Goal: Task Accomplishment & Management: Complete application form

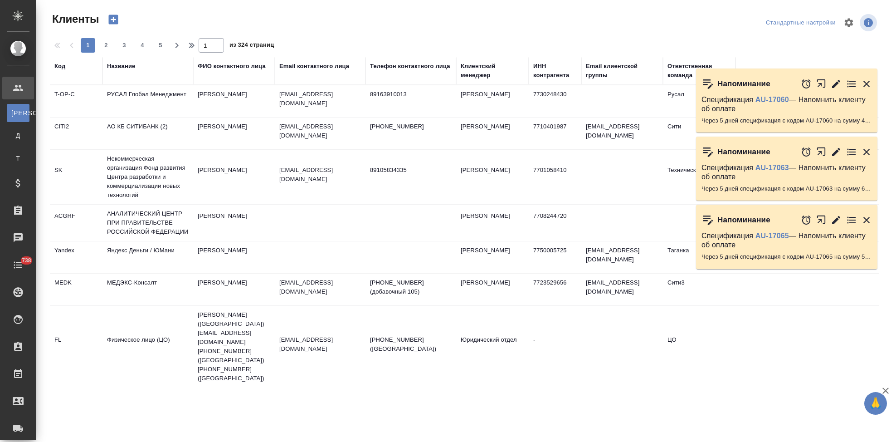
select select "RU"
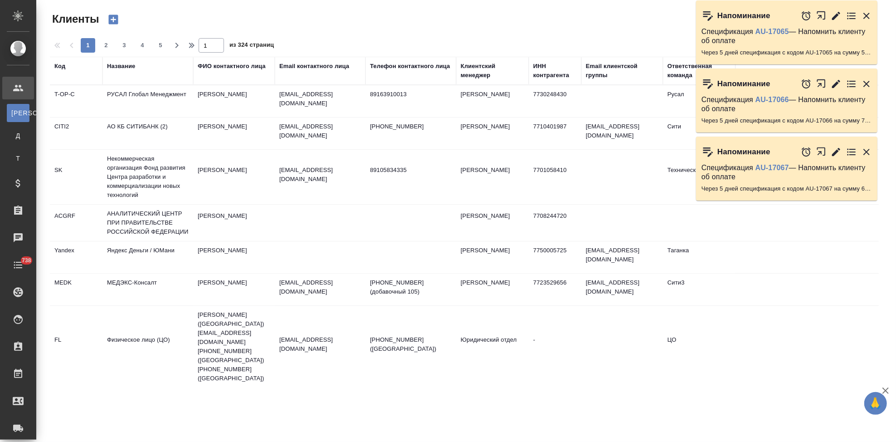
click at [60, 68] on div "Код" at bounding box center [59, 66] width 11 height 9
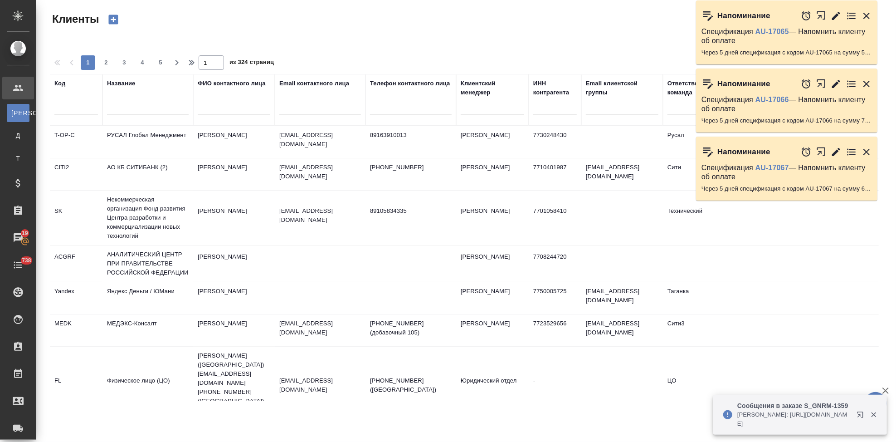
click at [69, 112] on input "text" at bounding box center [76, 108] width 44 height 11
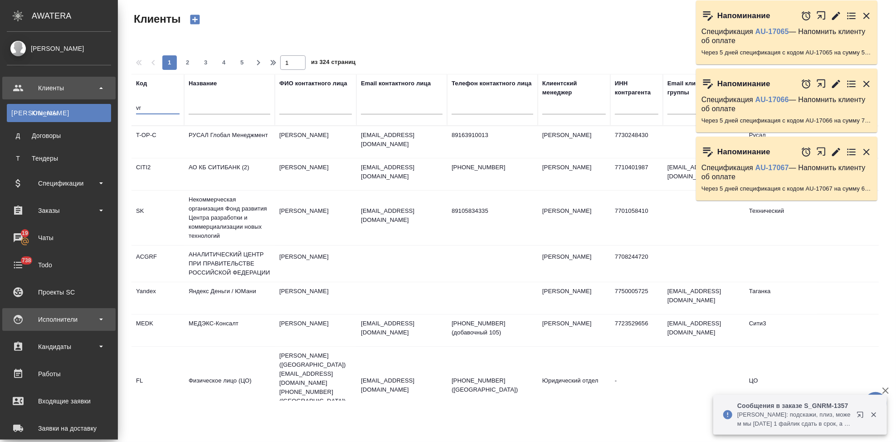
type input "v"
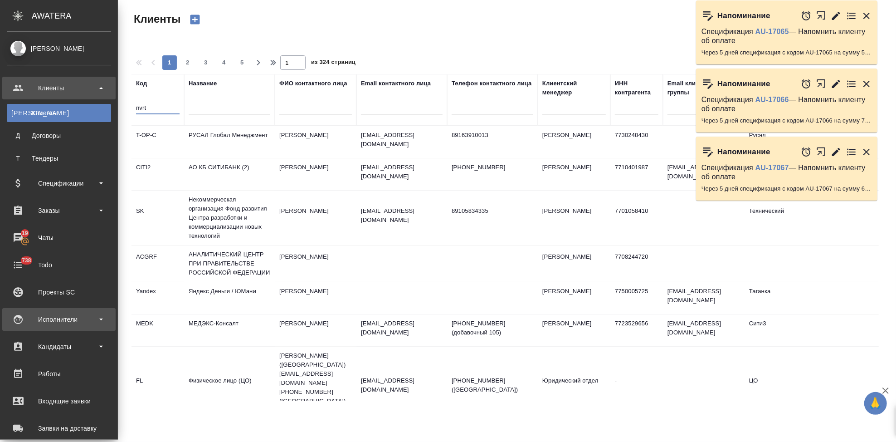
type input "nvrt"
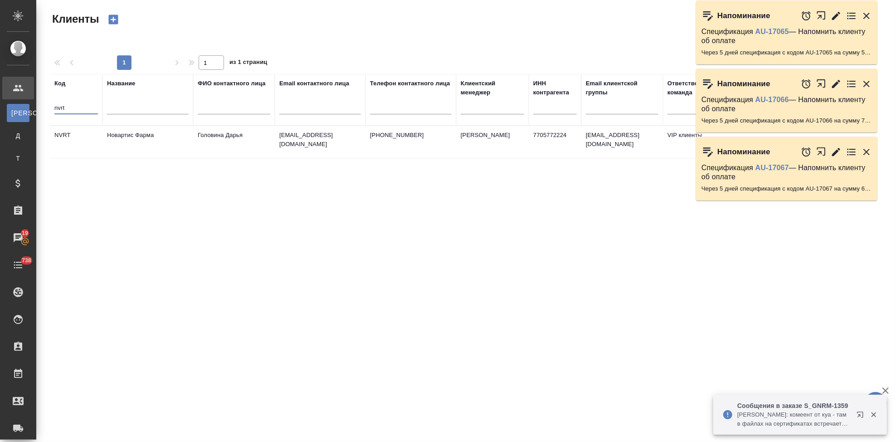
click at [868, 20] on icon "button" at bounding box center [866, 15] width 11 height 11
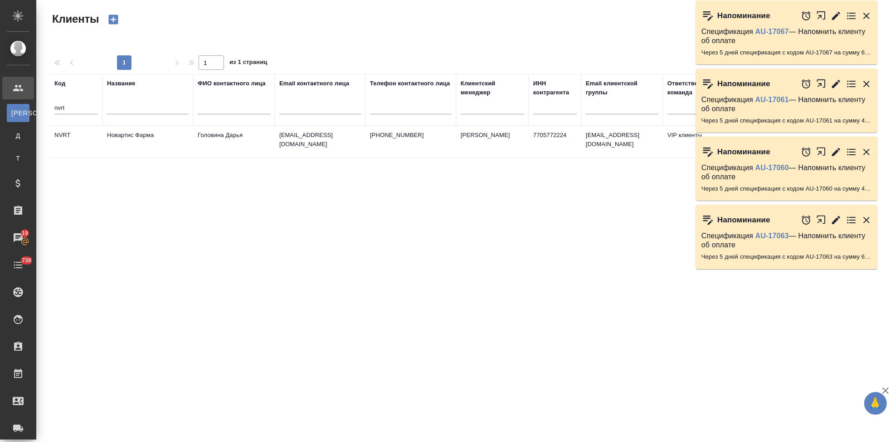
click at [866, 16] on icon "button" at bounding box center [866, 16] width 6 height 6
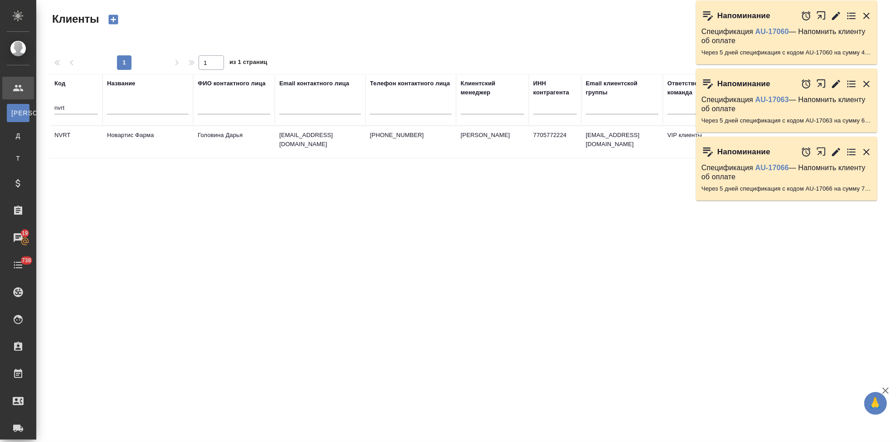
click at [866, 22] on div at bounding box center [836, 15] width 71 height 19
click at [866, 17] on icon "button" at bounding box center [866, 15] width 11 height 11
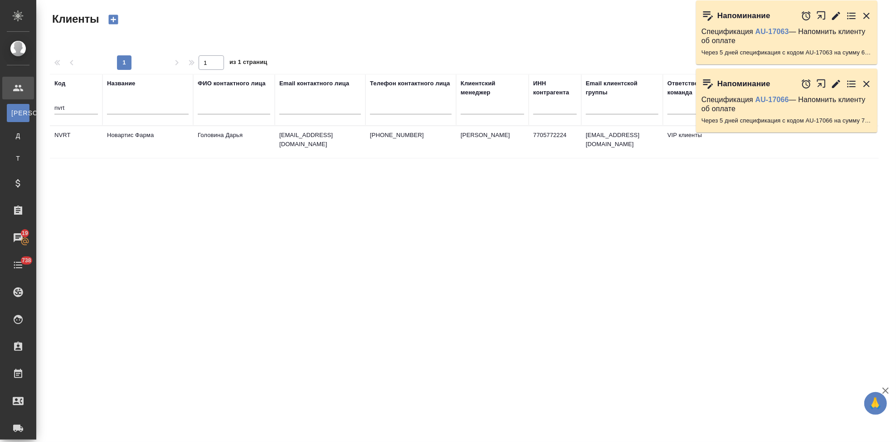
click at [865, 21] on icon "button" at bounding box center [866, 15] width 11 height 11
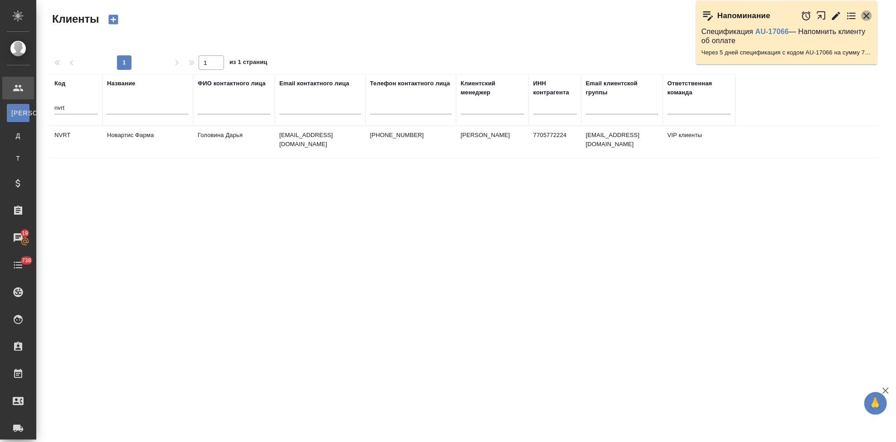
click at [864, 18] on icon "button" at bounding box center [866, 16] width 6 height 6
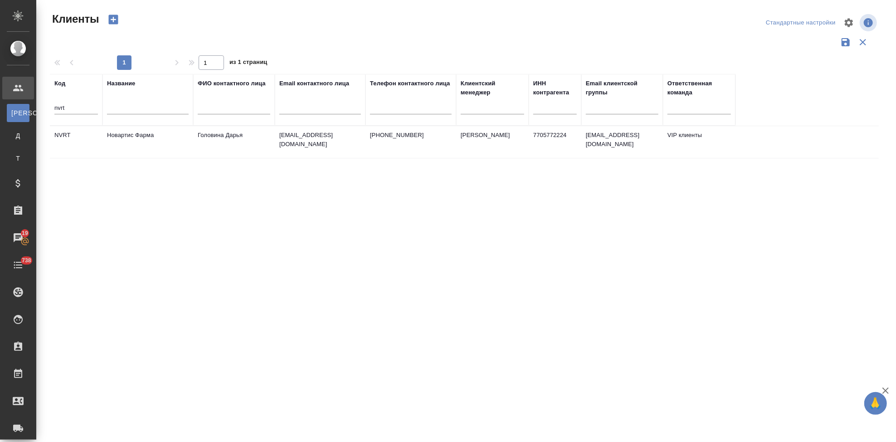
click at [287, 139] on p "daria.golovina@novartis.com" at bounding box center [320, 140] width 82 height 18
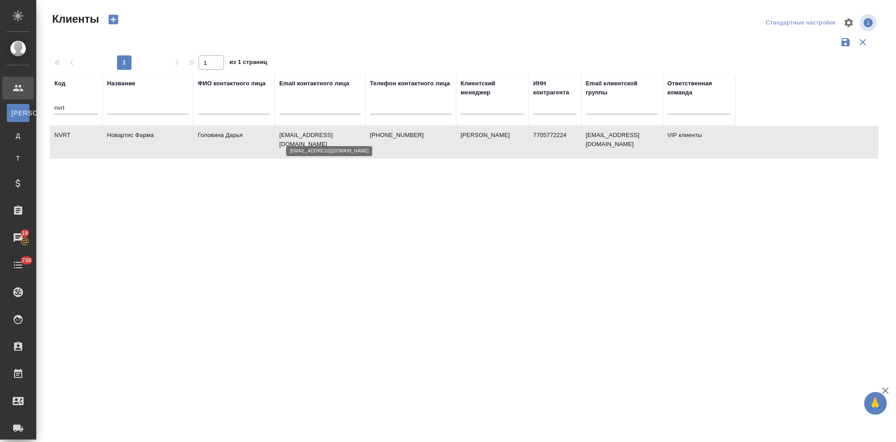
click at [287, 139] on p "daria.golovina@novartis.com" at bounding box center [320, 140] width 82 height 18
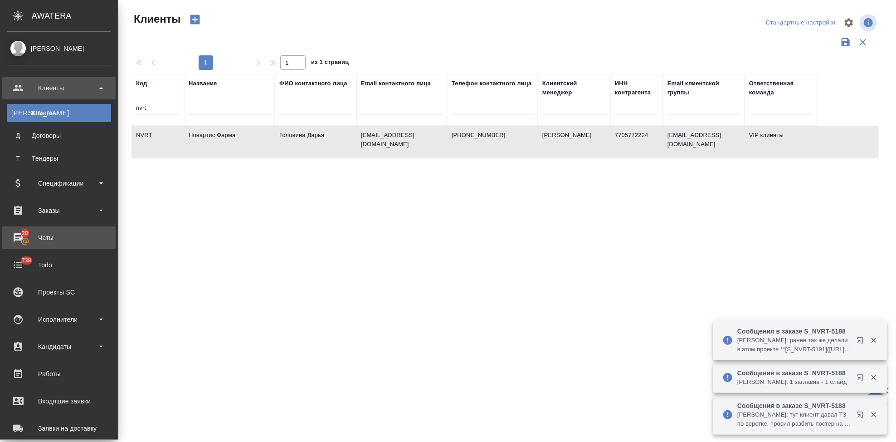
click at [23, 238] on div "Чаты" at bounding box center [59, 238] width 104 height 14
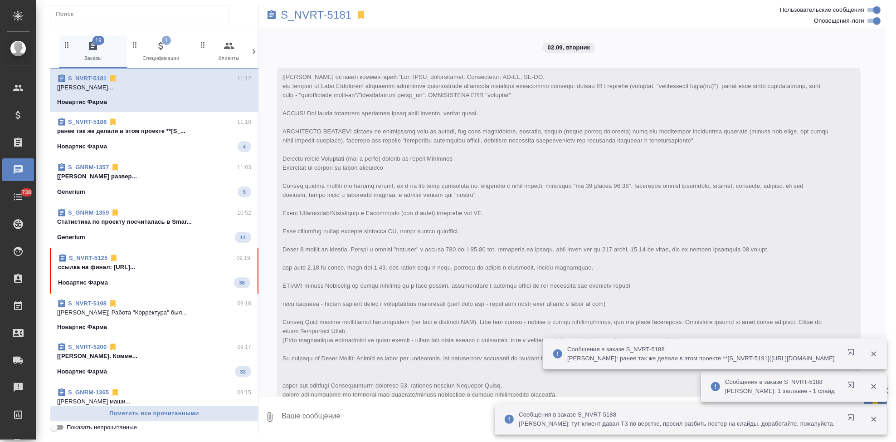
scroll to position [14438, 0]
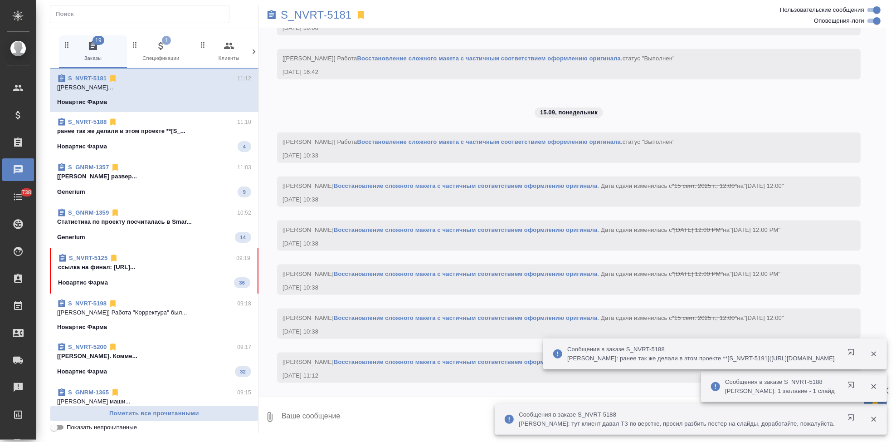
click at [160, 290] on div "S_NVRT-5125 09:19 ссылка на финал: https://drive.awatera.... Новартис Фарма 36" at bounding box center [154, 270] width 209 height 45
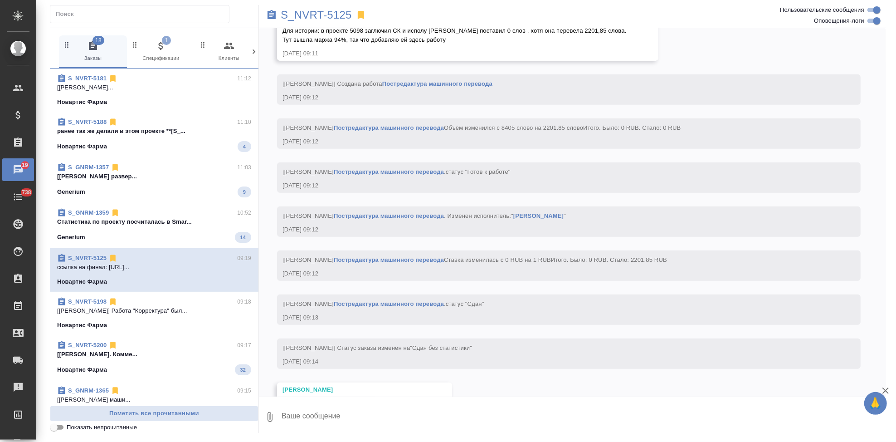
scroll to position [5804, 0]
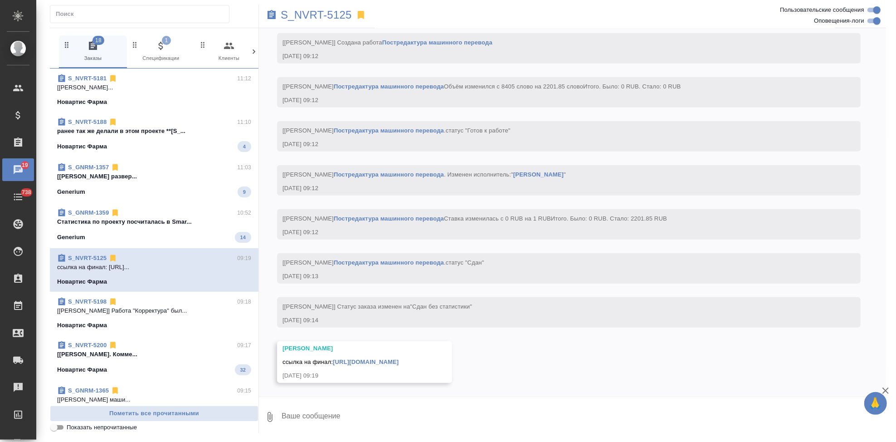
click at [346, 412] on textarea at bounding box center [583, 416] width 605 height 31
type textarea "спасибо сдаю"
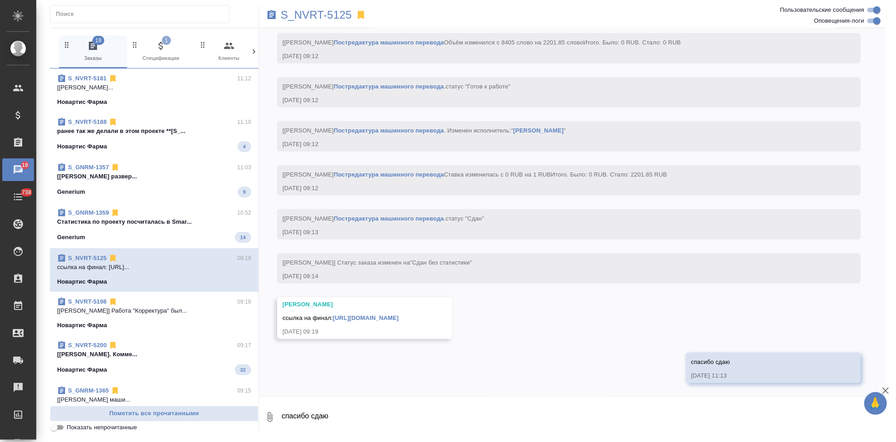
scroll to position [5848, 0]
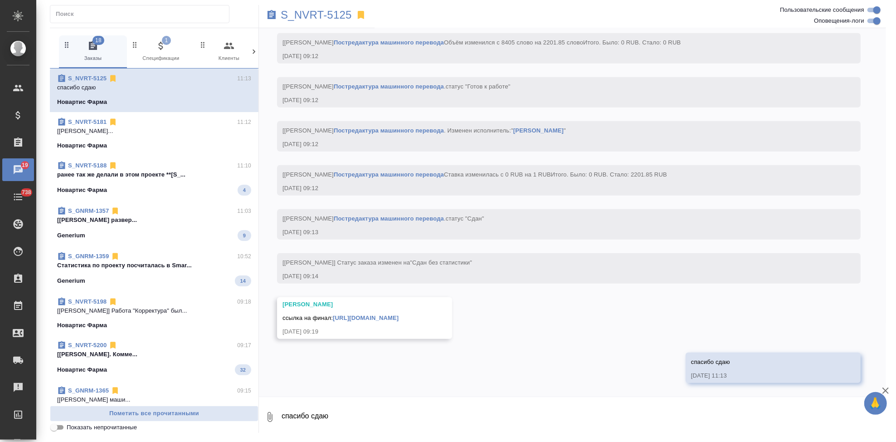
click at [398, 316] on link "https://drive.awatera.com/apps/files/?dir=/Shares/Novartos_Pharma/Orders/S_NVRT…" at bounding box center [366, 317] width 66 height 7
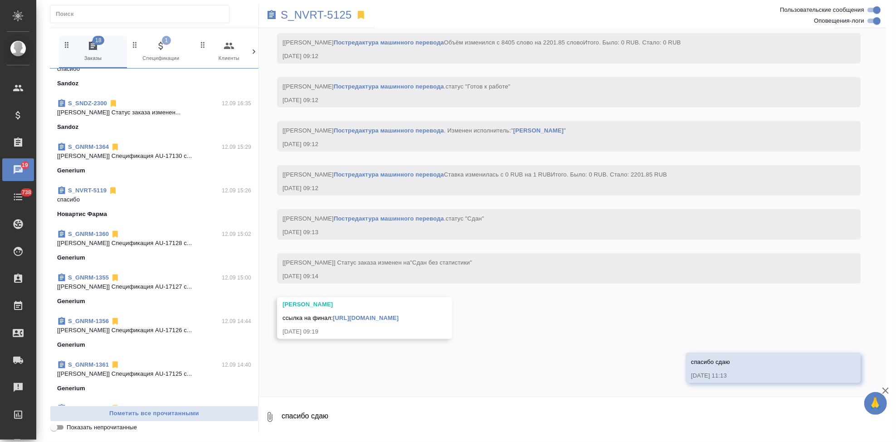
scroll to position [0, 0]
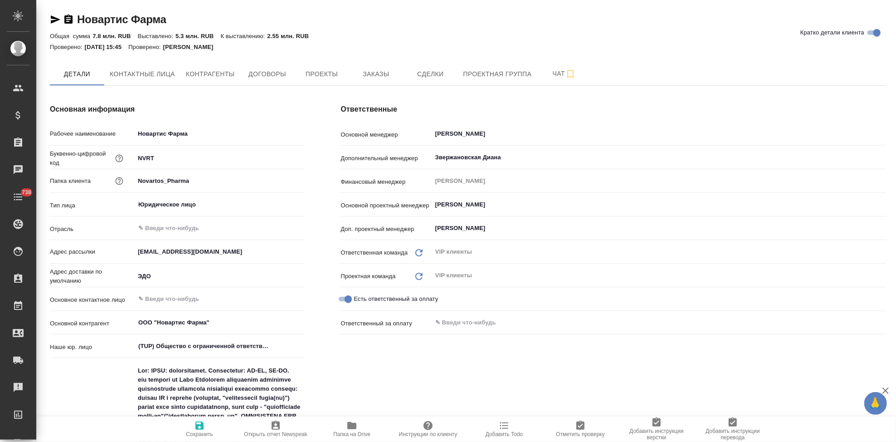
type textarea "x"
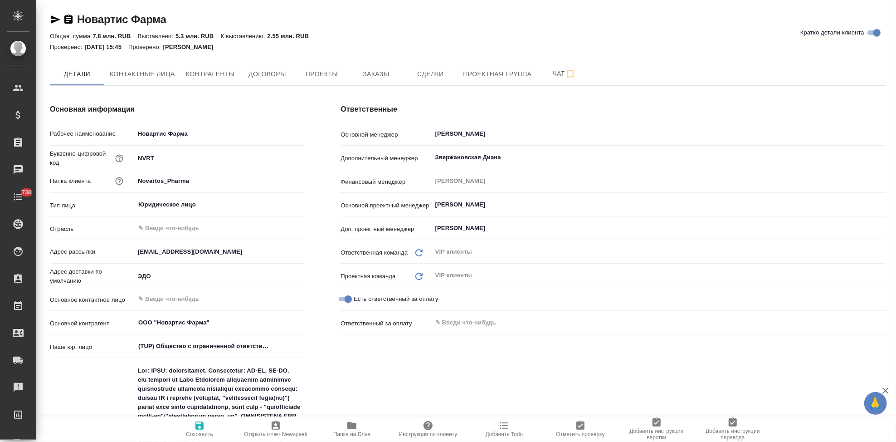
type textarea "x"
click at [364, 73] on span "Заказы" at bounding box center [376, 73] width 44 height 11
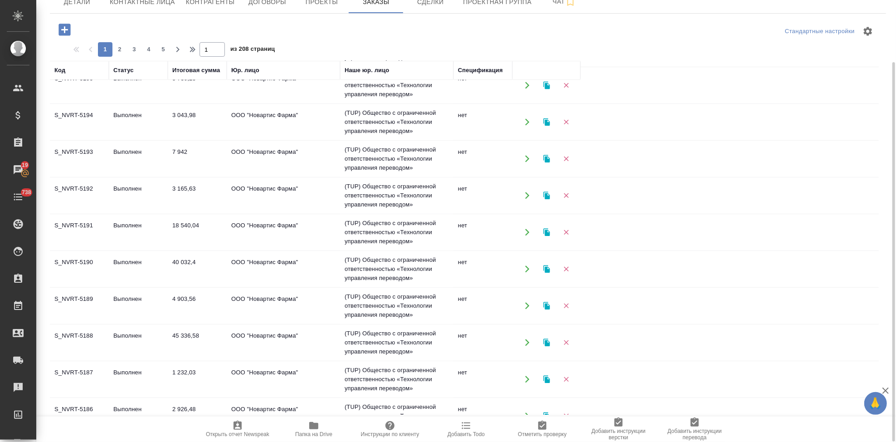
scroll to position [262, 0]
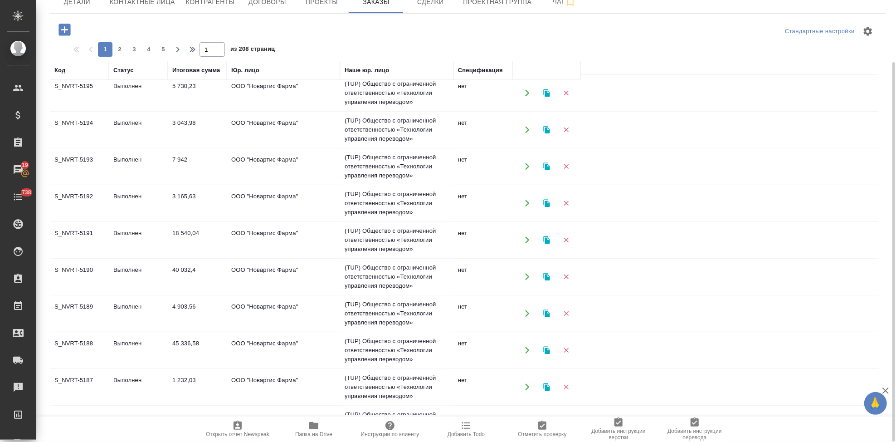
click at [110, 340] on td "Выполнен" at bounding box center [138, 350] width 59 height 32
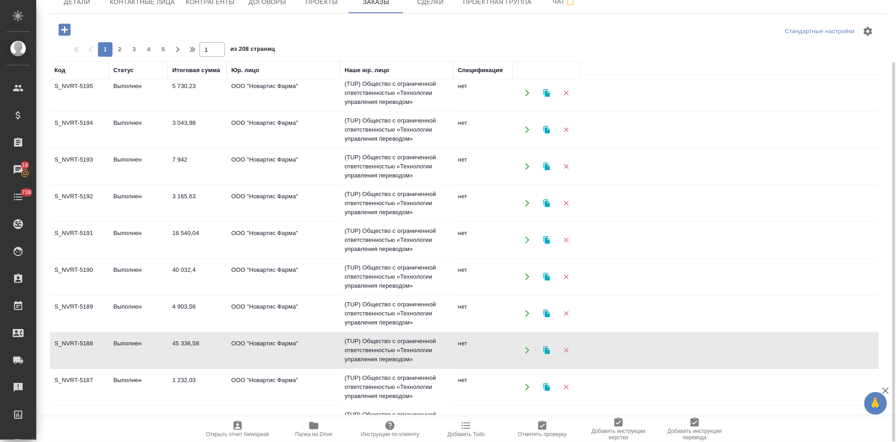
click at [110, 340] on td "Выполнен" at bounding box center [138, 350] width 59 height 32
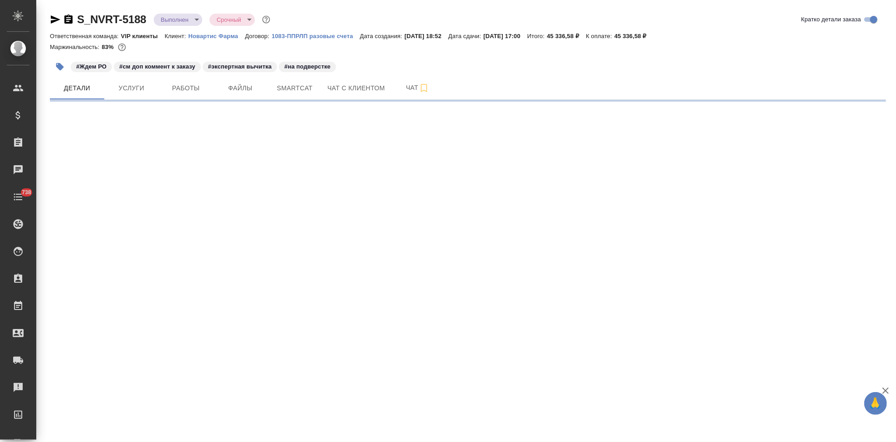
select select "RU"
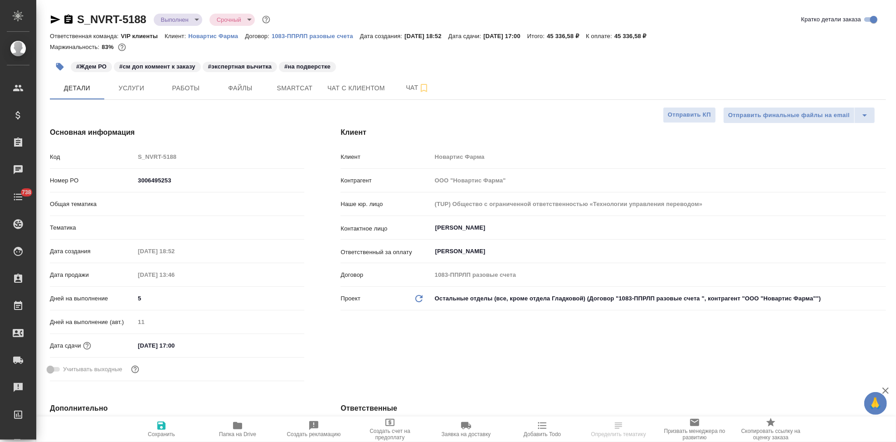
type textarea "x"
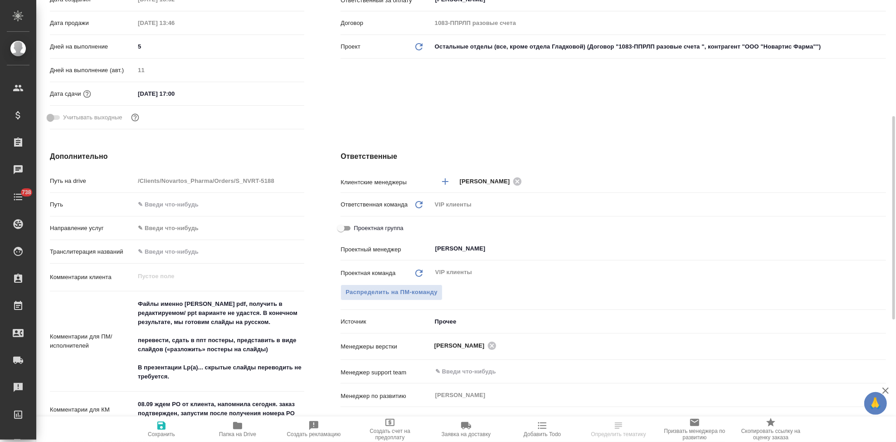
scroll to position [352, 0]
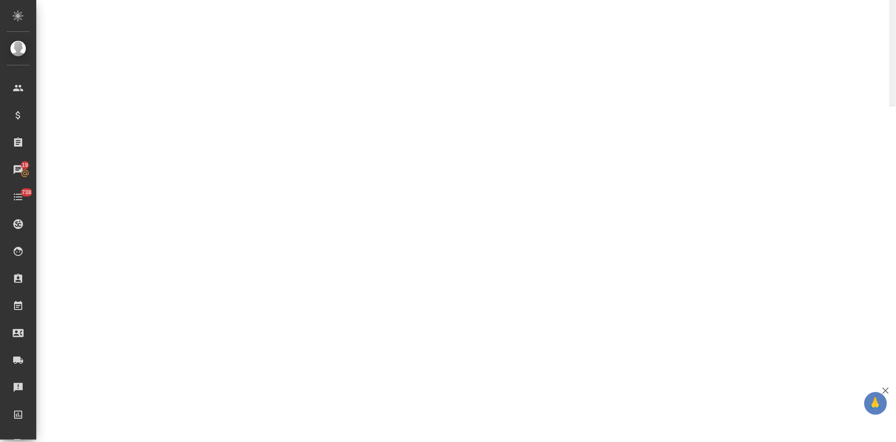
select select "RU"
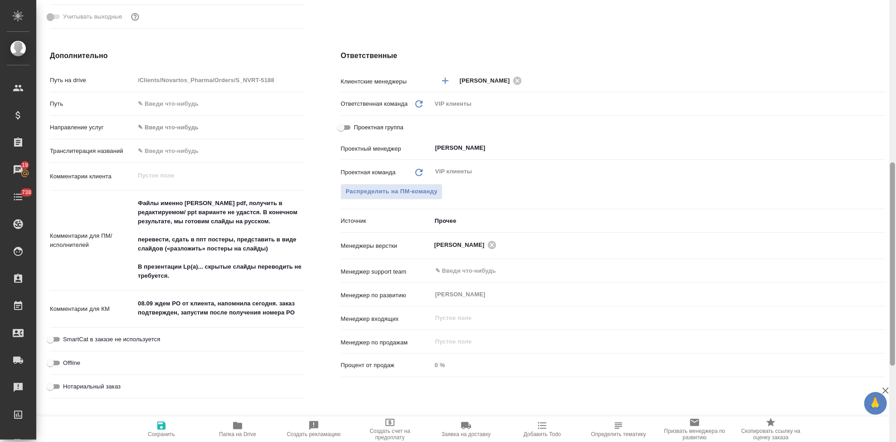
type textarea "x"
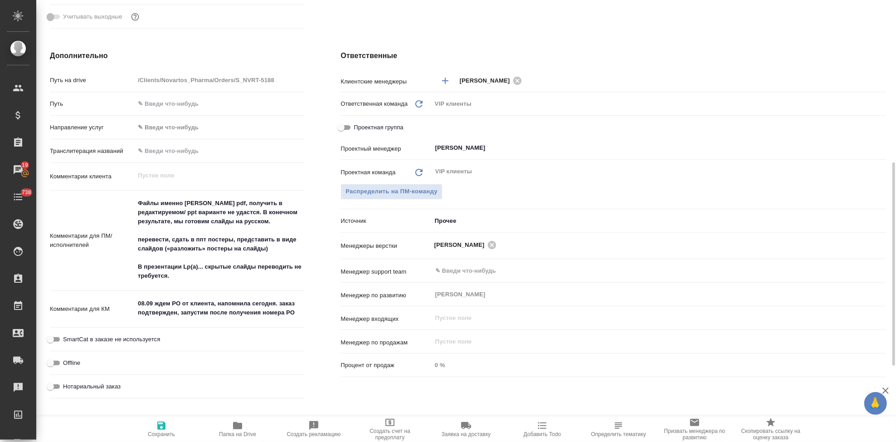
type textarea "x"
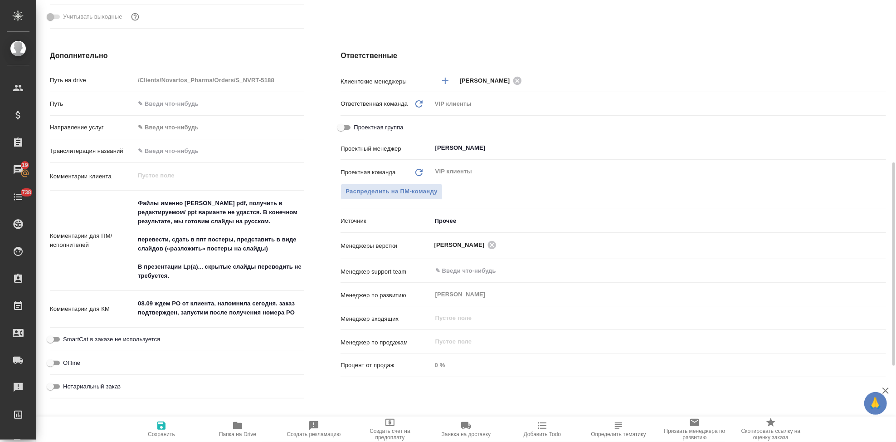
type textarea "x"
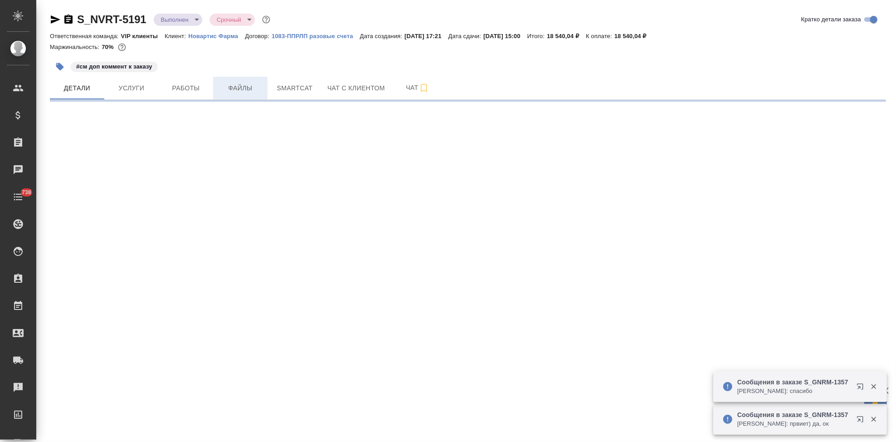
select select "RU"
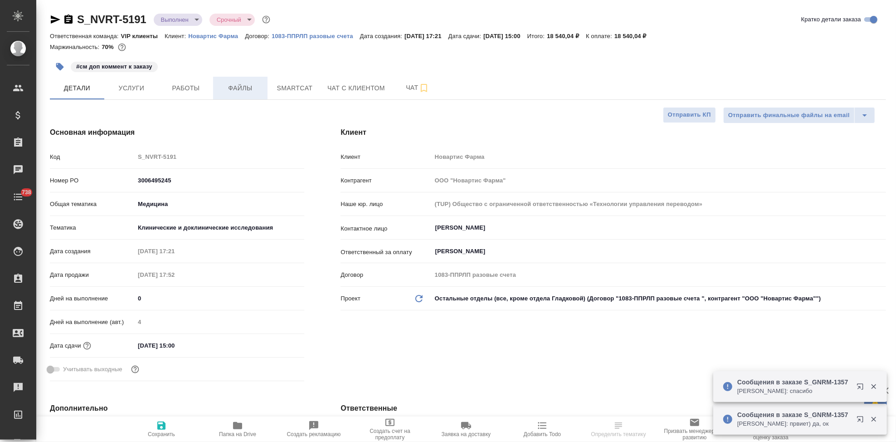
type textarea "x"
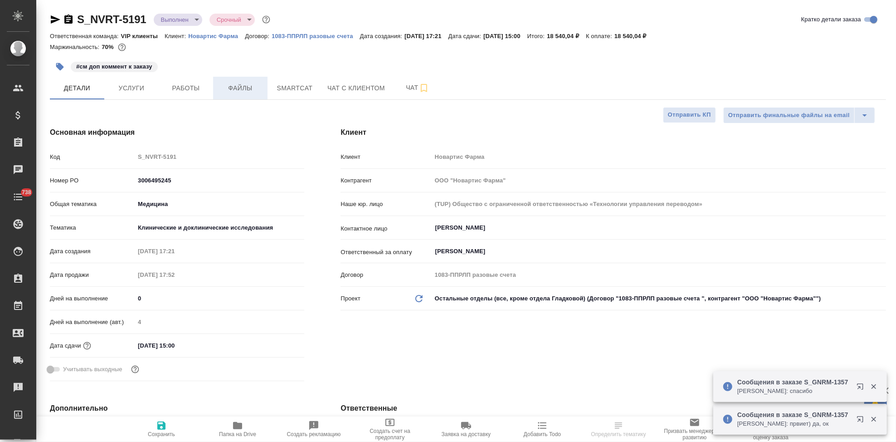
type textarea "x"
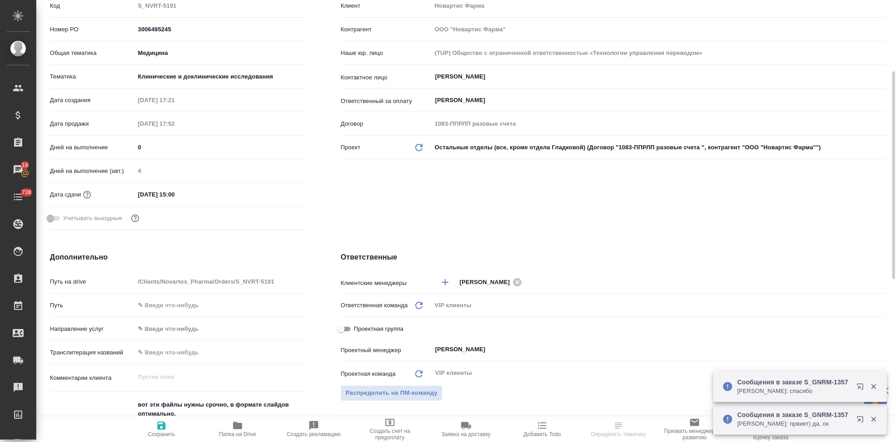
scroll to position [252, 0]
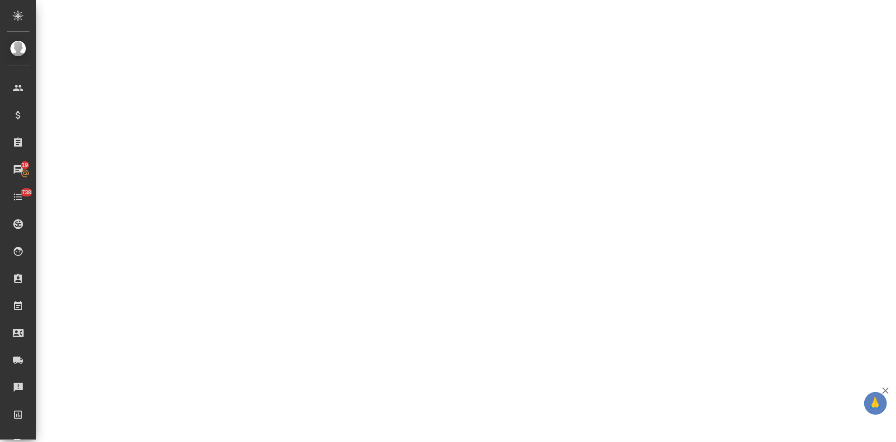
select select "RU"
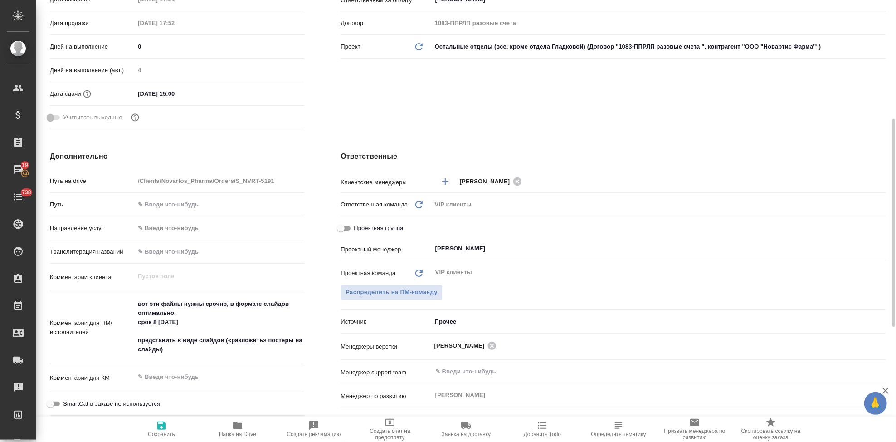
type textarea "x"
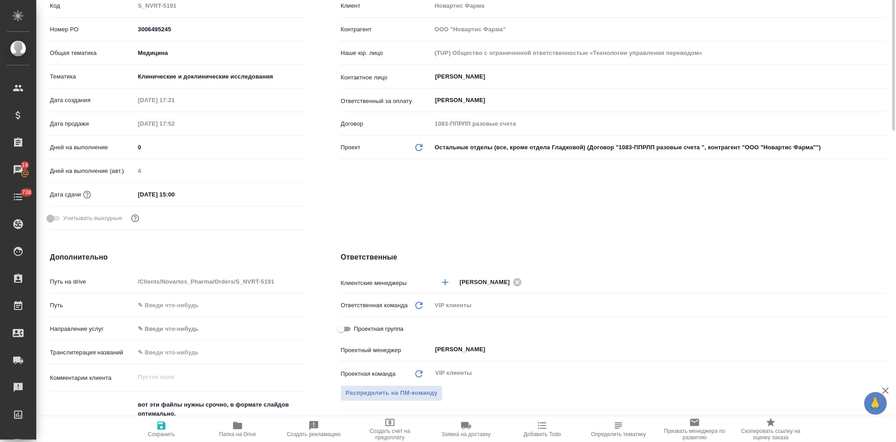
scroll to position [0, 0]
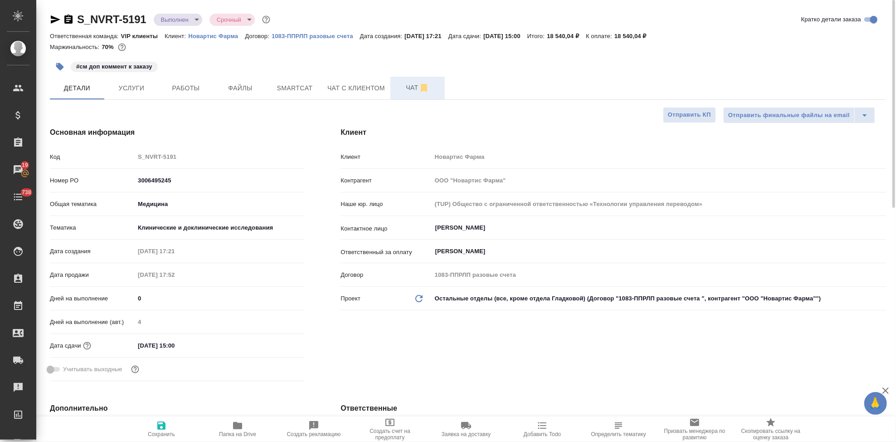
click at [414, 89] on span "Чат" at bounding box center [418, 87] width 44 height 11
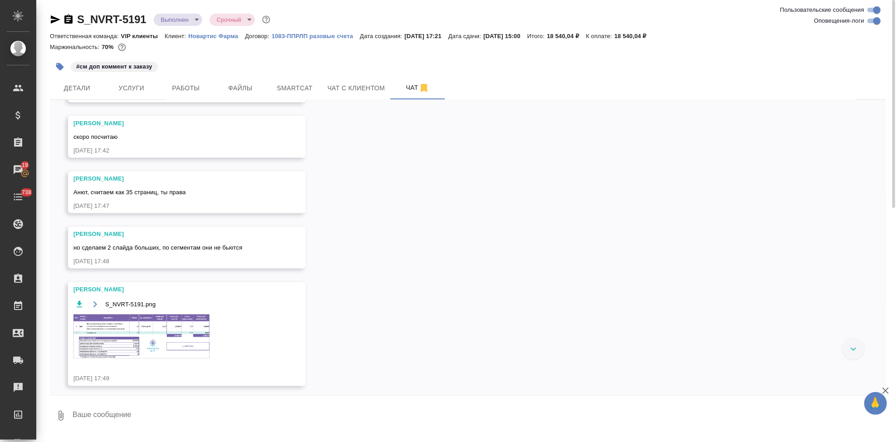
scroll to position [980, 0]
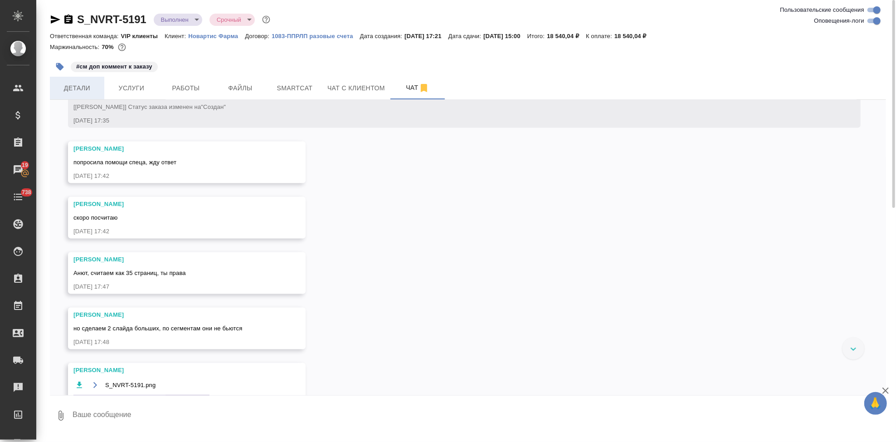
click at [83, 92] on span "Детали" at bounding box center [77, 88] width 44 height 11
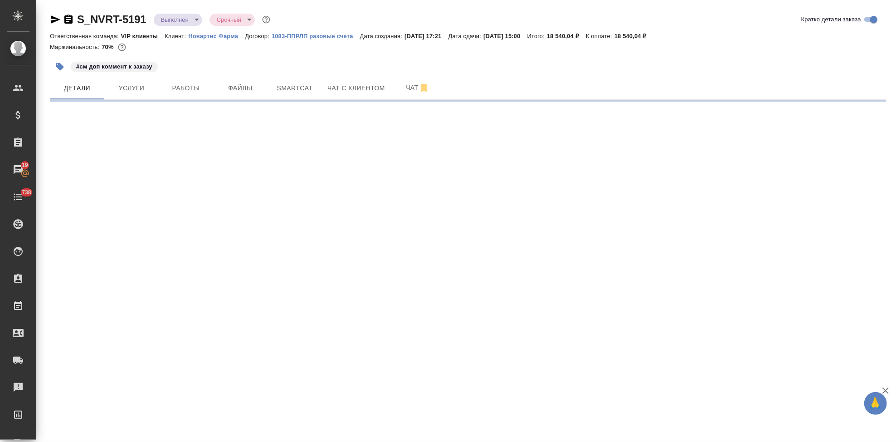
select select "RU"
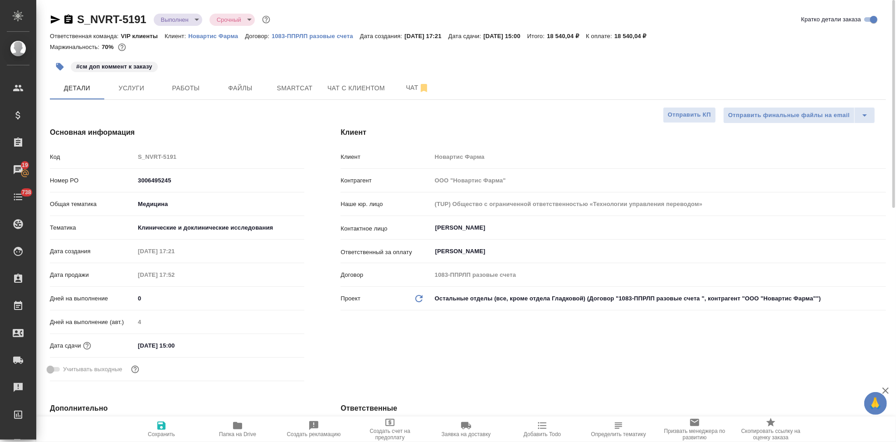
type textarea "x"
click at [234, 434] on span "Папка на Drive" at bounding box center [237, 434] width 37 height 6
type textarea "x"
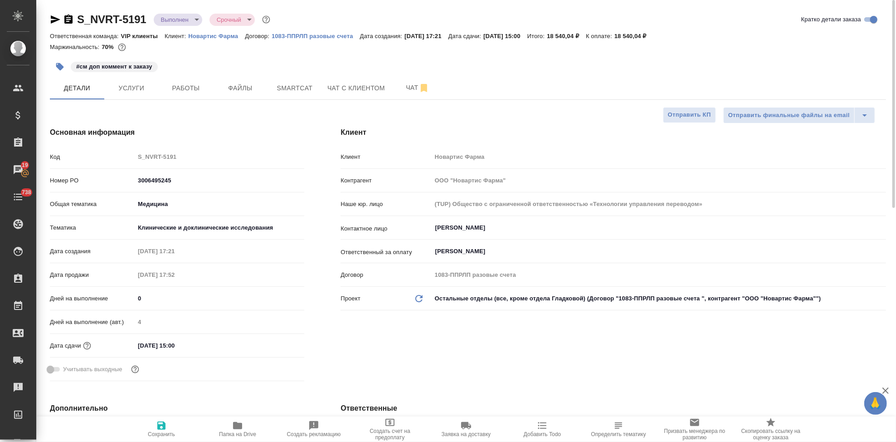
type textarea "x"
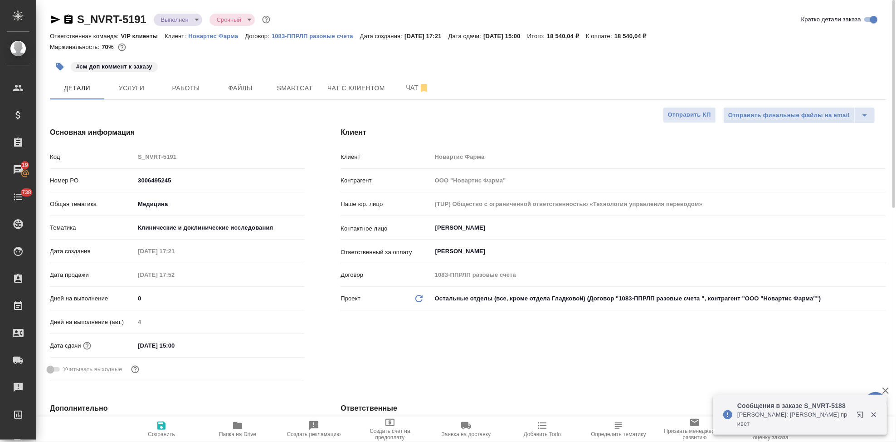
type textarea "x"
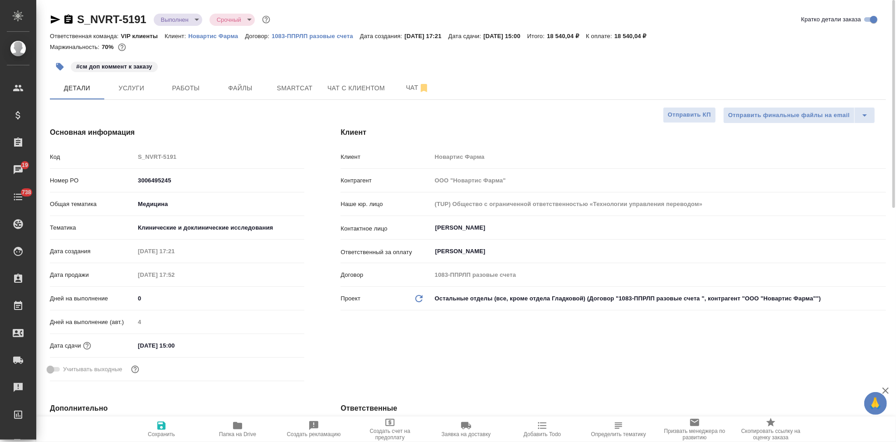
type textarea "x"
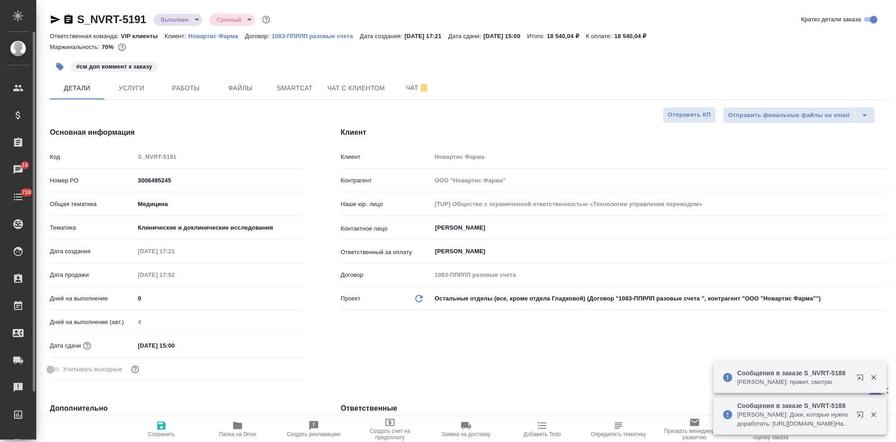
type textarea "x"
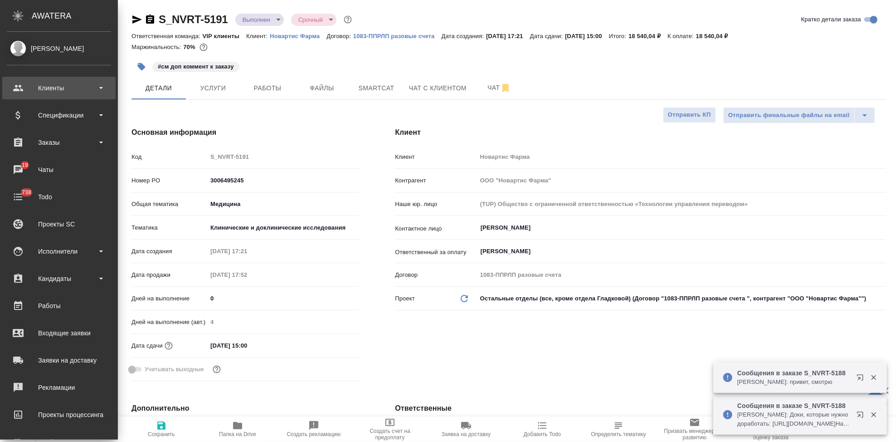
click at [23, 85] on div "Клиенты" at bounding box center [59, 88] width 104 height 14
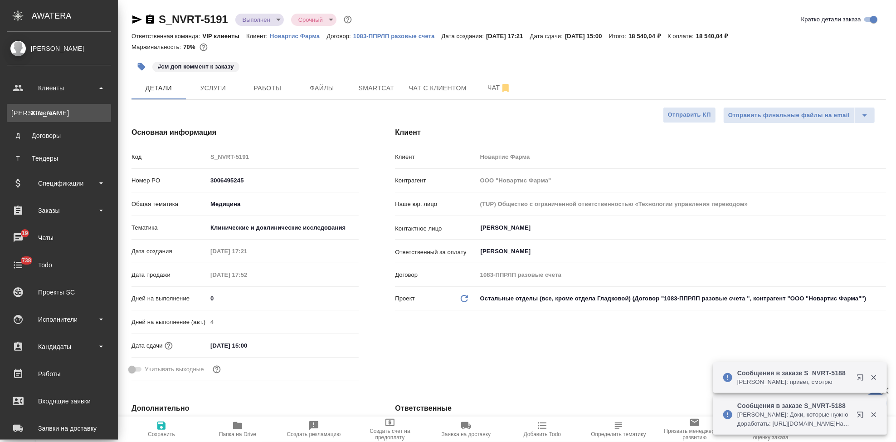
click at [38, 121] on link "К Клиенты" at bounding box center [59, 113] width 104 height 18
type textarea "x"
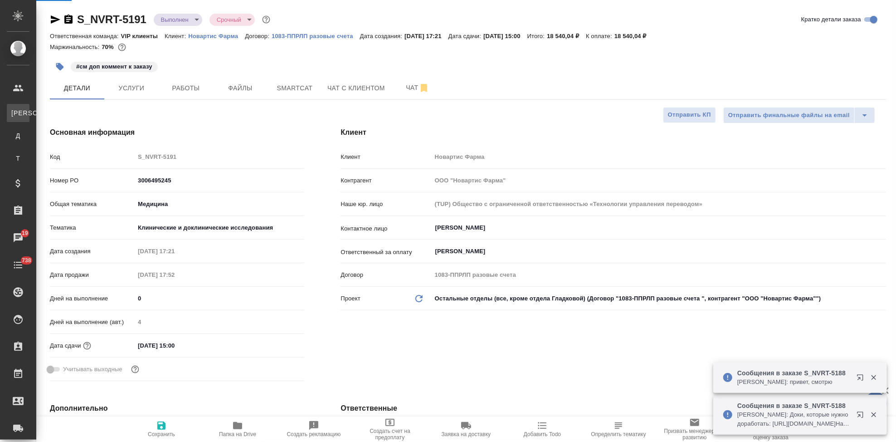
select select "RU"
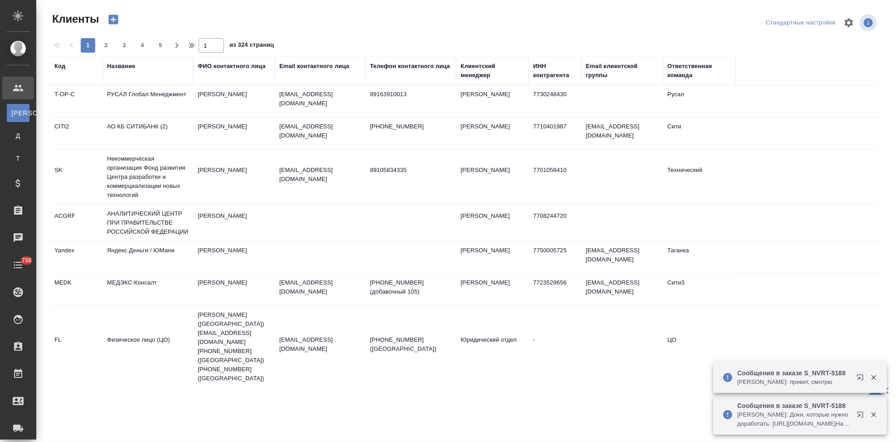
click at [59, 66] on div "Код" at bounding box center [59, 66] width 11 height 9
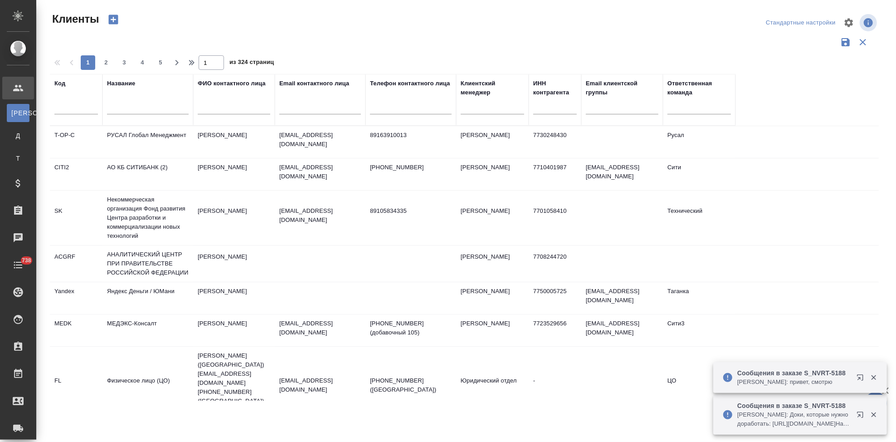
click at [66, 105] on input "text" at bounding box center [76, 108] width 44 height 11
type input "п"
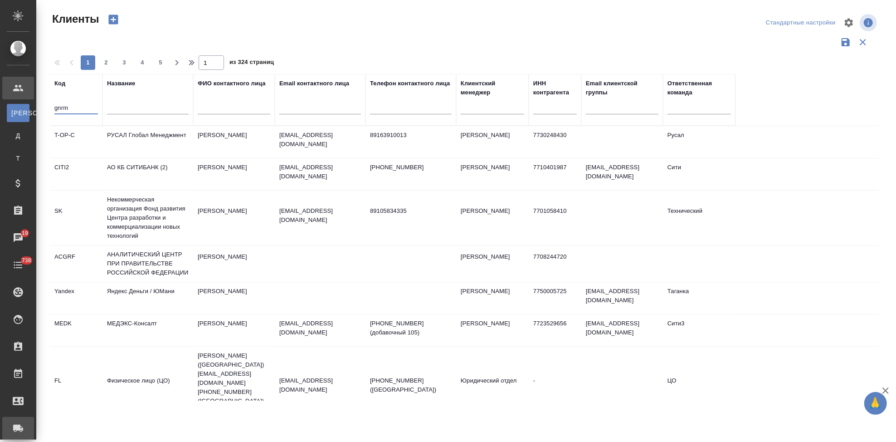
type input "gnrm"
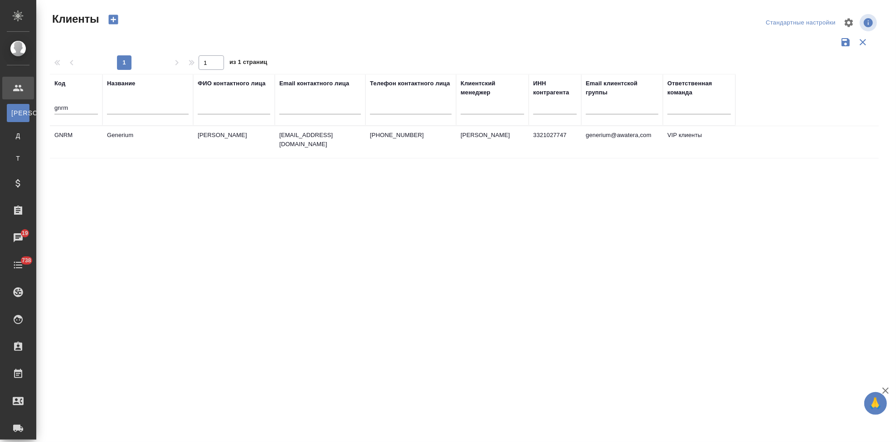
click at [182, 144] on td "Generium" at bounding box center [147, 142] width 91 height 32
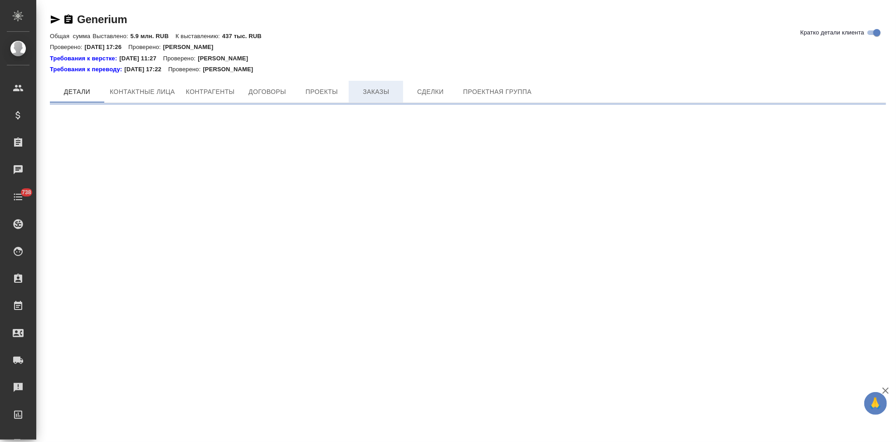
click at [365, 94] on span "Заказы" at bounding box center [376, 91] width 44 height 11
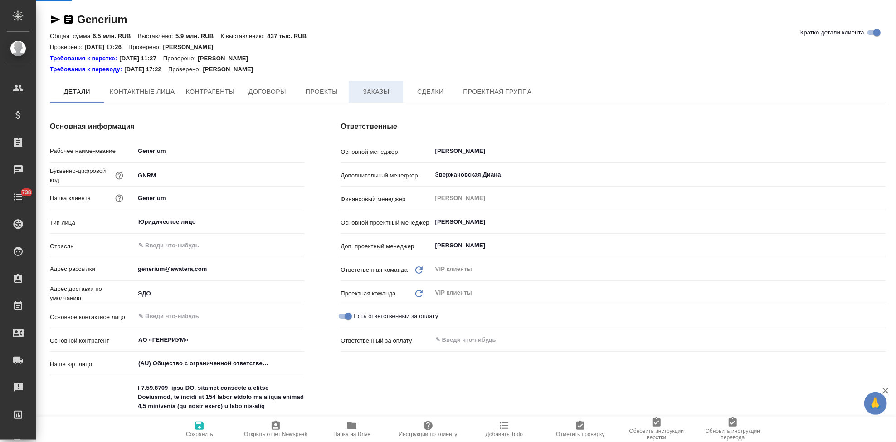
type textarea "x"
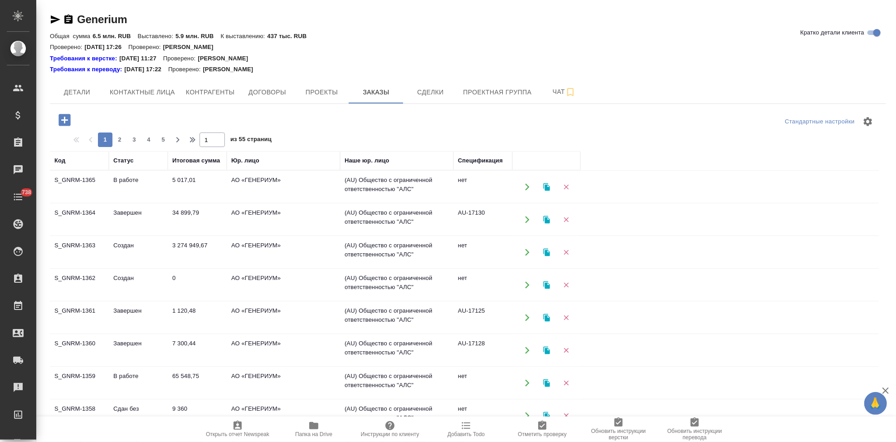
click at [125, 280] on td "Создан" at bounding box center [138, 285] width 59 height 32
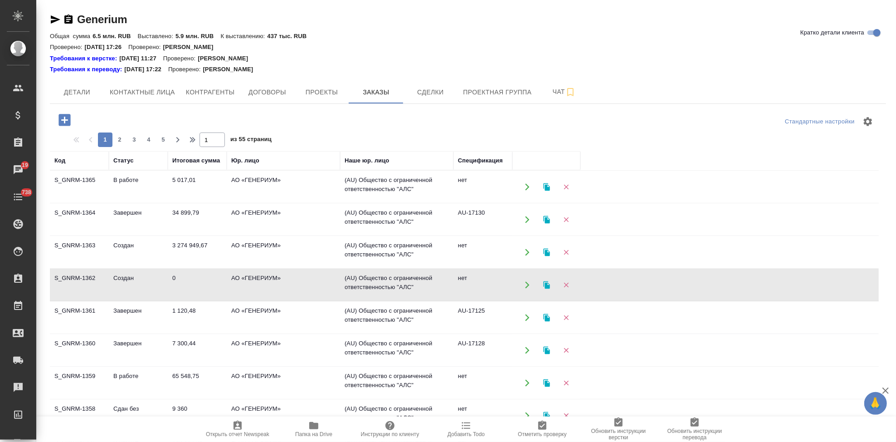
click at [124, 347] on td "Завершен" at bounding box center [138, 350] width 59 height 32
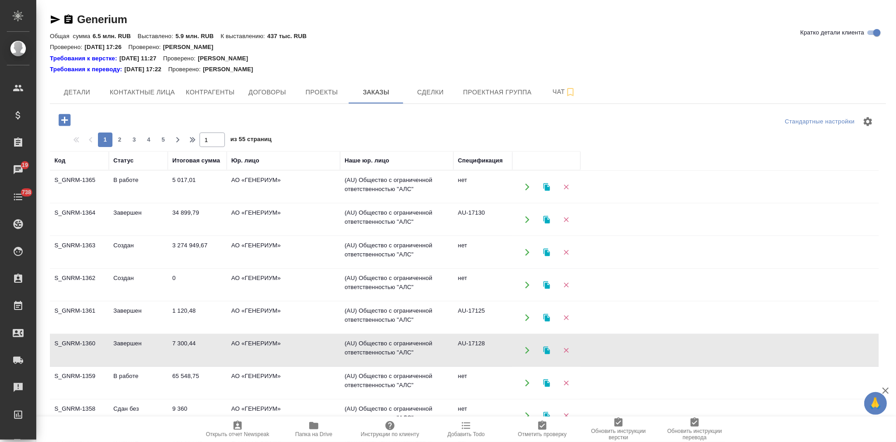
click at [124, 347] on td "Завершен" at bounding box center [138, 350] width 59 height 32
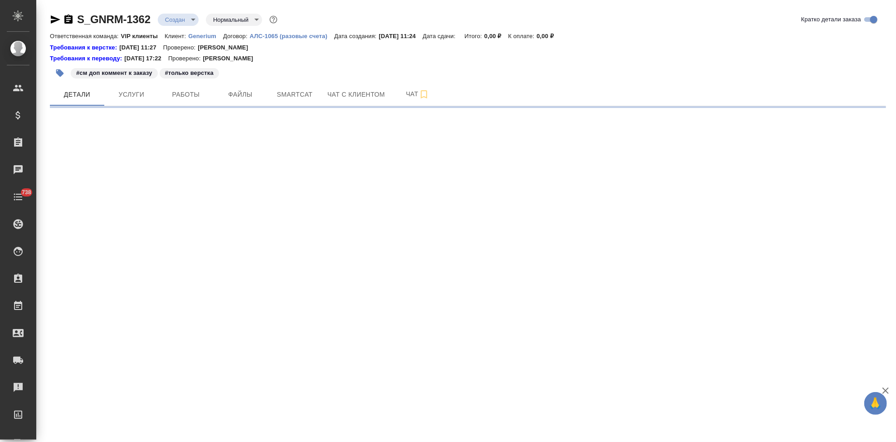
select select "RU"
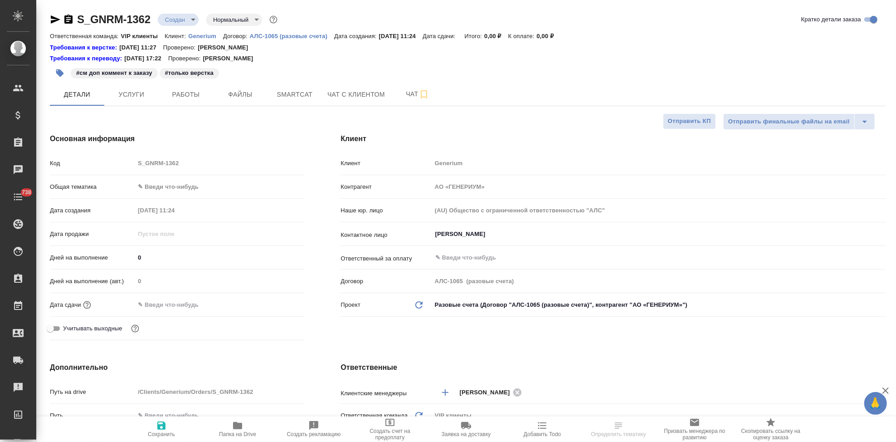
type textarea "x"
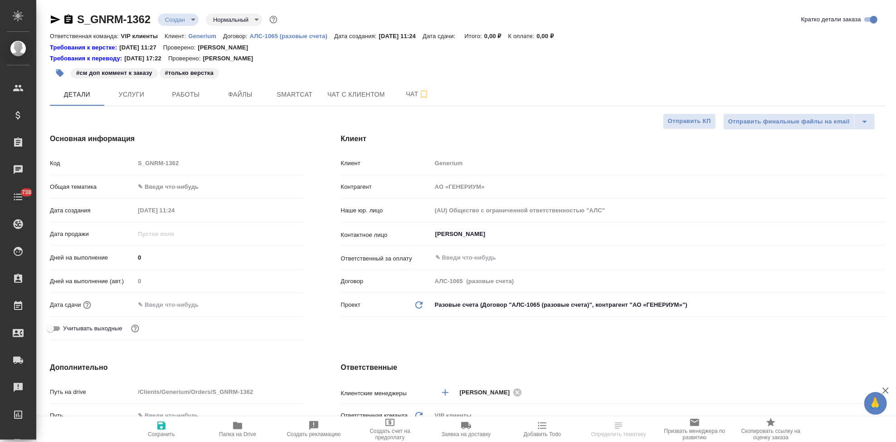
type textarea "x"
click at [399, 94] on span "Чат" at bounding box center [418, 93] width 44 height 11
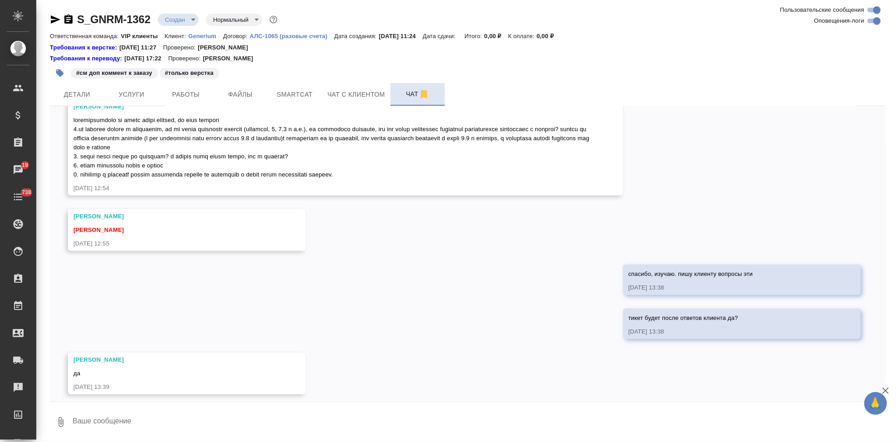
scroll to position [670, 0]
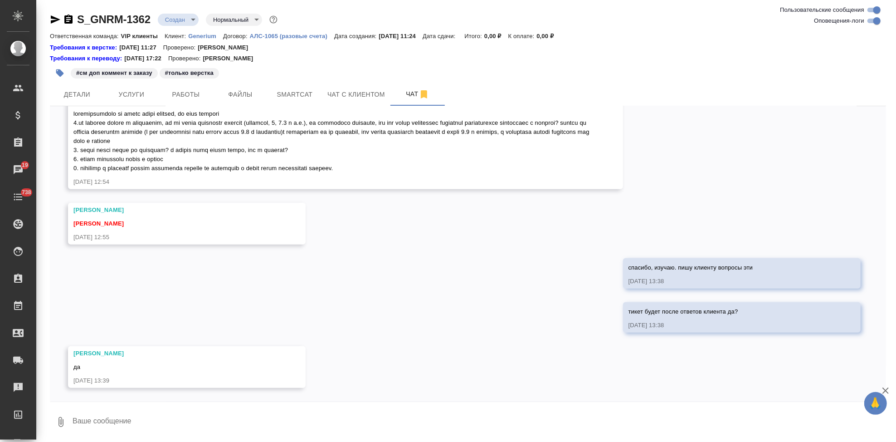
click at [138, 423] on textarea at bounding box center [479, 421] width 814 height 31
type textarea "n"
type textarea "у"
paste textarea "Благодарю за предоставленную информацию. Я передала её коллегам, но, скорее все…"
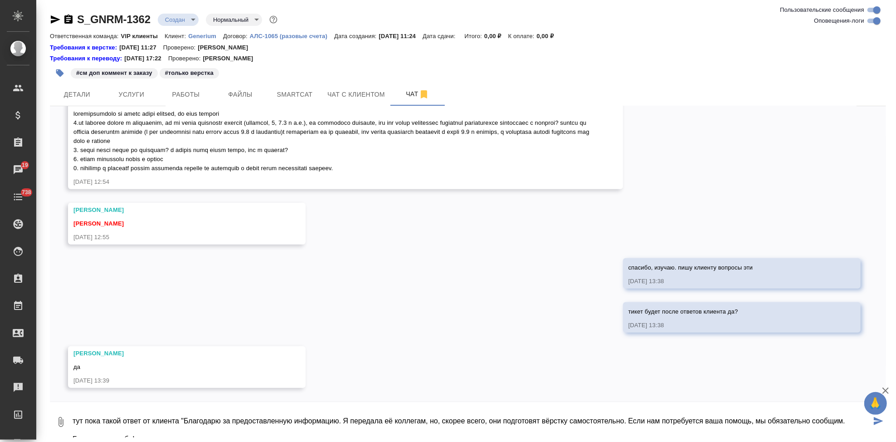
scroll to position [5, 0]
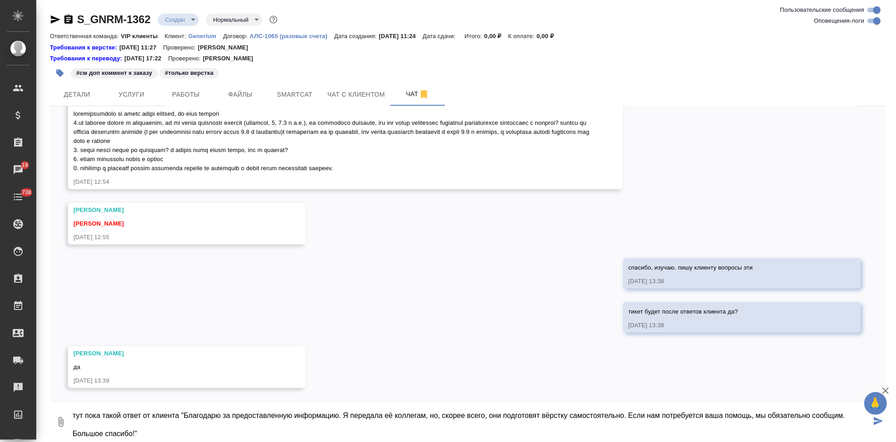
type textarea "тут пока такой ответ от клиента "Благодарю за предоставленную информацию. Я пер…"
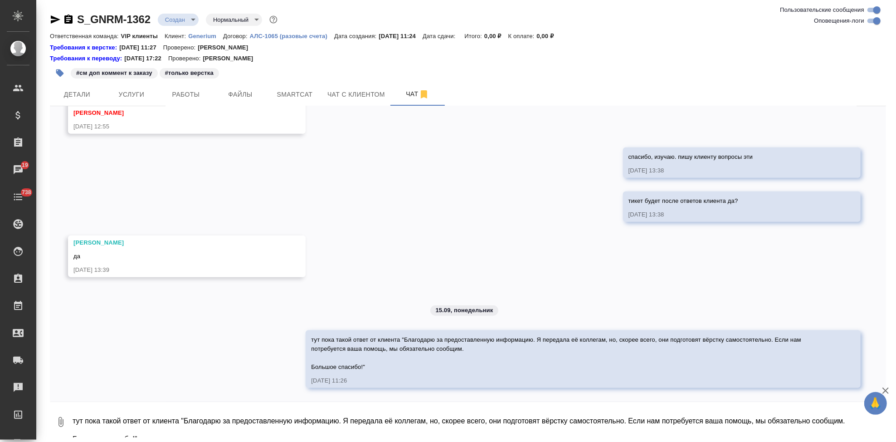
scroll to position [781, 0]
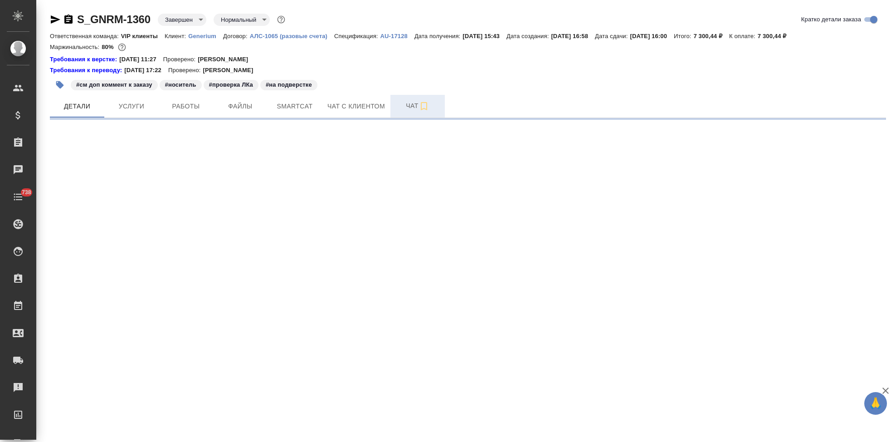
click at [406, 111] on span "Чат" at bounding box center [418, 105] width 44 height 11
select select "RU"
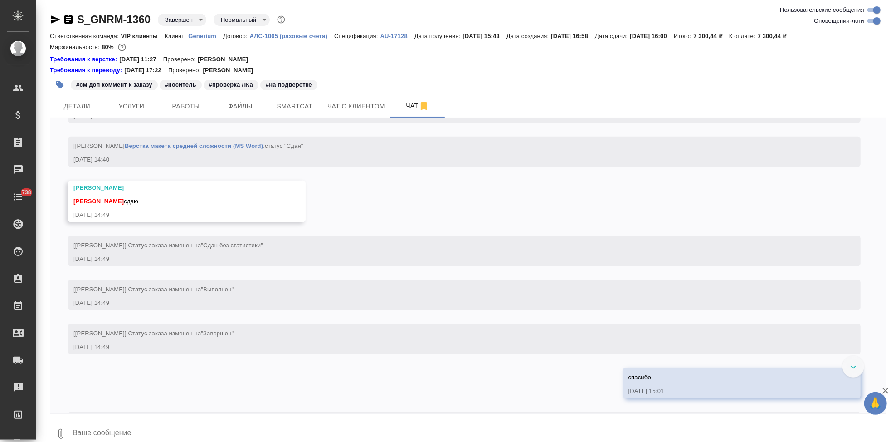
scroll to position [6287, 0]
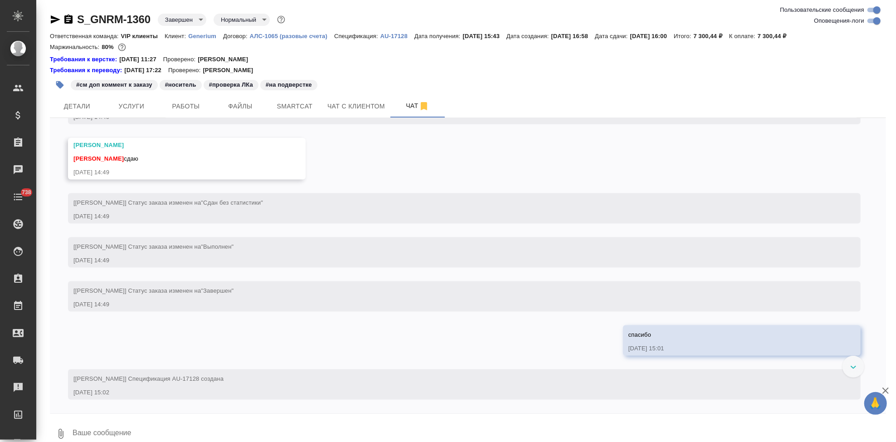
click at [190, 423] on textarea at bounding box center [479, 433] width 814 height 31
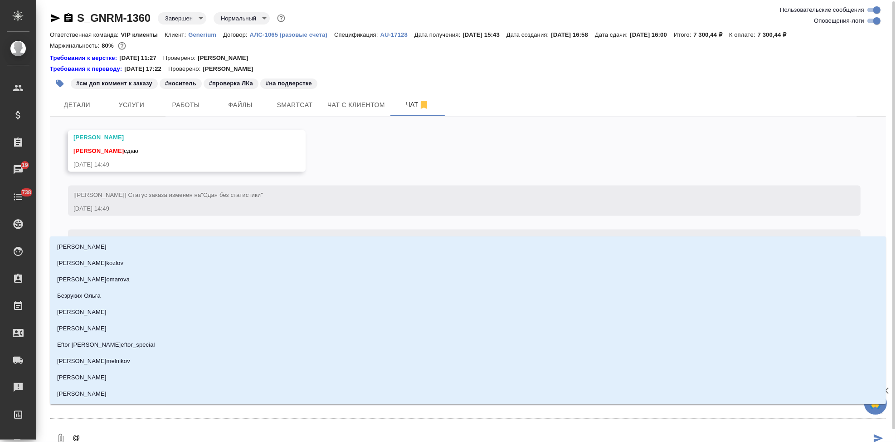
type textarea "@г"
type input "г"
type textarea "@го"
type input "го"
type textarea "@г"
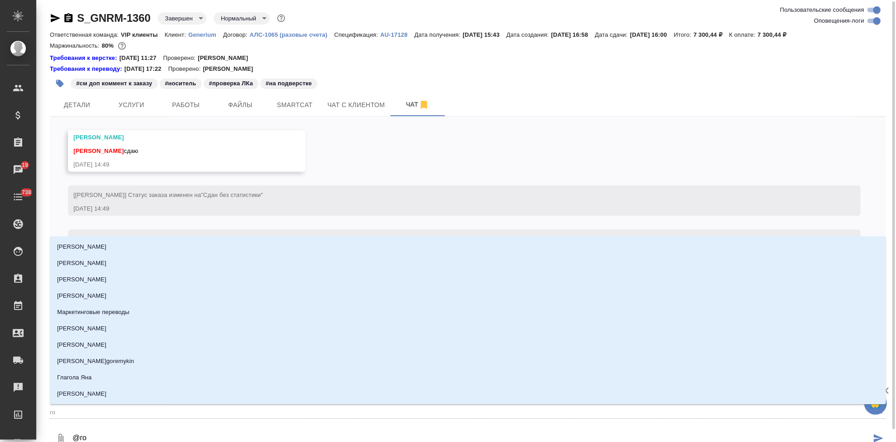
type input "г"
type textarea "@гр"
type input "гр"
type textarea "@гра"
type input "гра"
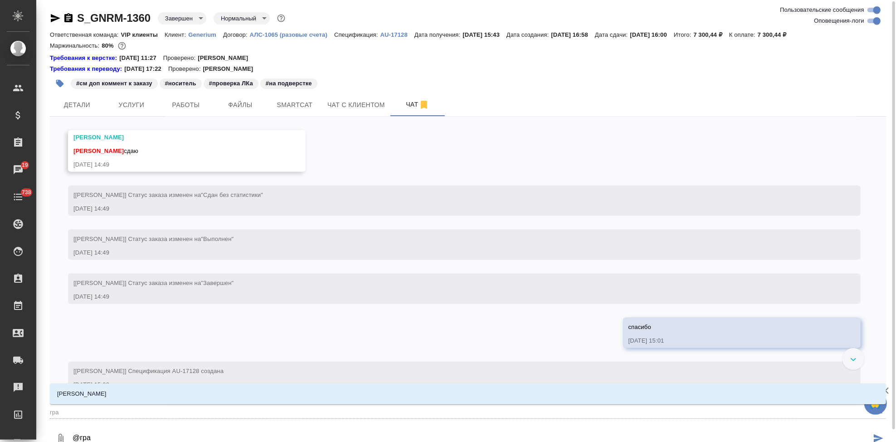
type textarea "@граб"
type input "граб"
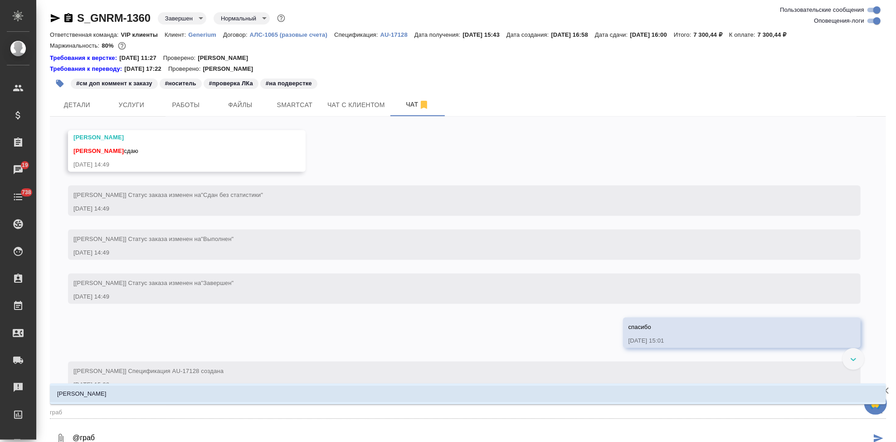
click at [193, 396] on li "[PERSON_NAME]" at bounding box center [468, 393] width 836 height 16
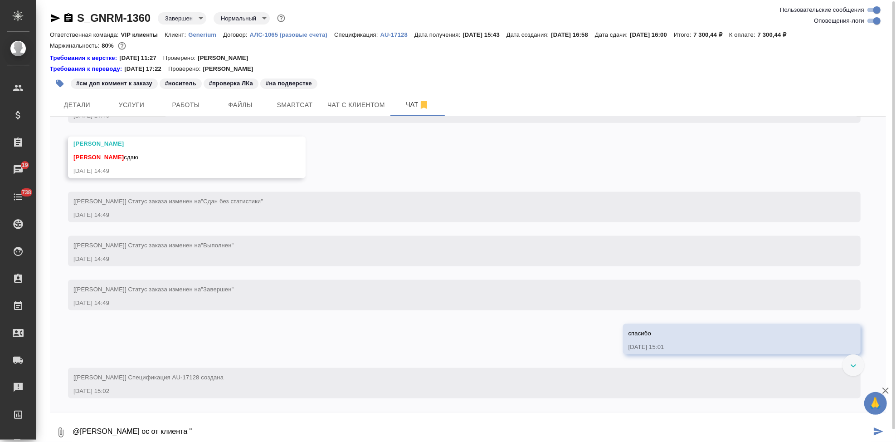
paste textarea "Благодарю, всё отлично!"
type textarea "@Грабко Мария ос от клиента "Благодарю, всё отлично!""
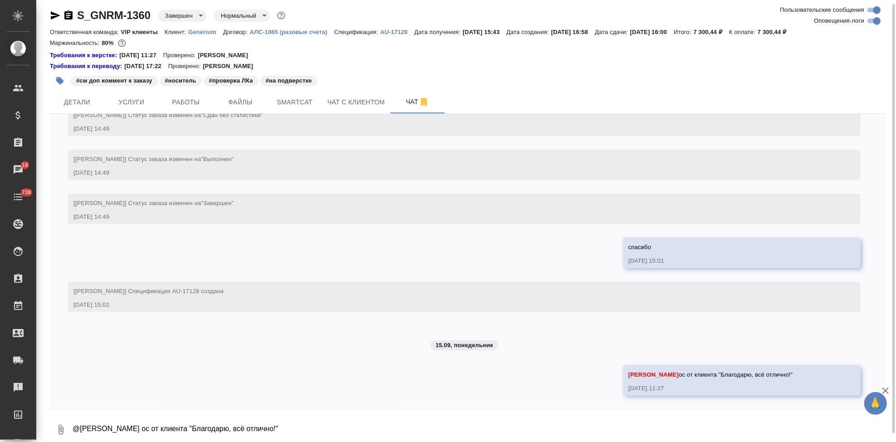
scroll to position [6525, 0]
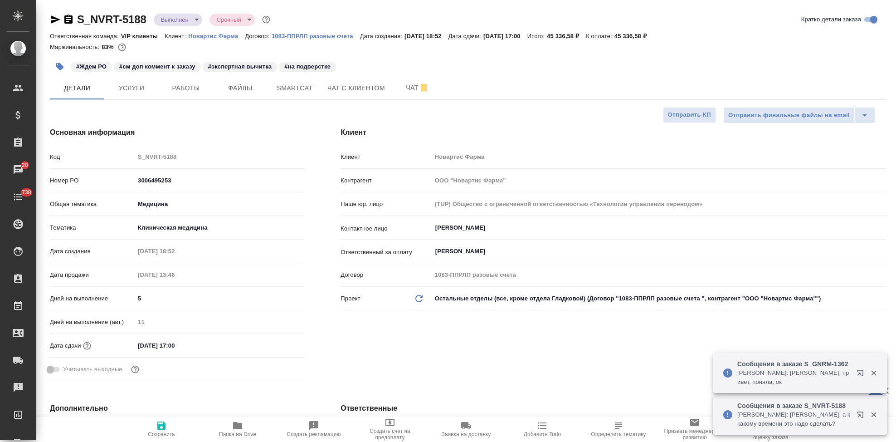
select select "RU"
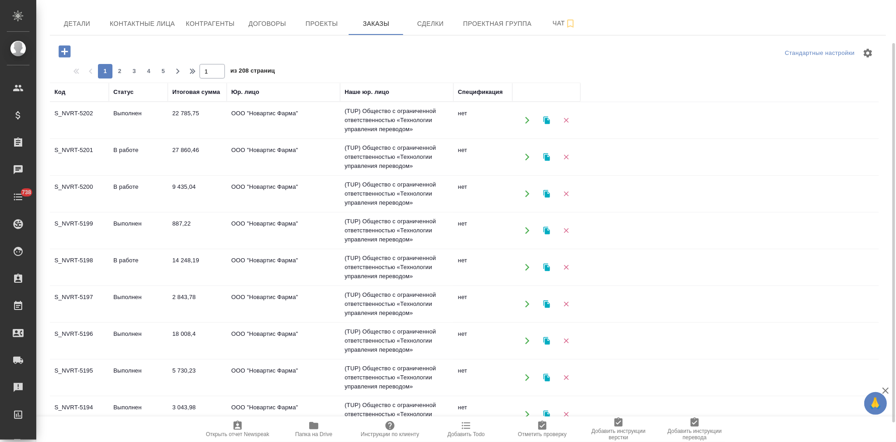
scroll to position [72, 0]
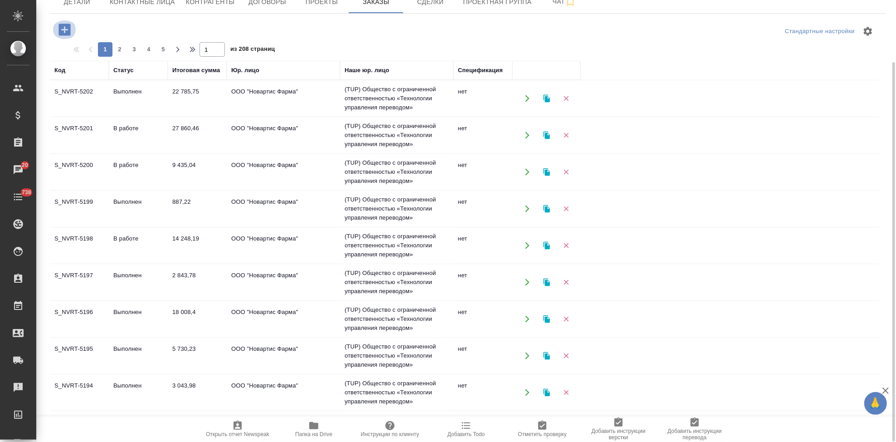
click at [62, 27] on icon "button" at bounding box center [64, 30] width 12 height 12
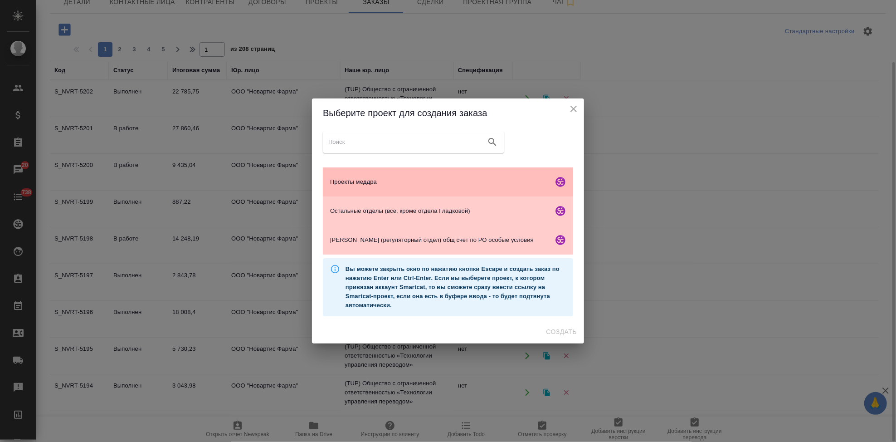
click at [381, 185] on span "Проекты меддра" at bounding box center [439, 181] width 219 height 9
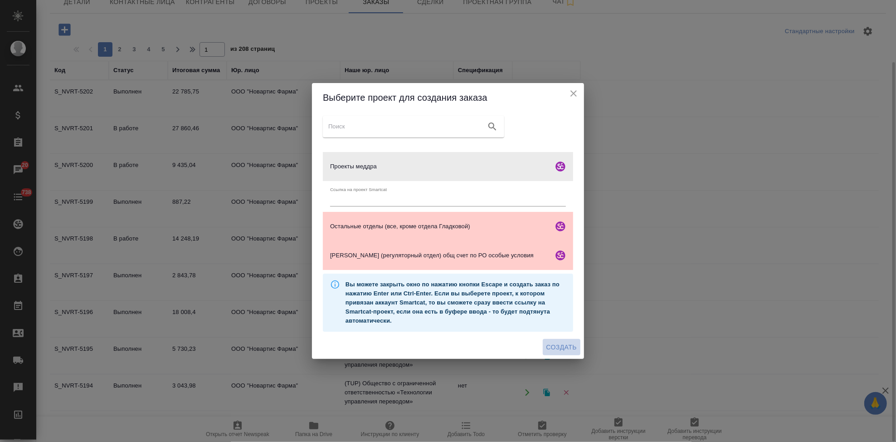
click at [557, 344] on span "Создать" at bounding box center [561, 346] width 30 height 11
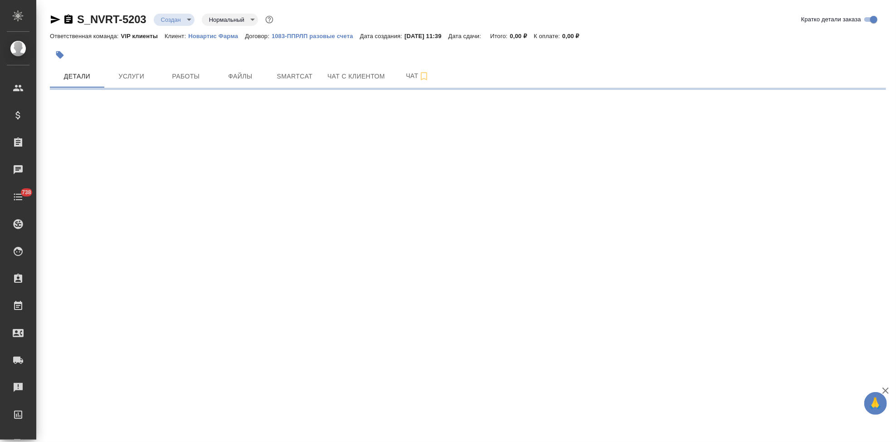
select select "RU"
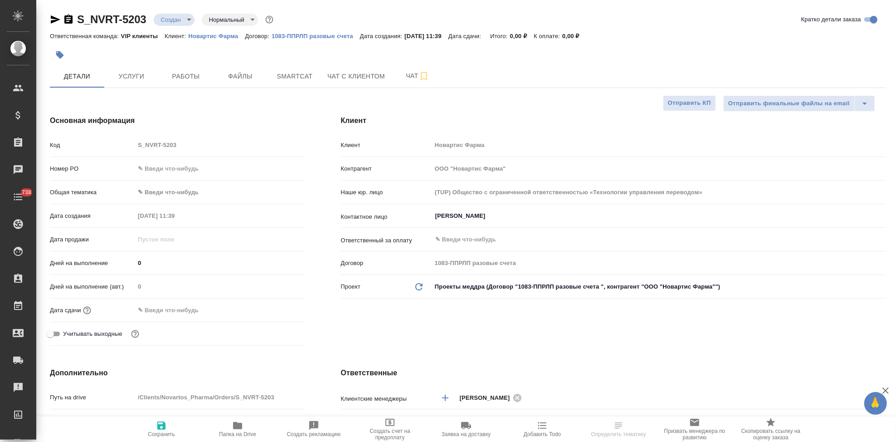
type textarea "x"
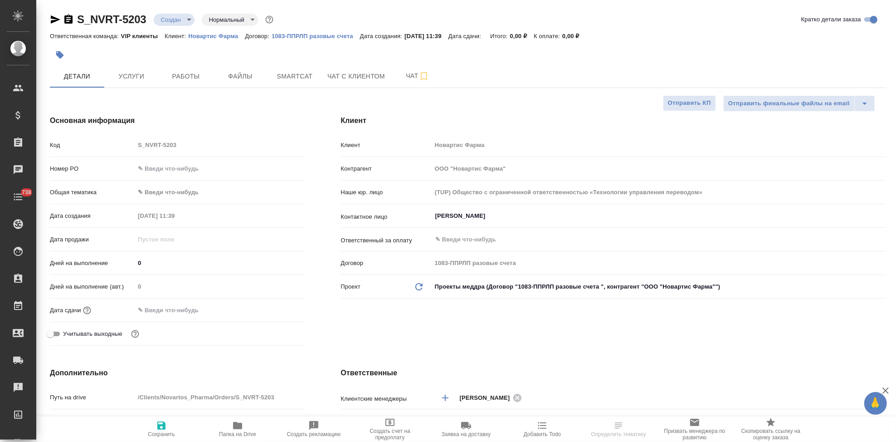
type textarea "x"
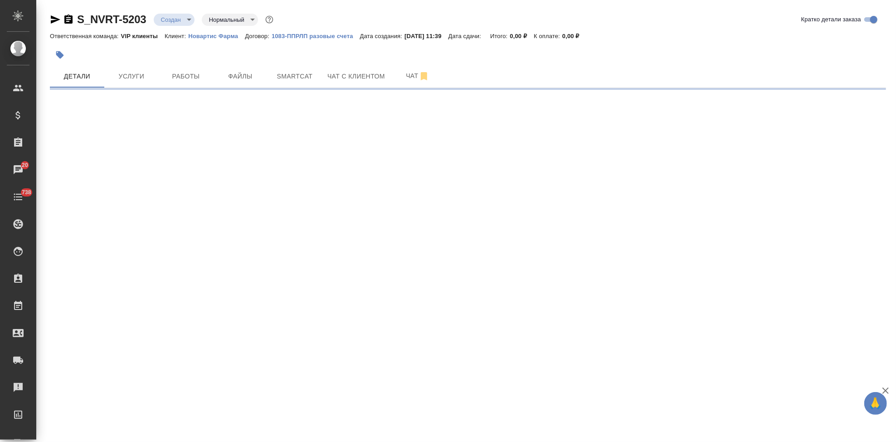
select select "RU"
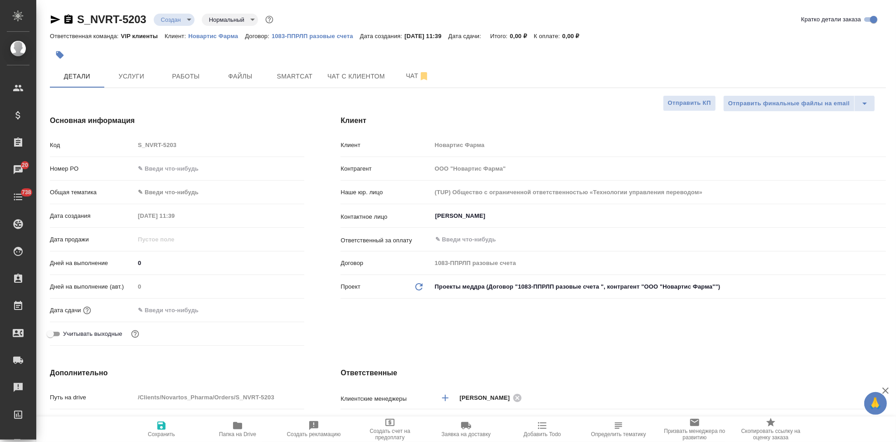
type textarea "x"
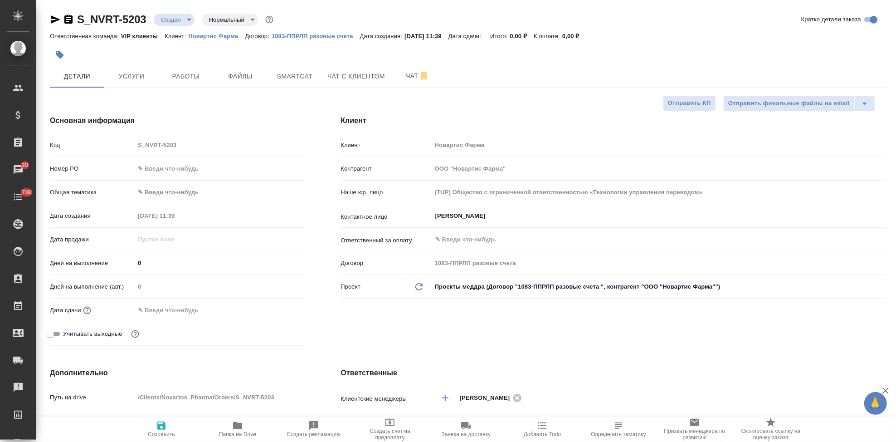
type textarea "x"
click at [61, 56] on icon "button" at bounding box center [60, 55] width 8 height 8
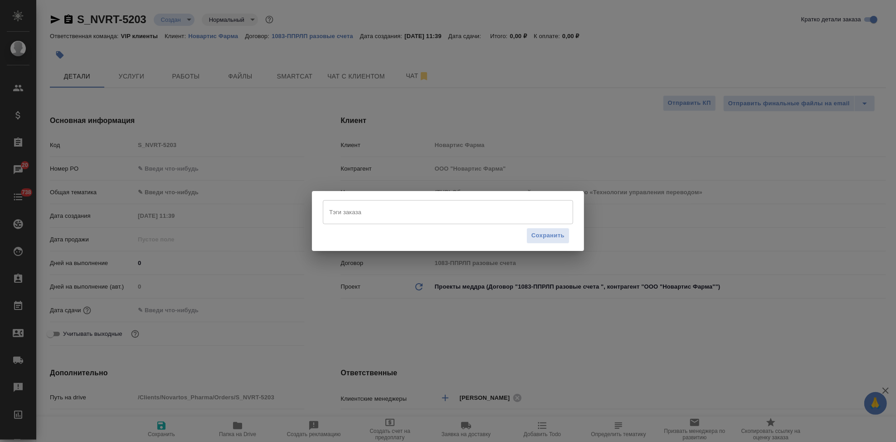
click at [372, 214] on input "Тэги заказа" at bounding box center [439, 211] width 225 height 15
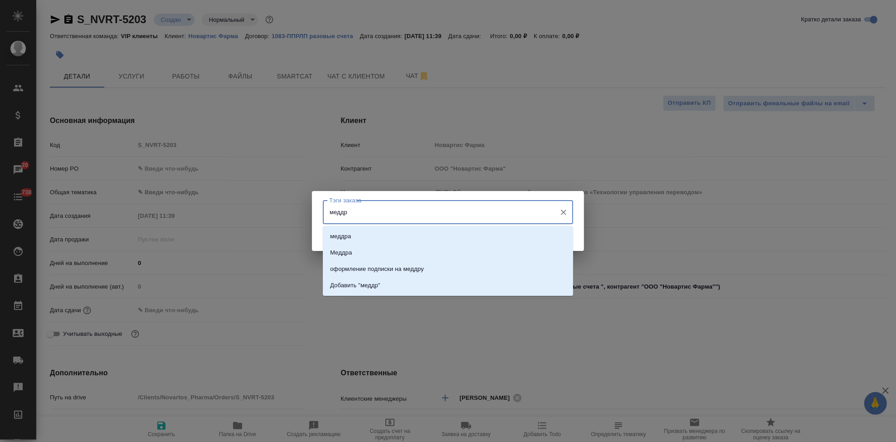
type input "меддра"
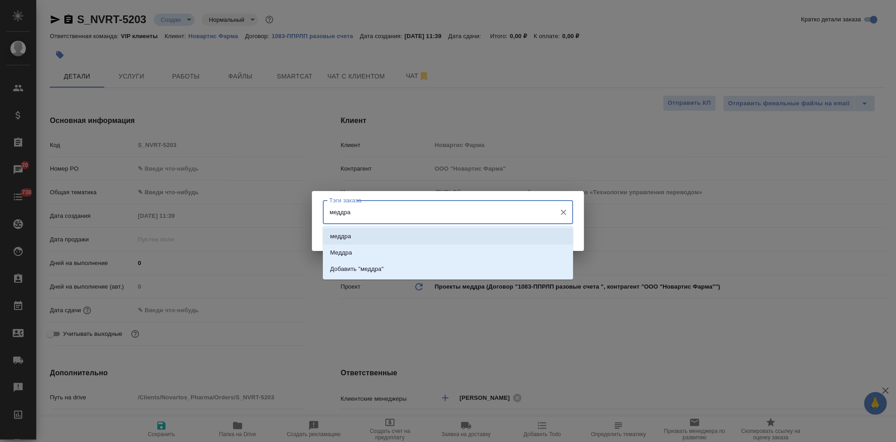
click at [350, 238] on p "меддра" at bounding box center [340, 236] width 21 height 9
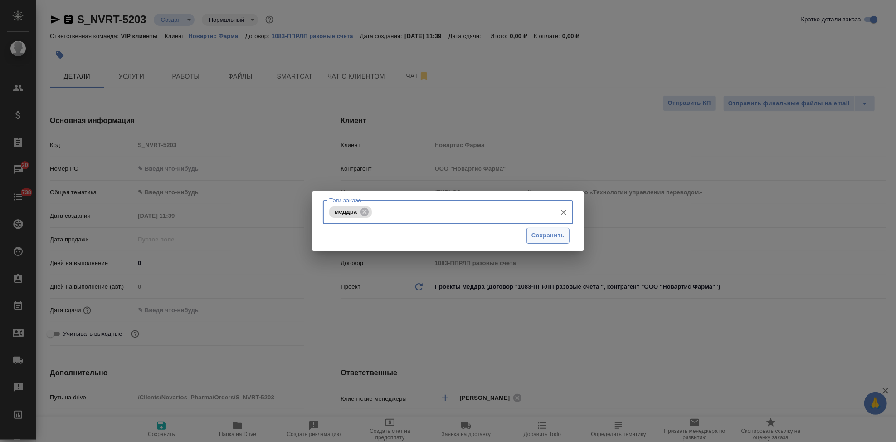
click at [548, 234] on span "Сохранить" at bounding box center [547, 235] width 33 height 10
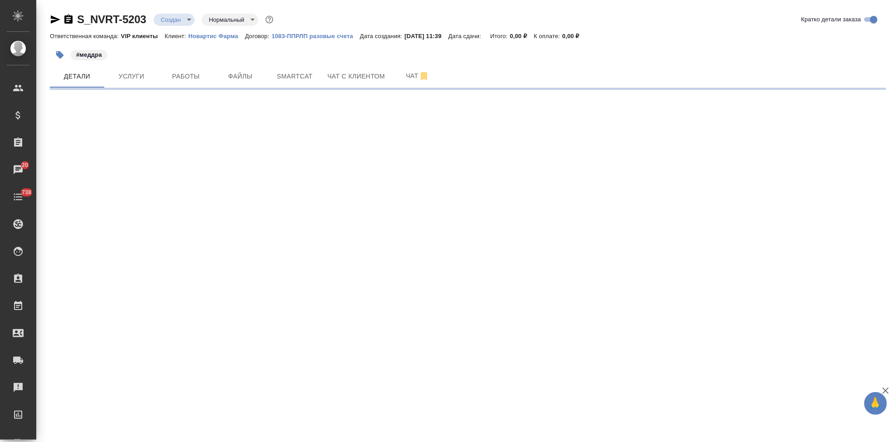
select select "RU"
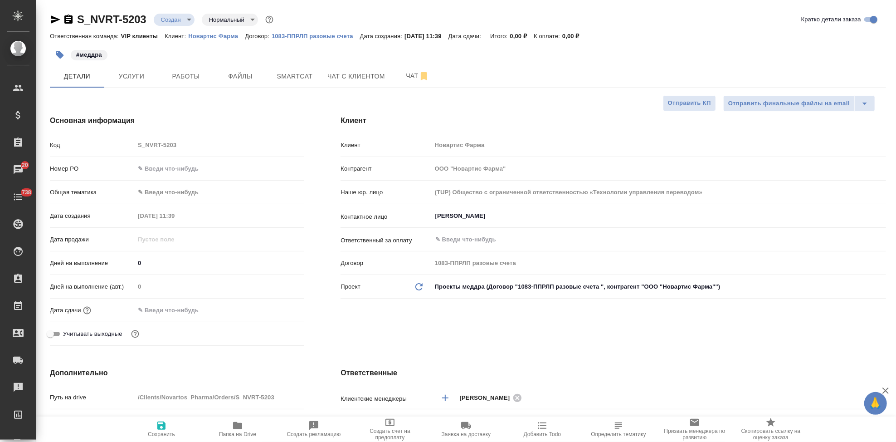
type textarea "x"
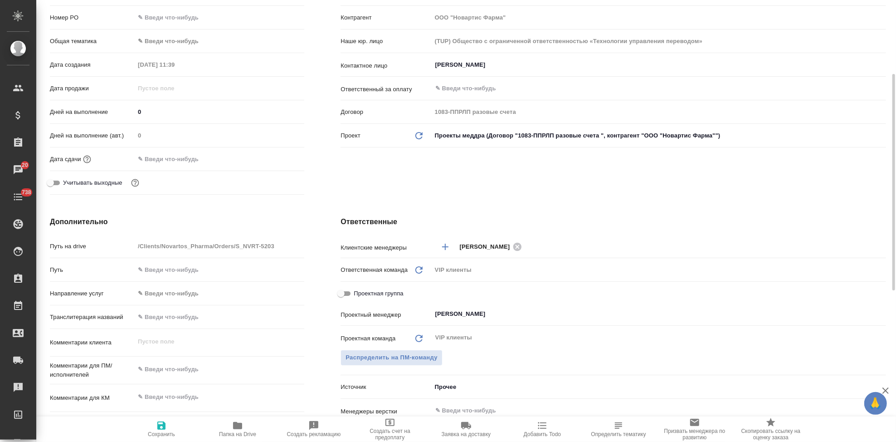
scroll to position [201, 0]
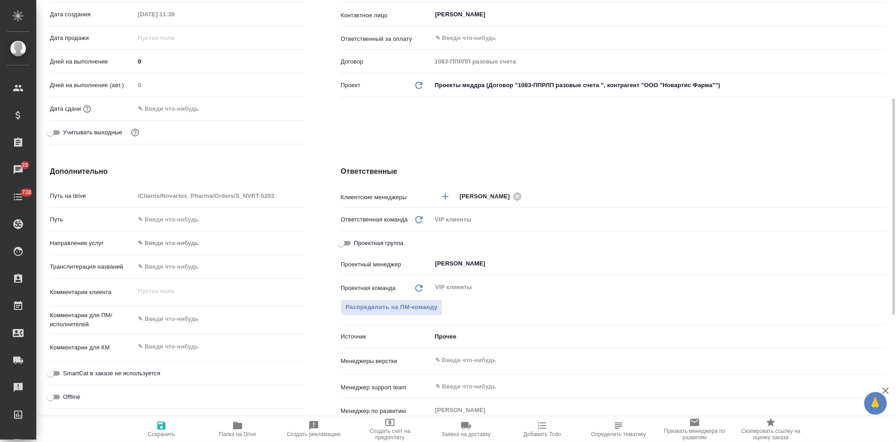
click at [175, 345] on textarea at bounding box center [220, 346] width 170 height 15
type textarea "x"
paste textarea "в перевод до 16 сентября 10.30"
type textarea "в перевод до 16 сентября 10.30"
type textarea "x"
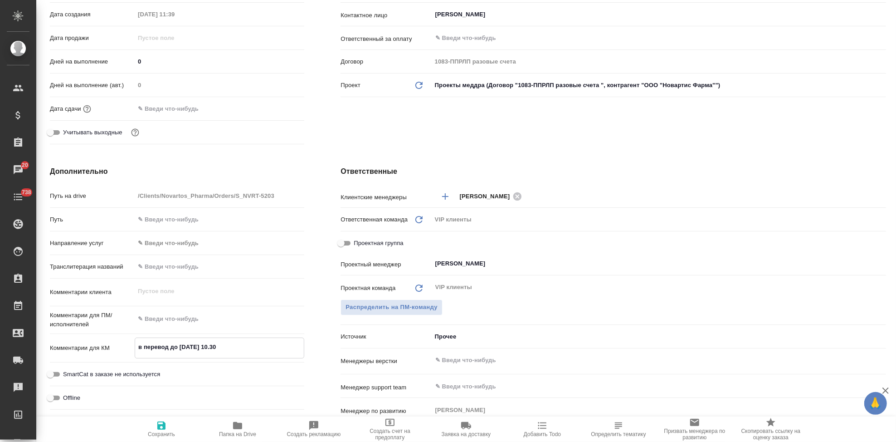
type textarea "x"
type textarea "в перевод до 16 сентября 10.30"
type textarea "x"
click at [166, 423] on icon "button" at bounding box center [161, 425] width 11 height 11
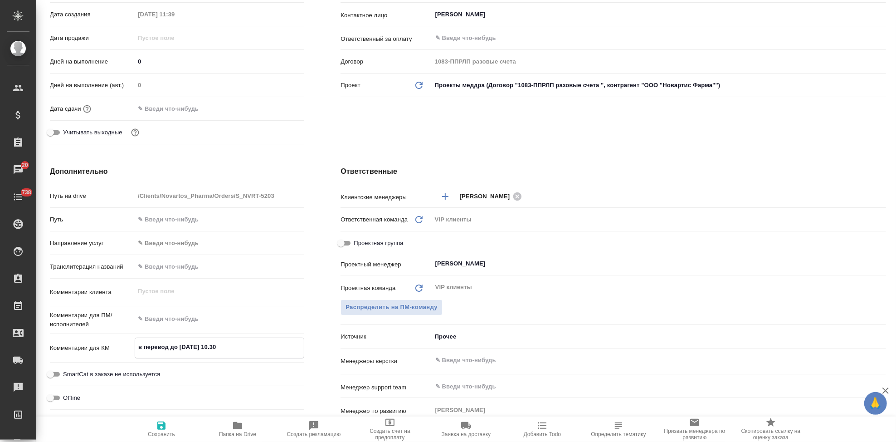
type textarea "x"
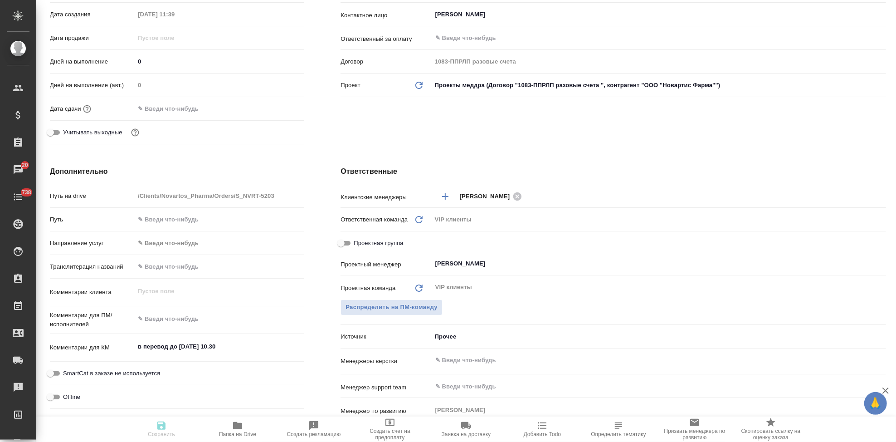
type textarea "x"
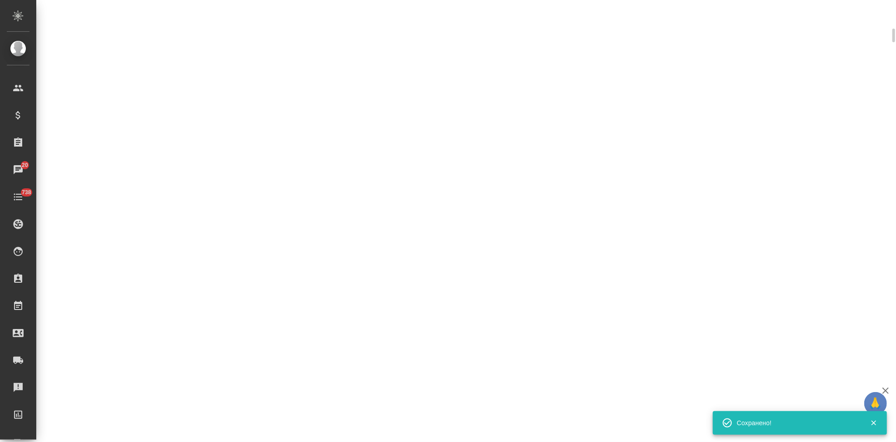
select select "RU"
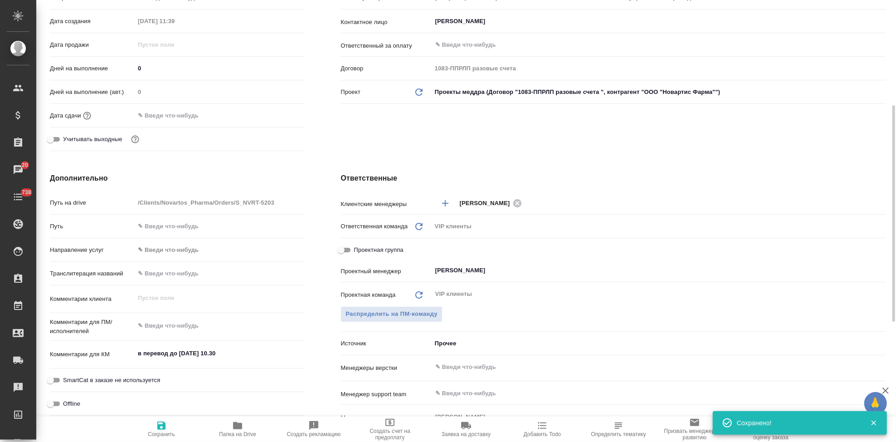
type textarea "x"
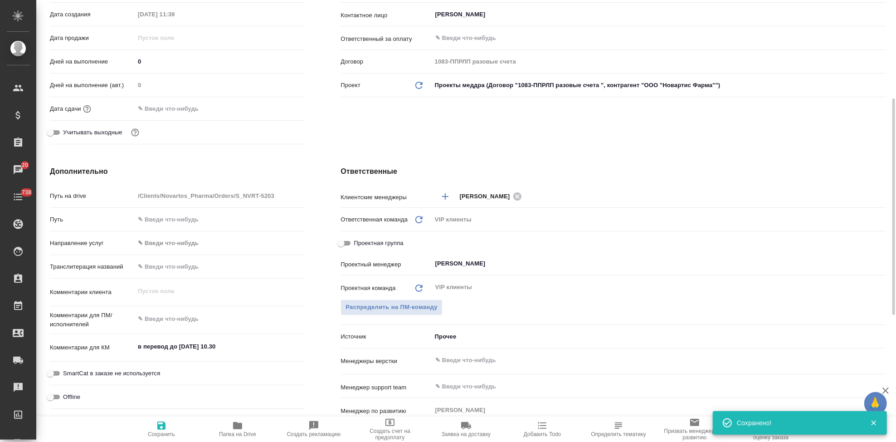
click at [178, 115] on input "text" at bounding box center [174, 108] width 79 height 13
click at [277, 108] on icon "button" at bounding box center [278, 107] width 8 height 9
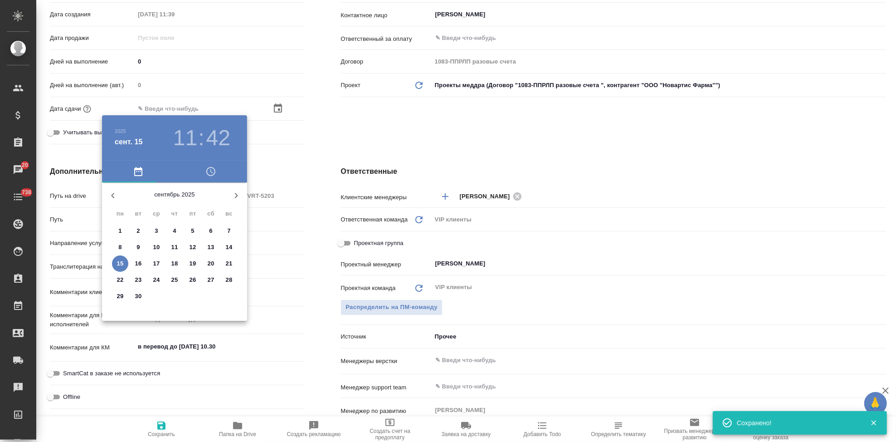
click at [139, 267] on p "16" at bounding box center [138, 263] width 7 height 9
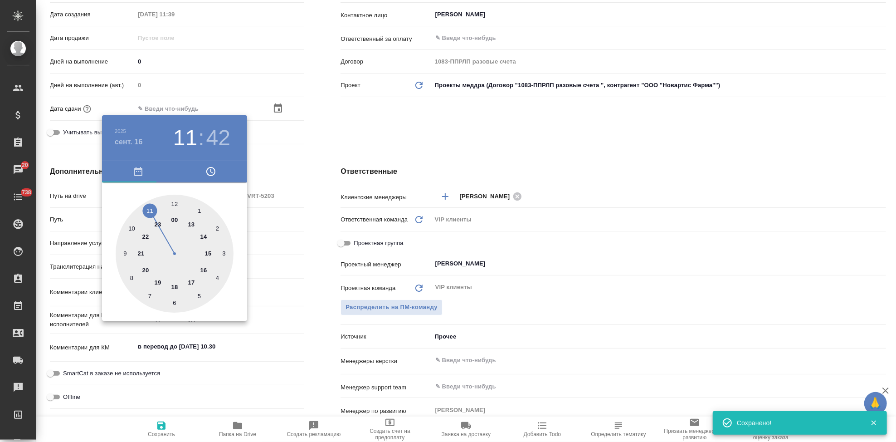
type input "16.09.2025 11:42"
type textarea "x"
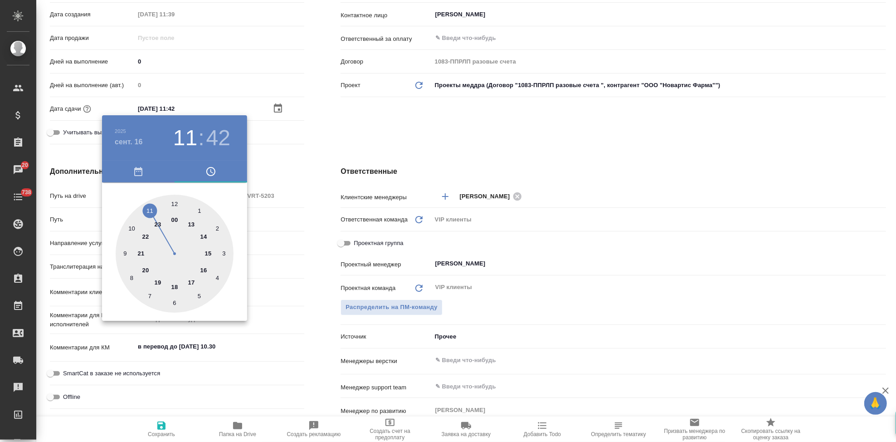
type input "16.09.2025 10:42"
type textarea "x"
drag, startPoint x: 147, startPoint y: 209, endPoint x: 136, endPoint y: 223, distance: 17.5
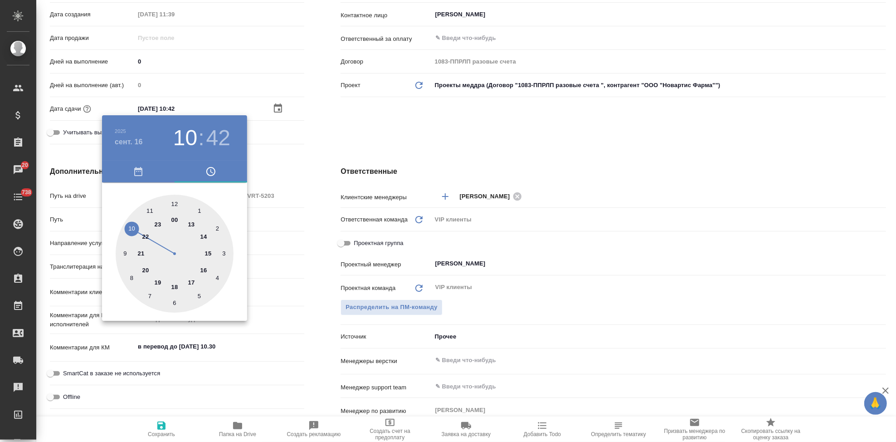
click at [136, 223] on div at bounding box center [175, 253] width 118 height 118
type textarea "x"
type input "16.09.2025 10:32"
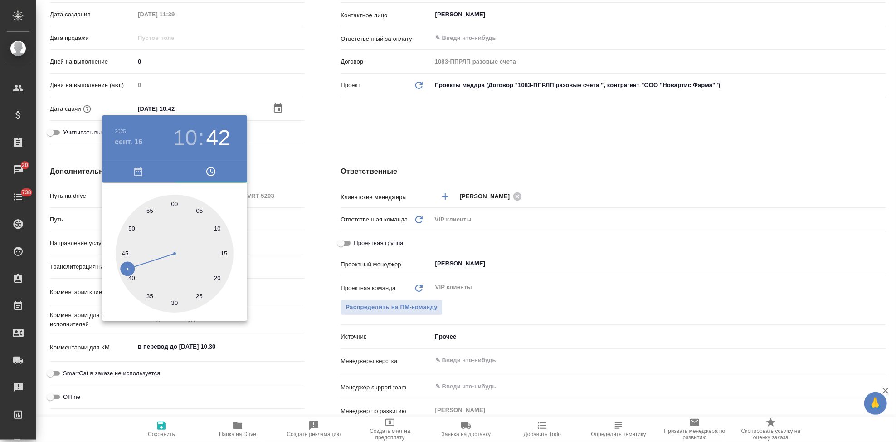
type textarea "x"
type input "16.09.2025 10:30"
type textarea "x"
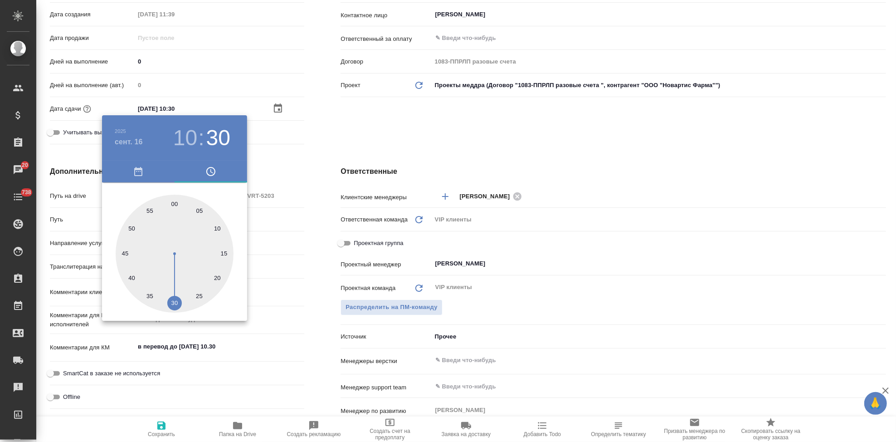
type textarea "x"
drag, startPoint x: 136, startPoint y: 272, endPoint x: 173, endPoint y: 298, distance: 45.2
click at [173, 298] on div at bounding box center [175, 253] width 118 height 118
type textarea "x"
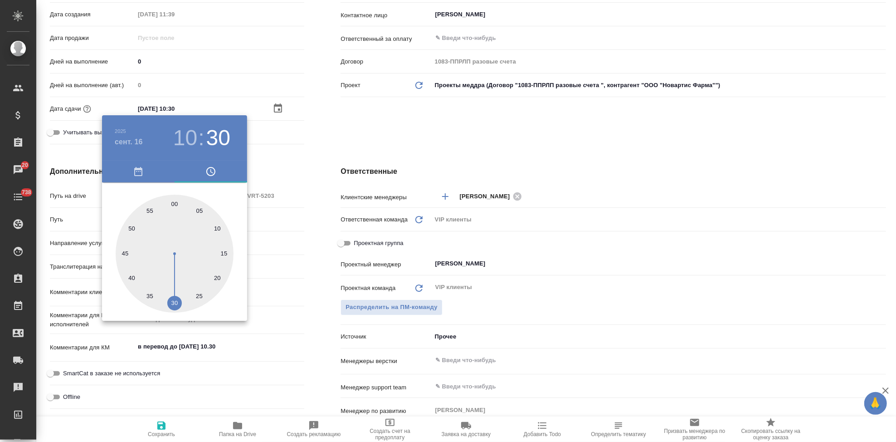
type textarea "x"
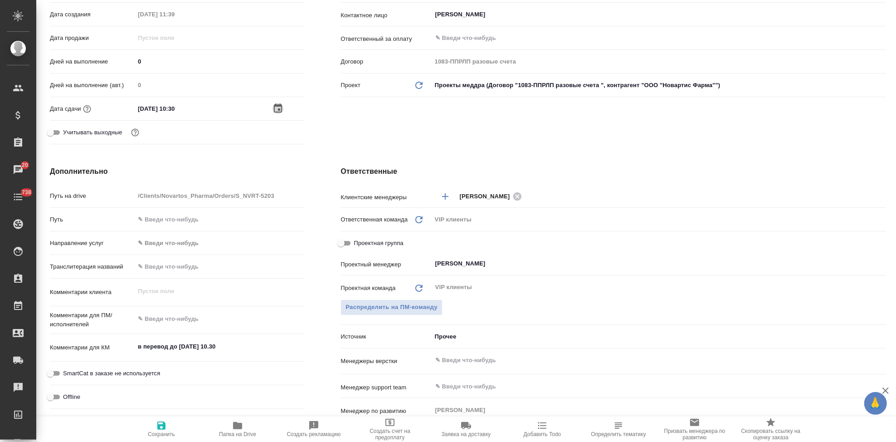
click at [272, 103] on button "button" at bounding box center [277, 108] width 11 height 11
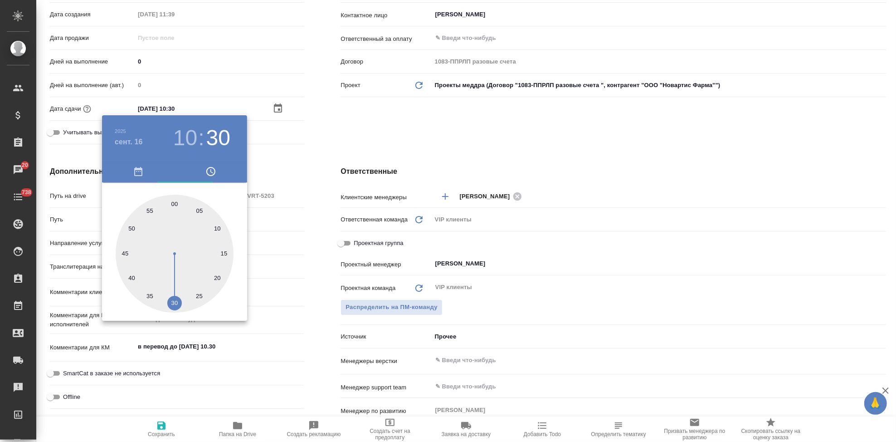
type textarea "x"
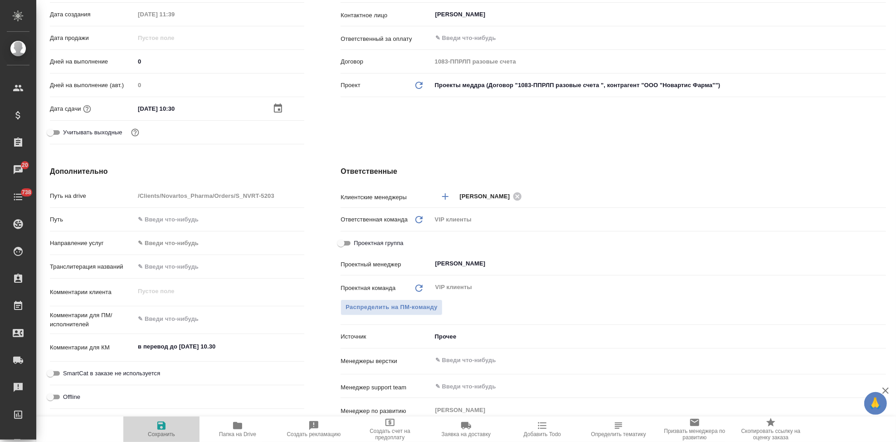
click at [160, 431] on span "Сохранить" at bounding box center [161, 434] width 27 height 6
type textarea "x"
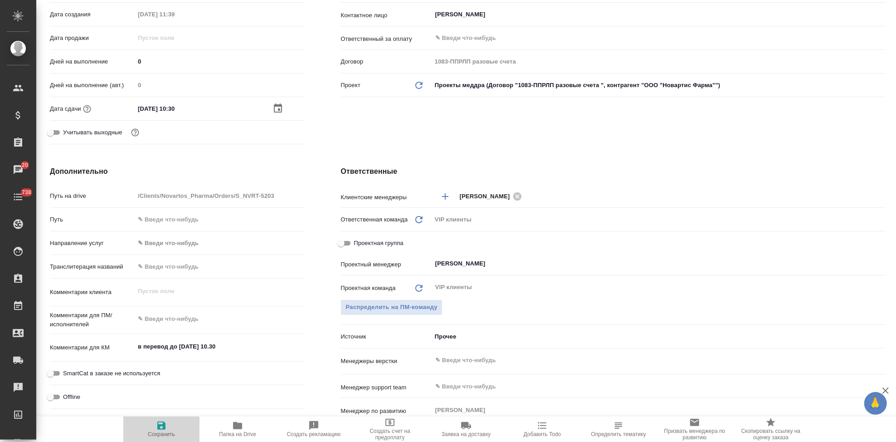
type textarea "x"
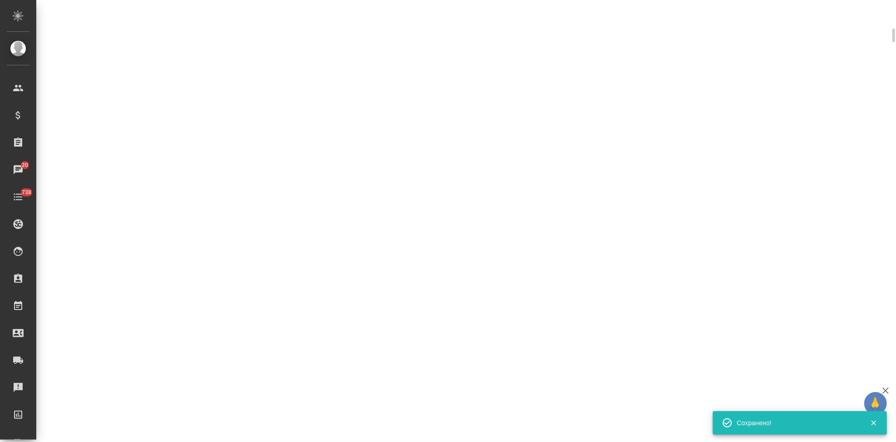
select select "RU"
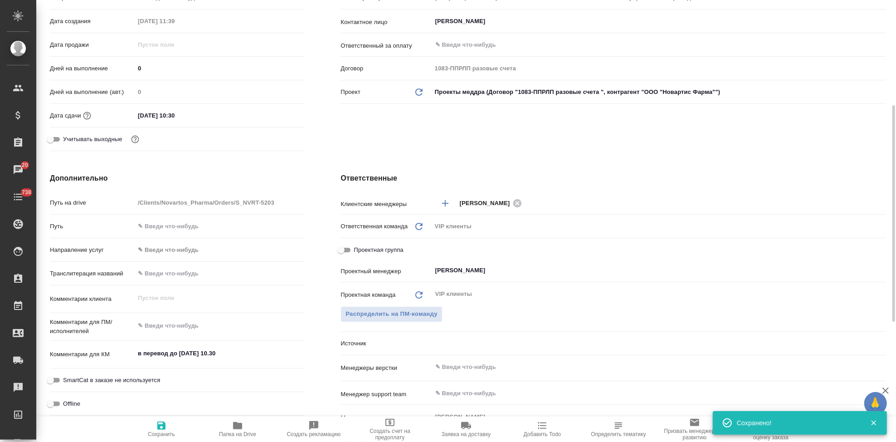
type textarea "x"
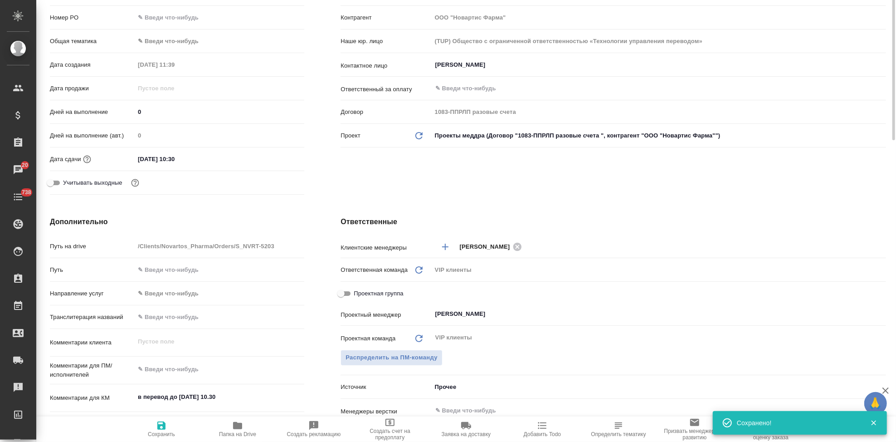
scroll to position [0, 0]
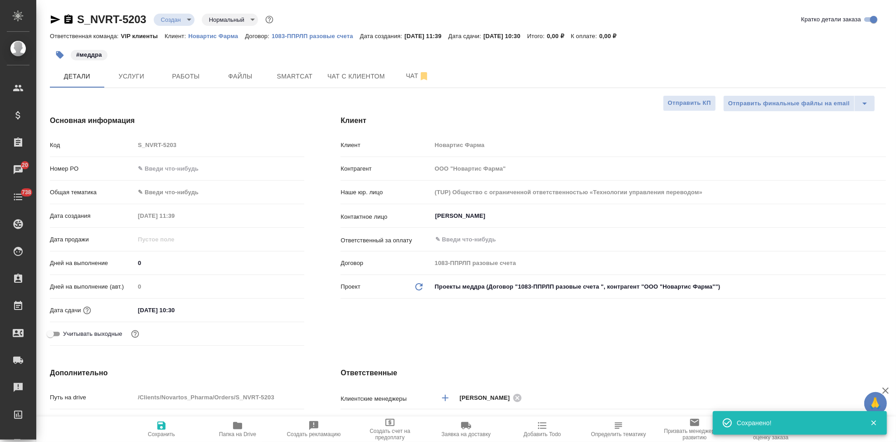
type textarea "x"
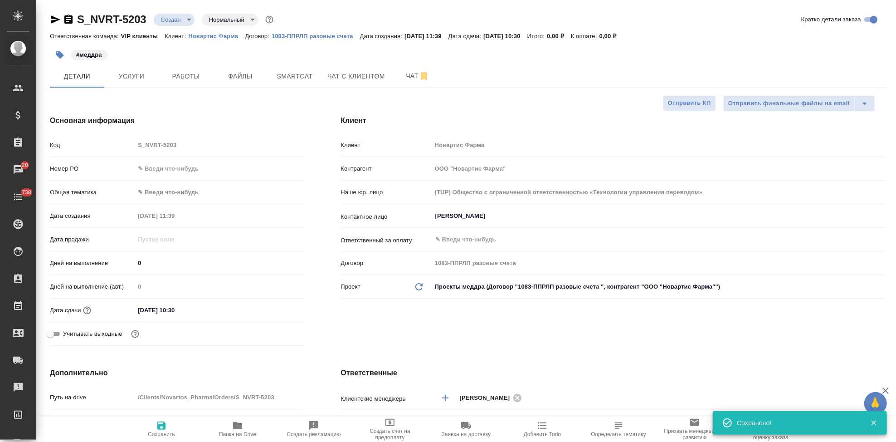
type textarea "x"
click at [248, 81] on span "Файлы" at bounding box center [241, 76] width 44 height 11
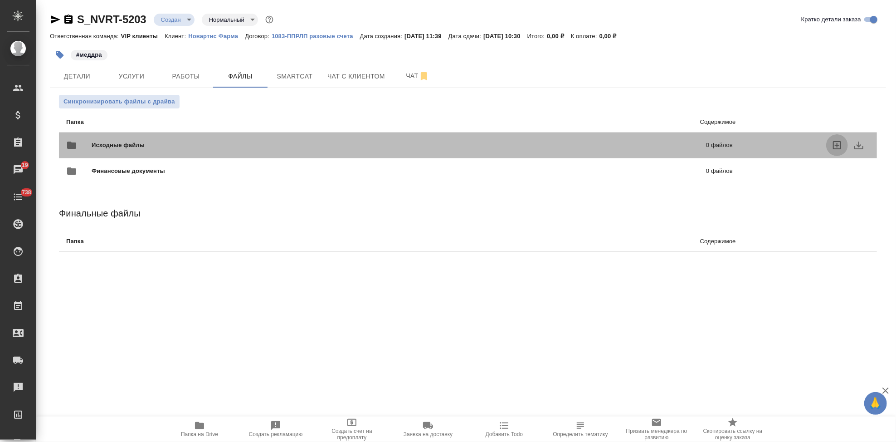
click at [831, 147] on icon "uploadFiles" at bounding box center [836, 145] width 11 height 11
click at [0, 0] on input "uploadFiles" at bounding box center [0, 0] width 0 height 0
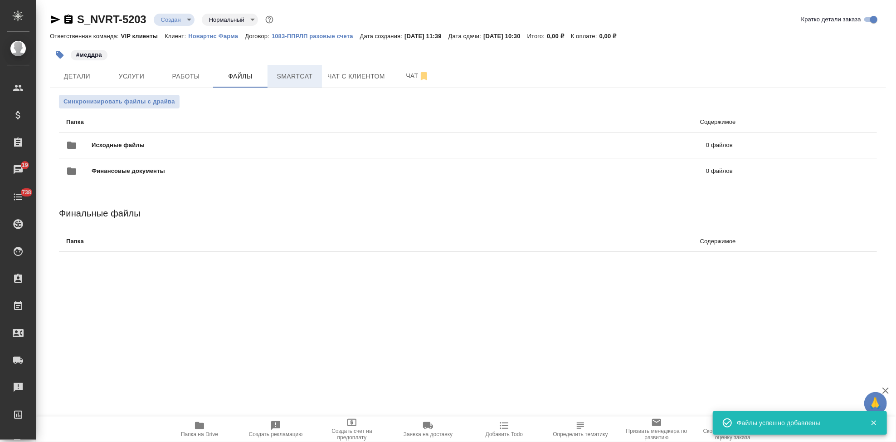
click at [287, 71] on span "Smartcat" at bounding box center [295, 76] width 44 height 11
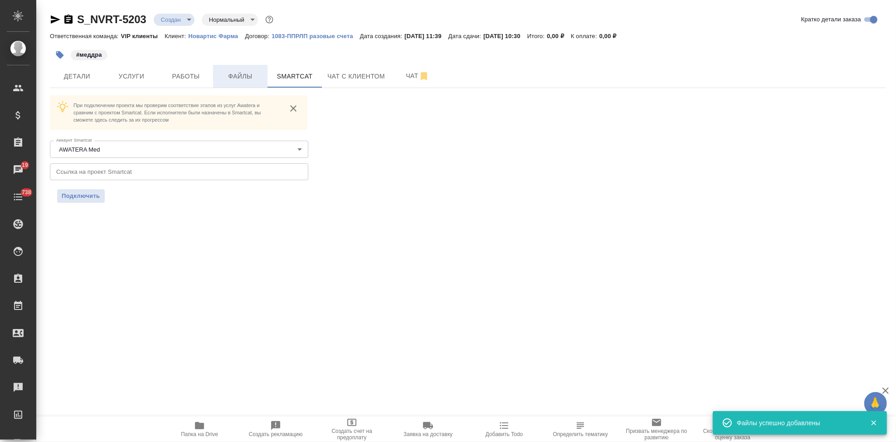
click at [258, 72] on span "Файлы" at bounding box center [241, 76] width 44 height 11
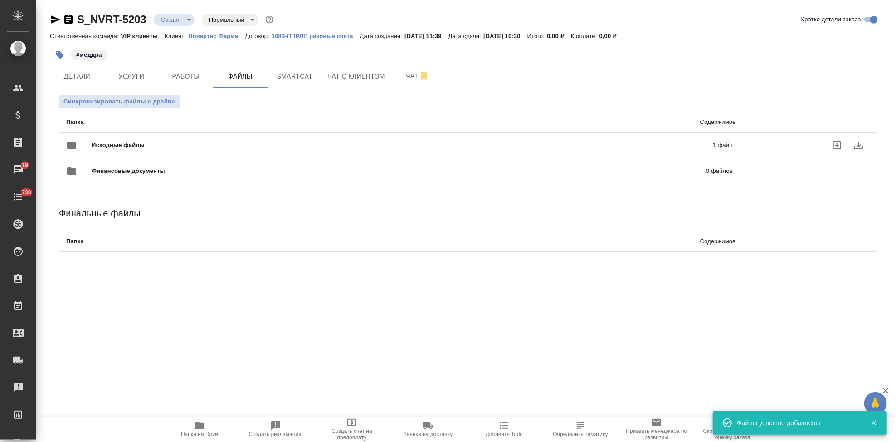
click at [392, 141] on span "Исходные файлы" at bounding box center [260, 145] width 337 height 9
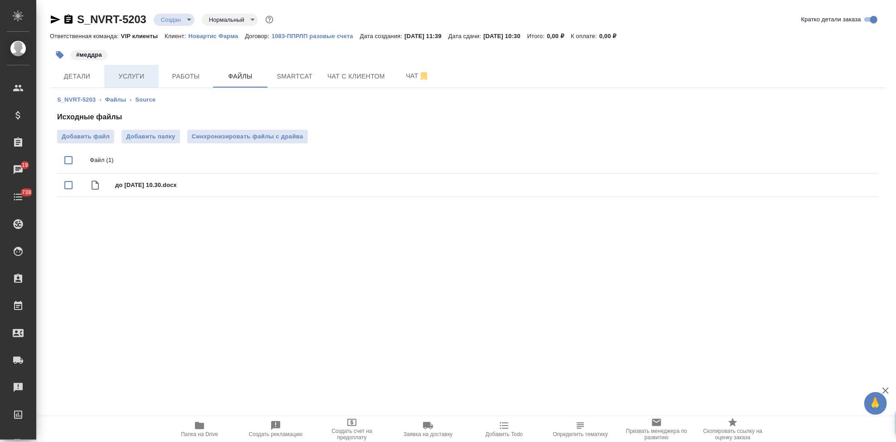
click at [136, 73] on span "Услуги" at bounding box center [132, 76] width 44 height 11
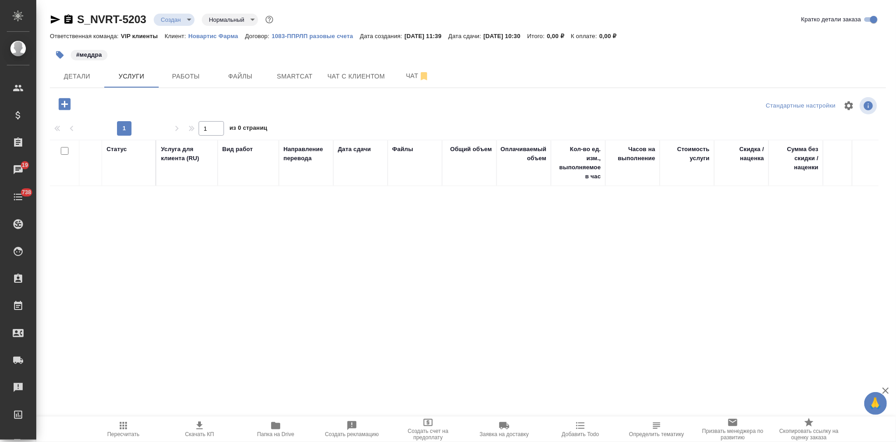
click at [63, 107] on icon "button" at bounding box center [64, 104] width 12 height 12
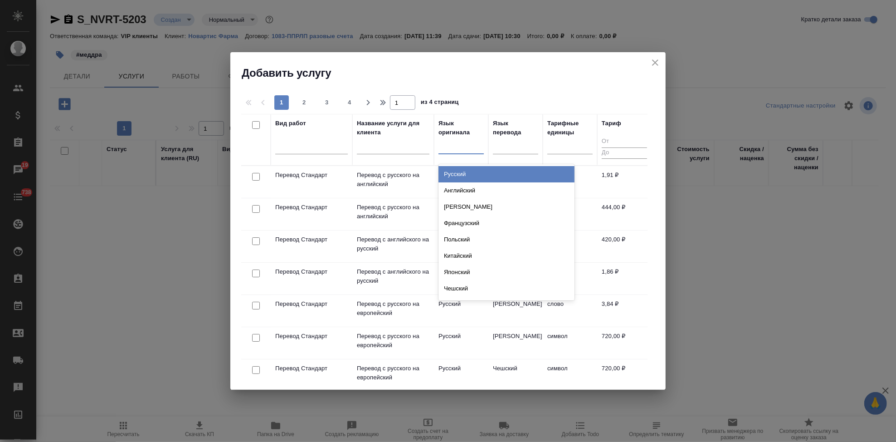
click at [452, 146] on div at bounding box center [460, 144] width 45 height 13
type input "англ"
click at [456, 168] on div "Английский" at bounding box center [506, 174] width 136 height 16
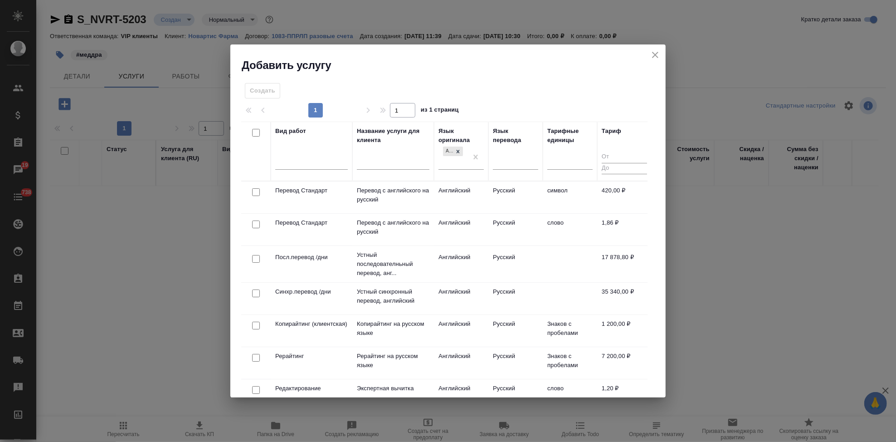
click at [480, 230] on td "Английский" at bounding box center [461, 230] width 54 height 32
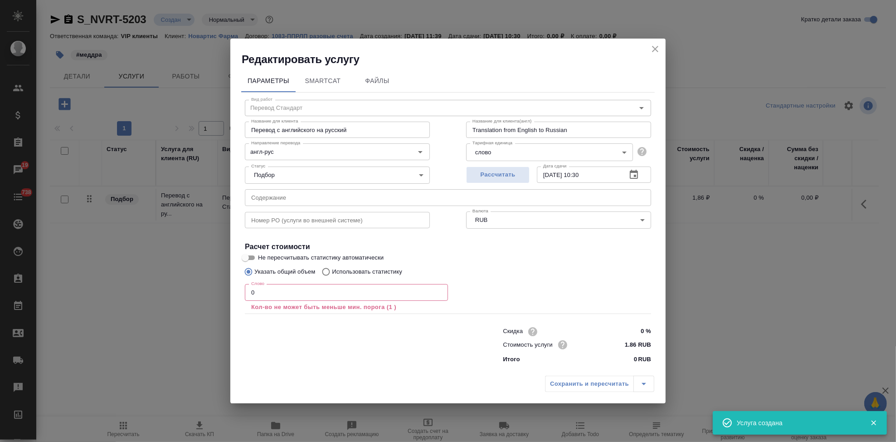
click at [359, 198] on input "text" at bounding box center [448, 197] width 406 height 16
paste input "в перевод до 16 сентября 10.30"
type input "в перевод до 16 сентября 10.30"
click at [300, 294] on input "0" at bounding box center [346, 292] width 203 height 16
click at [305, 293] on input "0" at bounding box center [346, 292] width 203 height 16
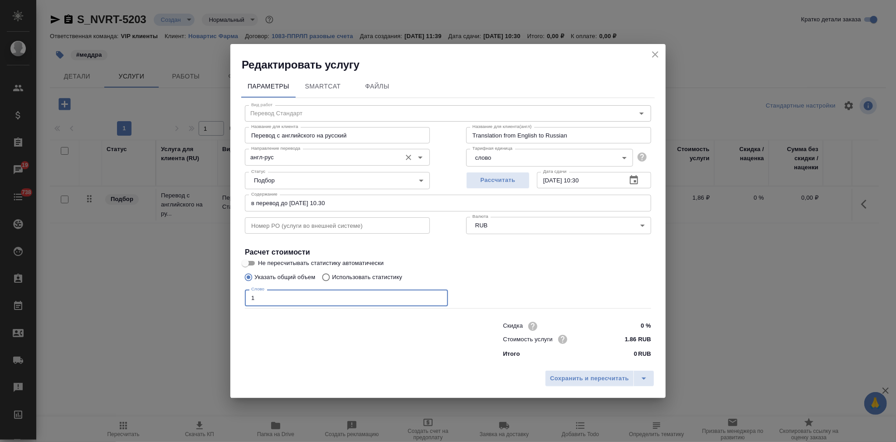
type input "1"
click at [299, 154] on input "англ-рус" at bounding box center [322, 156] width 149 height 11
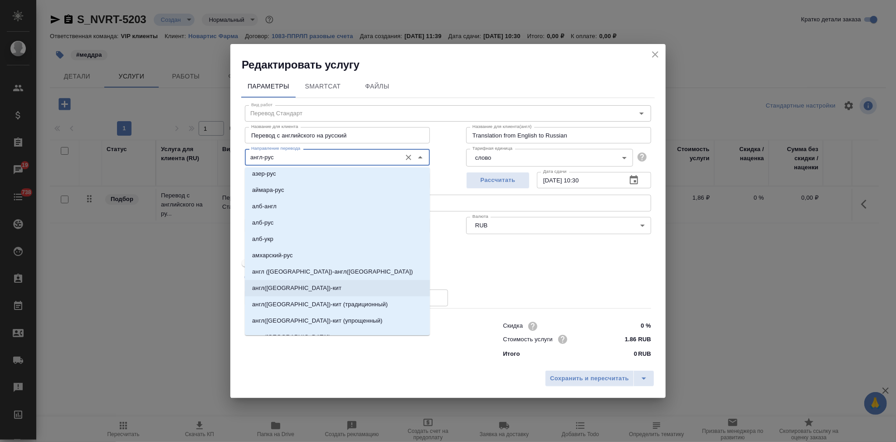
scroll to position [201, 0]
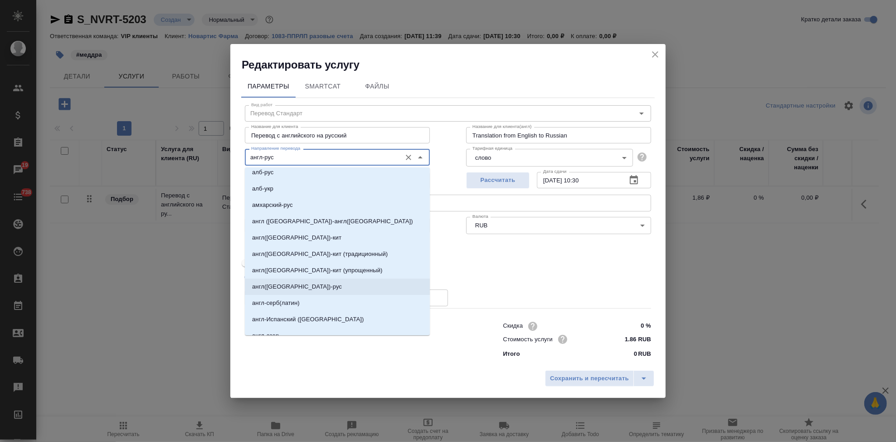
click at [292, 289] on p "англ(США)-рус" at bounding box center [297, 286] width 90 height 9
type input "англ(США)-рус"
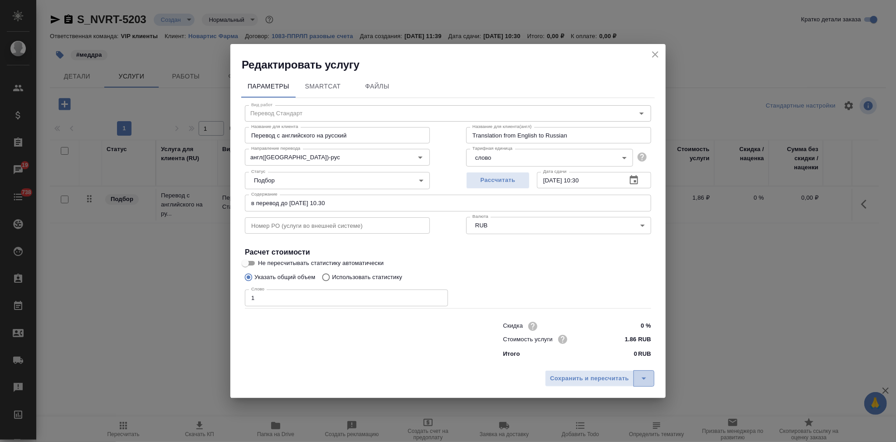
click at [644, 384] on button "split button" at bounding box center [643, 378] width 21 height 16
click at [608, 364] on li "Сохранить" at bounding box center [600, 359] width 109 height 15
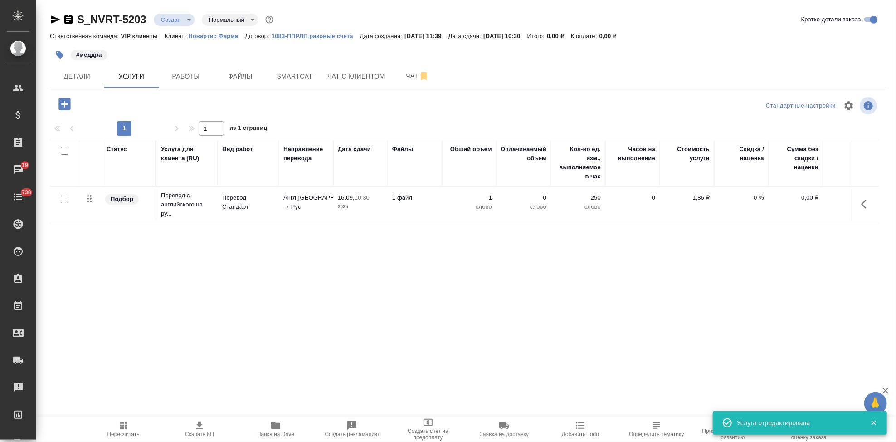
click at [66, 199] on input "checkbox" at bounding box center [65, 199] width 8 height 8
checkbox input "true"
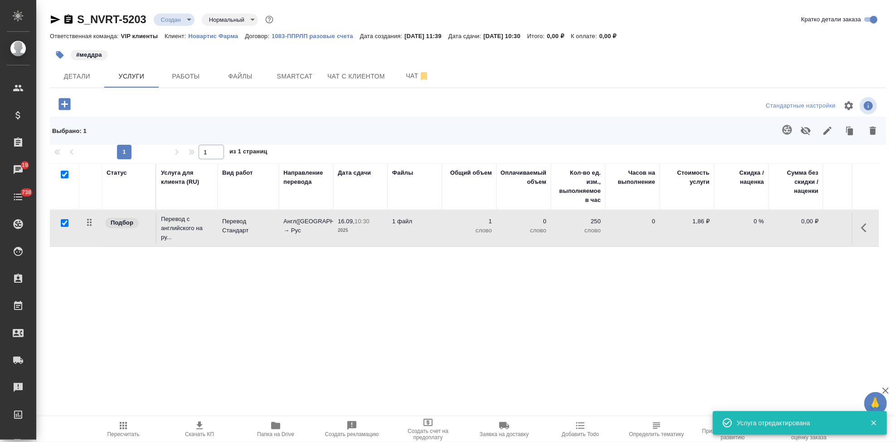
click at [782, 133] on icon "button" at bounding box center [787, 129] width 11 height 11
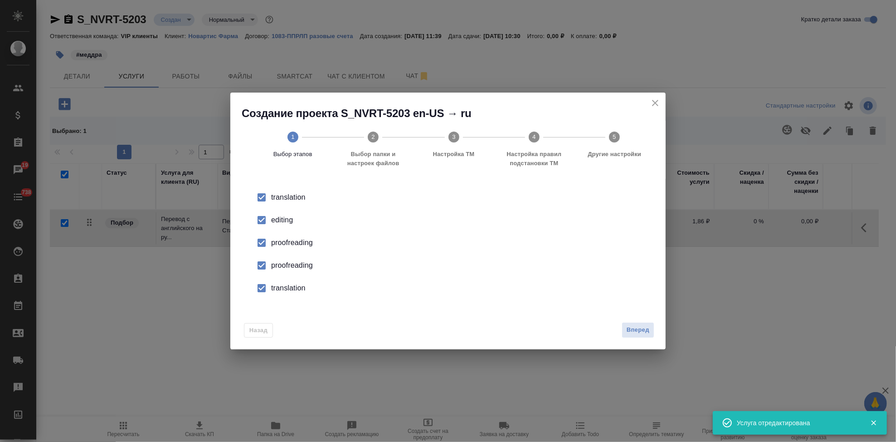
click at [261, 219] on input "checkbox" at bounding box center [261, 219] width 19 height 19
click at [261, 262] on input "checkbox" at bounding box center [261, 265] width 19 height 19
click at [260, 291] on input "checkbox" at bounding box center [261, 287] width 19 height 19
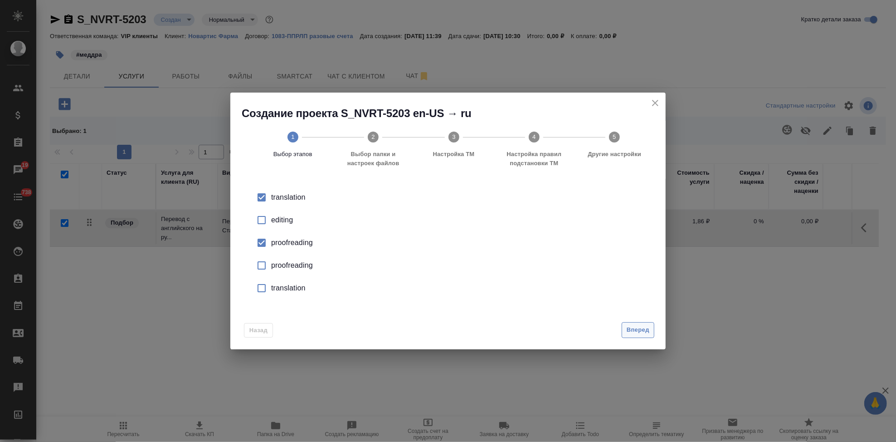
click at [628, 330] on span "Вперед" at bounding box center [638, 330] width 23 height 10
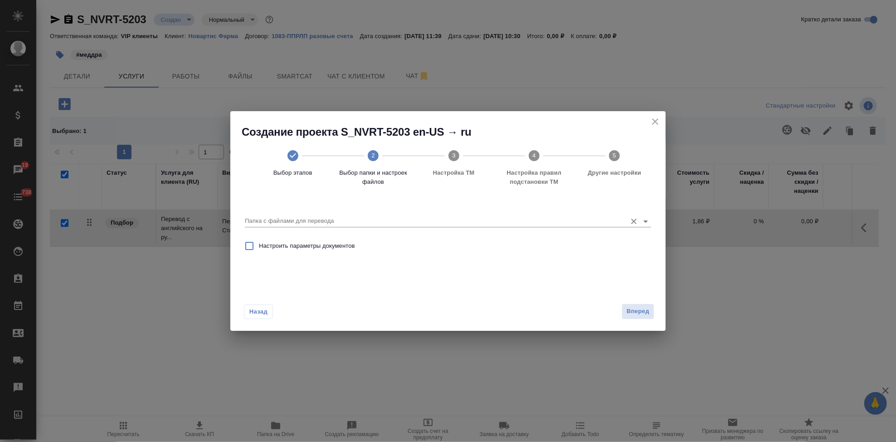
click at [618, 222] on input "Папка с файлами для перевода" at bounding box center [433, 220] width 377 height 11
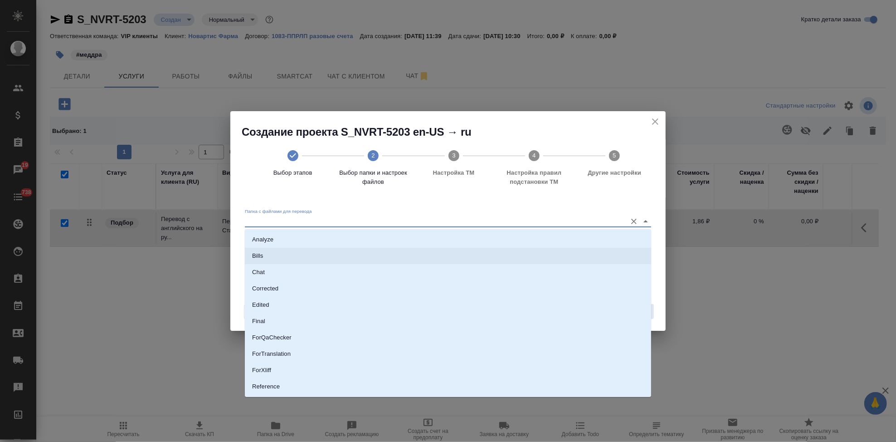
scroll to position [47, 0]
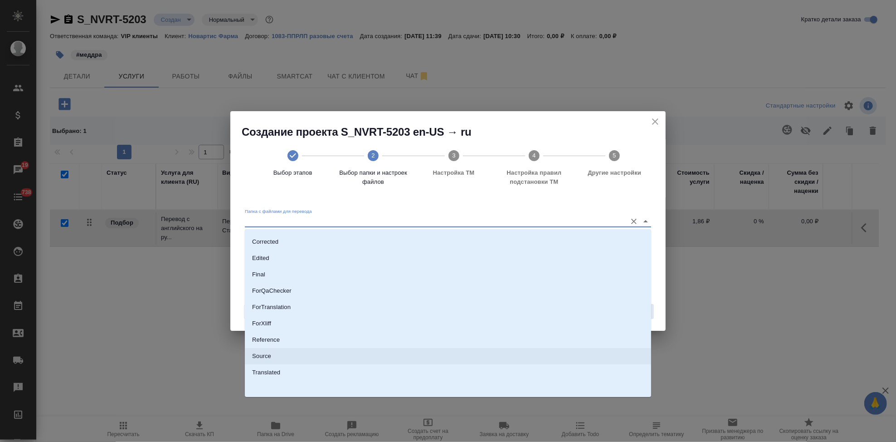
click at [312, 354] on li "Source" at bounding box center [448, 356] width 406 height 16
type input "Source"
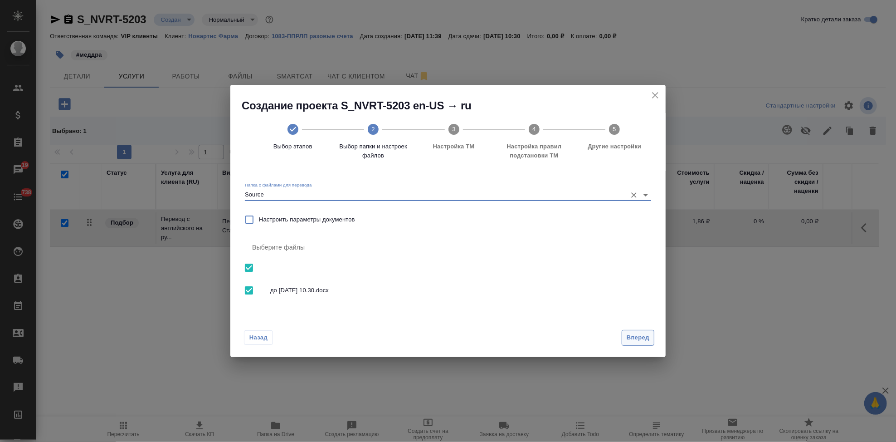
click at [633, 338] on span "Вперед" at bounding box center [638, 337] width 23 height 10
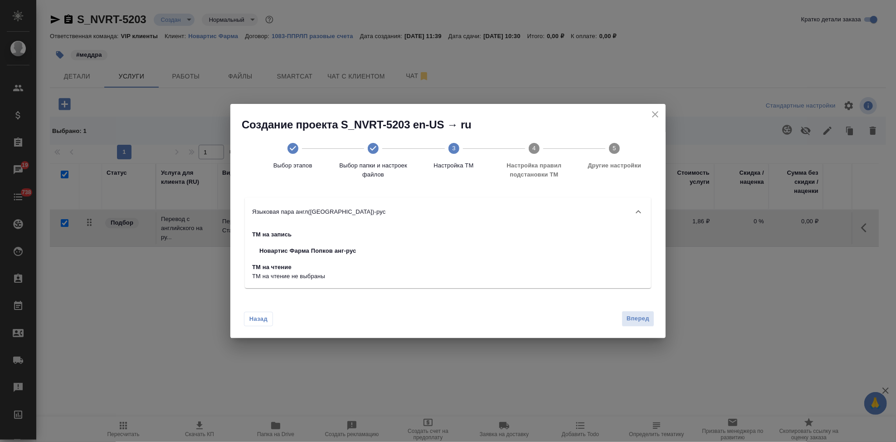
click at [634, 328] on div "Назад Вперед" at bounding box center [447, 316] width 435 height 43
click at [635, 320] on span "Вперед" at bounding box center [638, 318] width 23 height 10
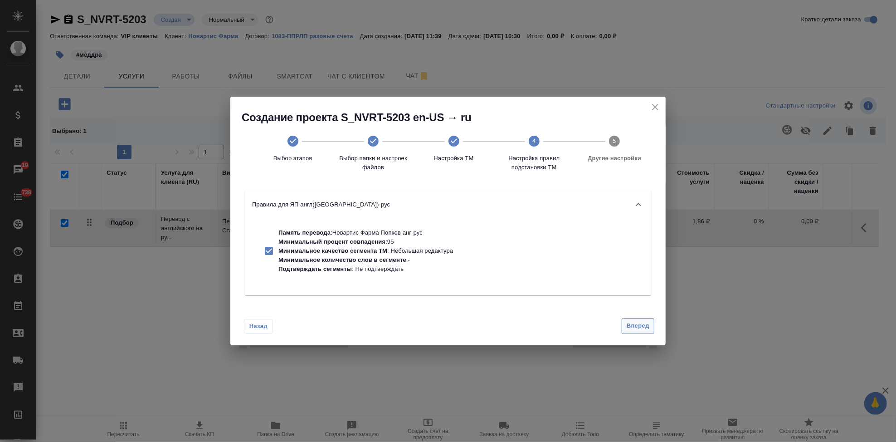
click at [635, 321] on span "Вперед" at bounding box center [638, 326] width 23 height 10
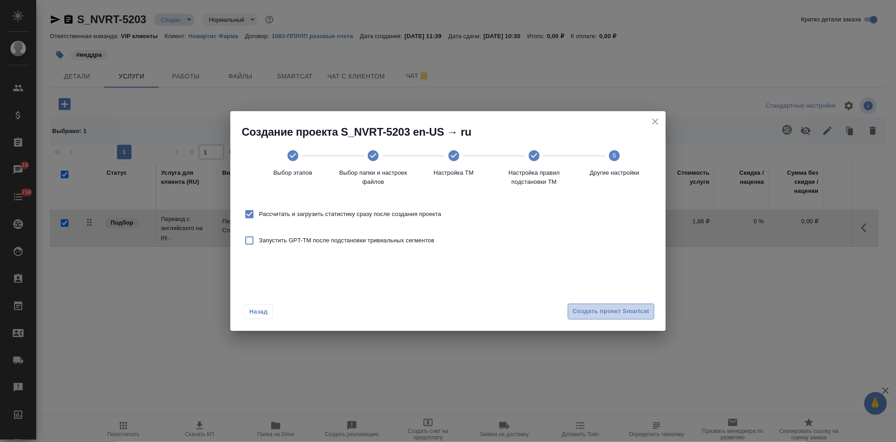
click at [636, 311] on span "Создать проект Smartcat" at bounding box center [611, 311] width 77 height 10
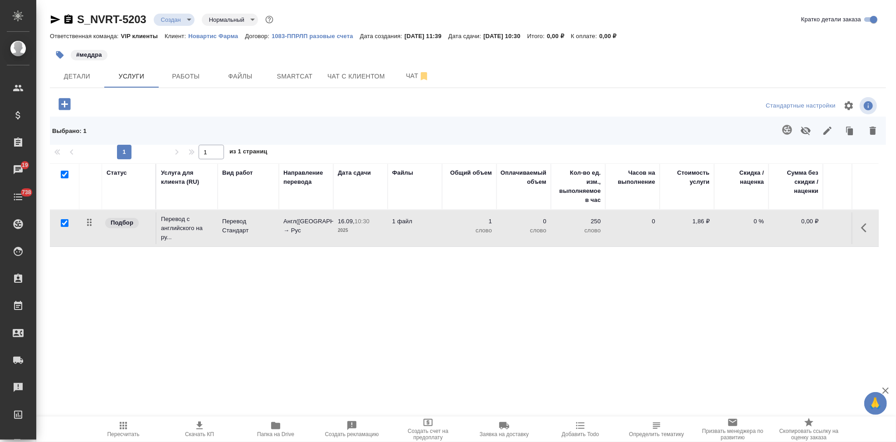
click at [861, 229] on icon "button" at bounding box center [866, 227] width 11 height 11
click at [811, 228] on icon "button" at bounding box center [815, 227] width 11 height 11
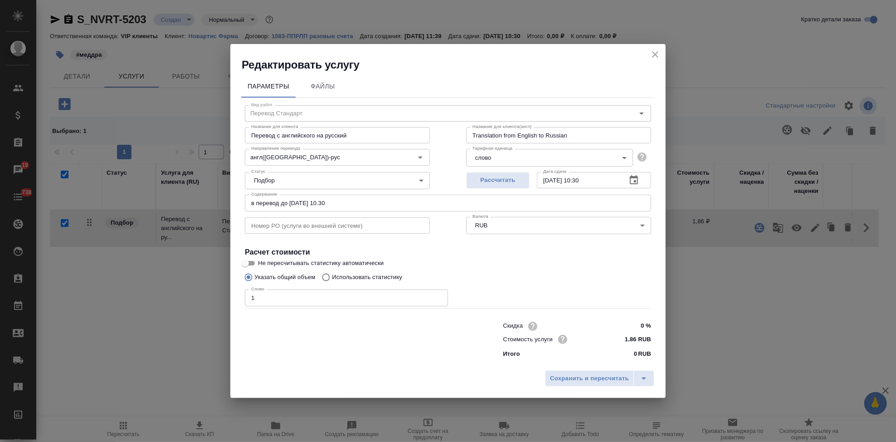
click at [327, 276] on input "Использовать статистику" at bounding box center [324, 276] width 15 height 17
radio input "true"
radio input "false"
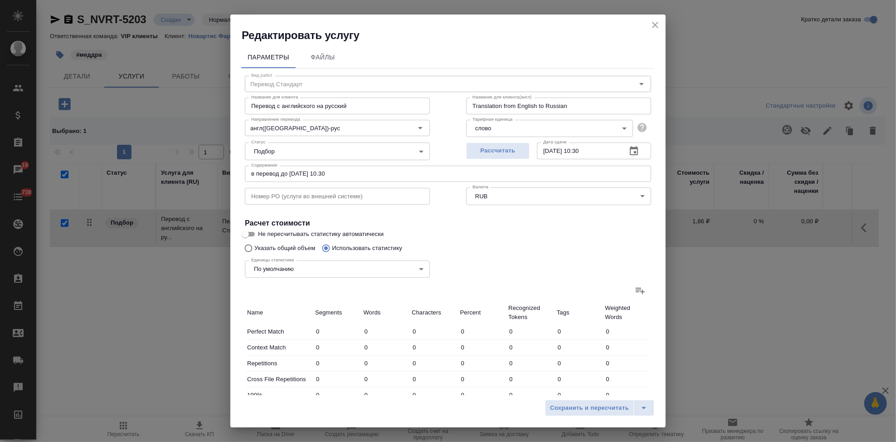
click at [635, 291] on icon at bounding box center [640, 290] width 11 height 11
click at [0, 0] on input "file" at bounding box center [0, 0] width 0 height 0
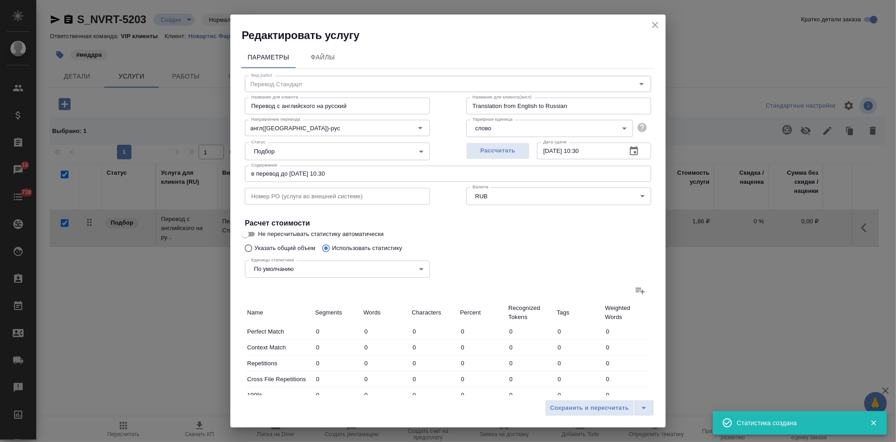
type input "73"
type input "1190"
type input "7851"
type input "25"
type input "233"
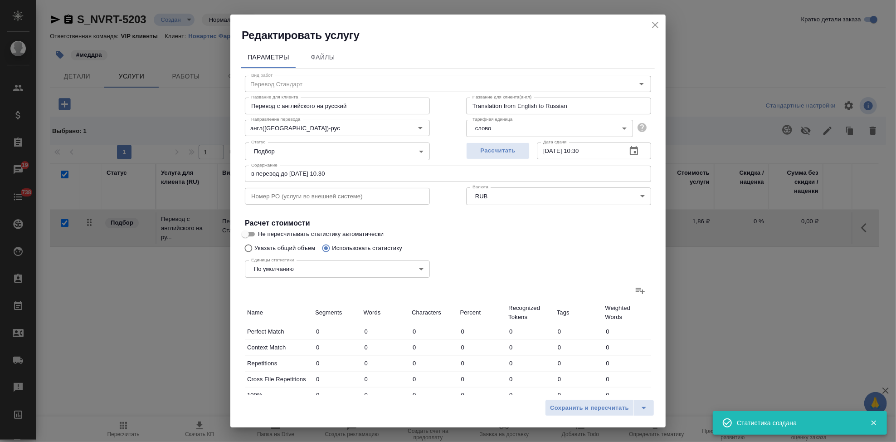
type input "1644"
type input "4"
type input "98"
type input "615"
type input "15"
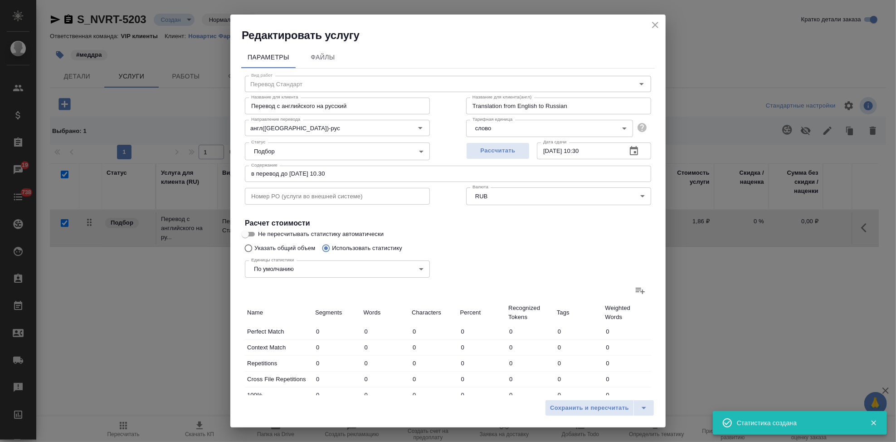
type input "280"
type input "1813"
type input "18"
type input "304"
type input "2085"
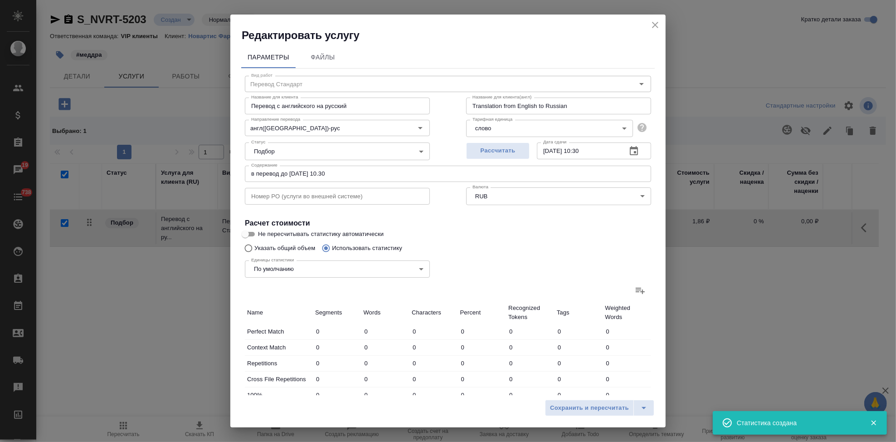
type input "81"
type input "3177"
type input "20541"
type input "216"
type input "5282"
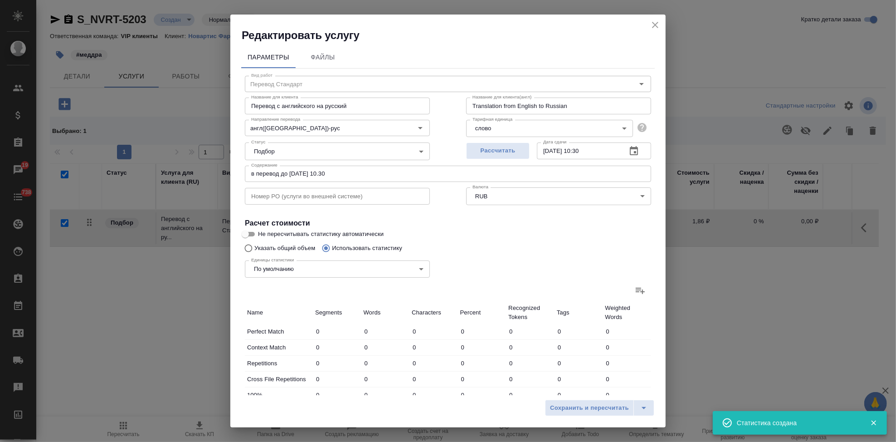
type input "34549"
type input "216"
type input "5282"
type input "34549"
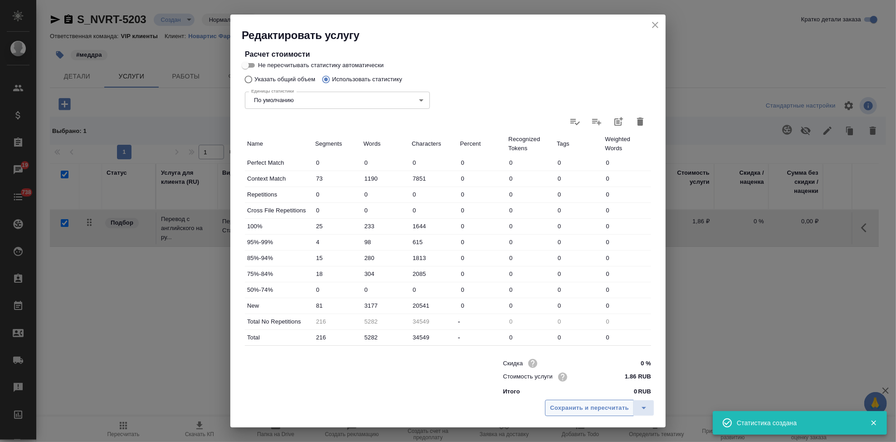
scroll to position [176, 0]
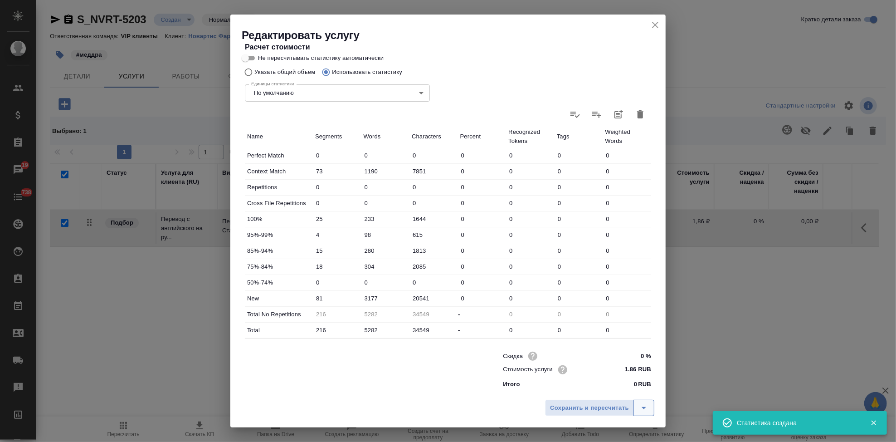
click at [646, 405] on icon "split button" at bounding box center [643, 407] width 11 height 11
click at [598, 393] on li "Сохранить" at bounding box center [600, 388] width 109 height 15
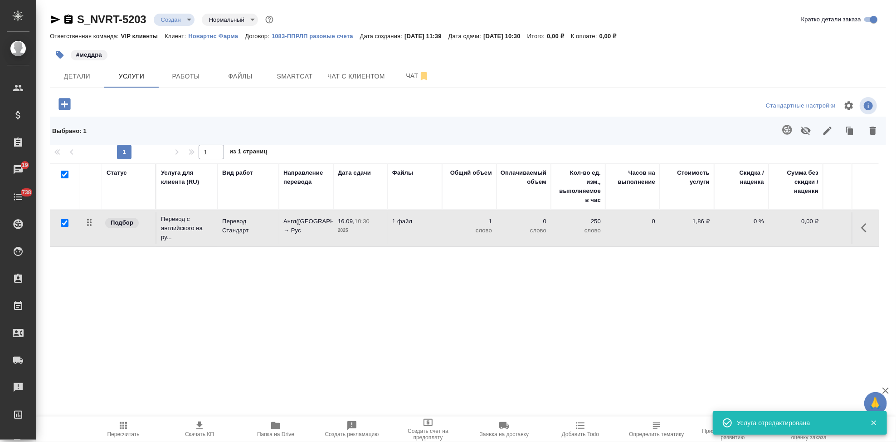
click at [122, 430] on icon "button" at bounding box center [123, 425] width 11 height 11
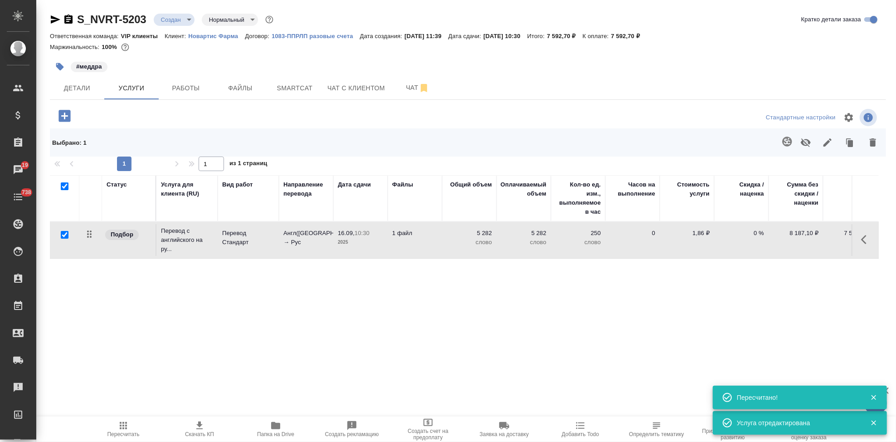
click at [200, 428] on icon "button" at bounding box center [199, 425] width 6 height 8
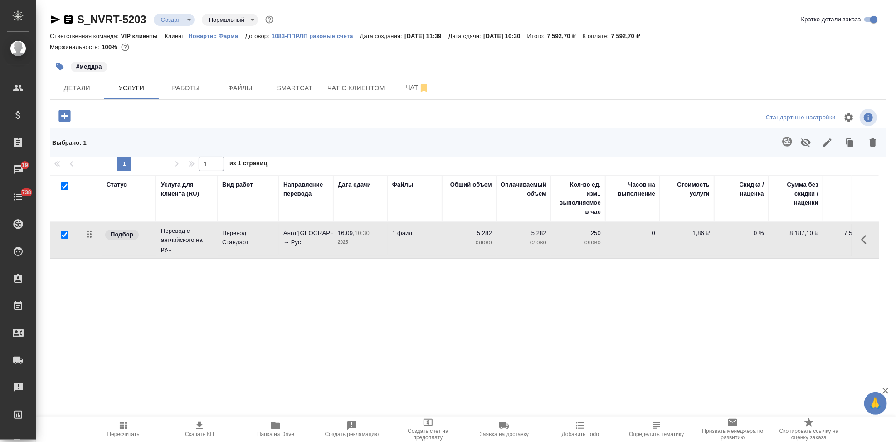
click at [202, 431] on span "Скачать КП" at bounding box center [199, 434] width 29 height 6
click at [189, 20] on body "🙏 .cls-1 fill:#fff; AWATERA Kabargina Anna Клиенты Спецификации Заказы 19 Чаты …" at bounding box center [448, 221] width 896 height 442
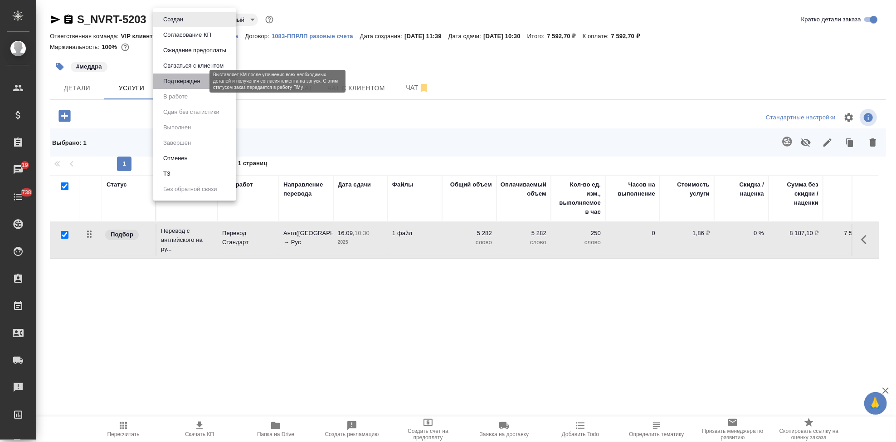
click at [180, 81] on button "Подтвержден" at bounding box center [181, 81] width 43 height 10
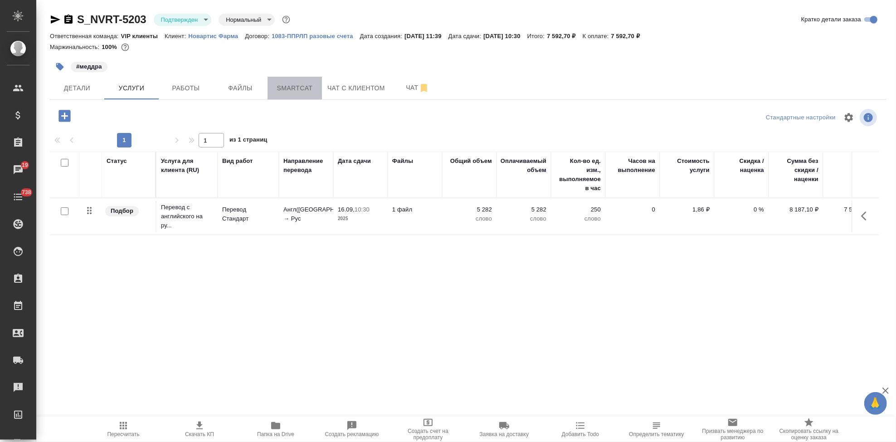
click at [280, 91] on span "Smartcat" at bounding box center [295, 88] width 44 height 11
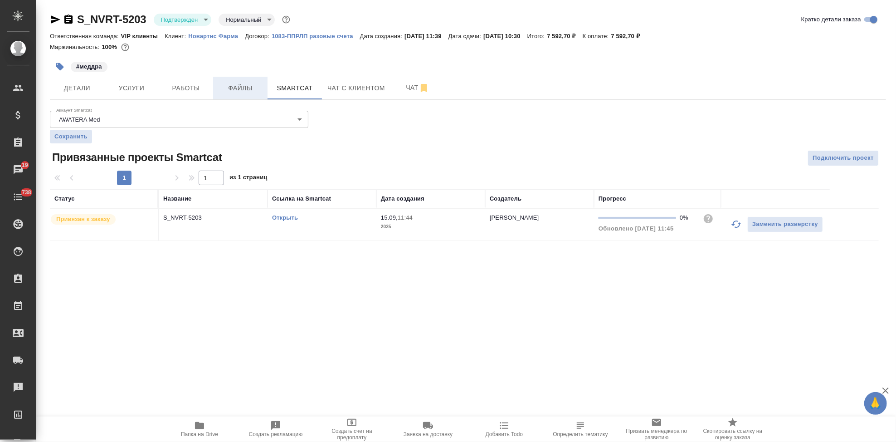
click at [251, 92] on span "Файлы" at bounding box center [241, 88] width 44 height 11
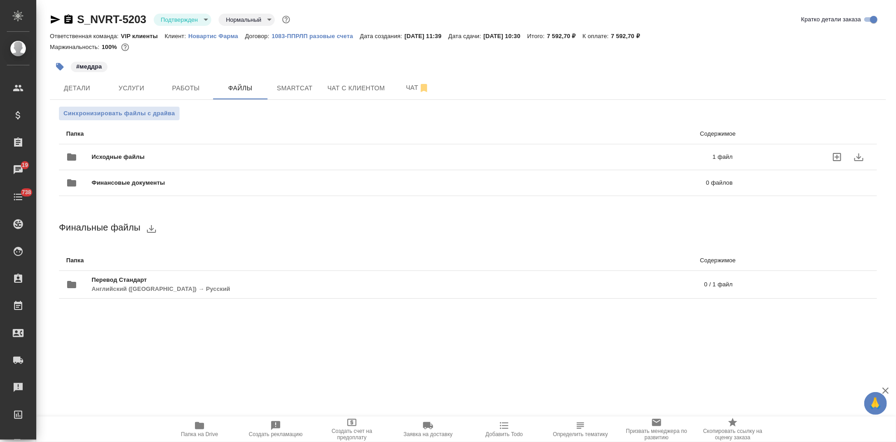
click at [452, 155] on p "1 файл" at bounding box center [580, 156] width 304 height 9
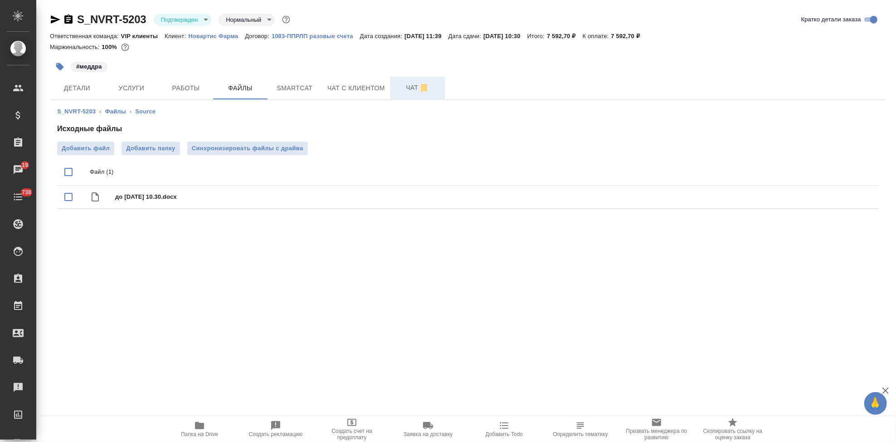
click at [404, 90] on span "Чат" at bounding box center [418, 87] width 44 height 11
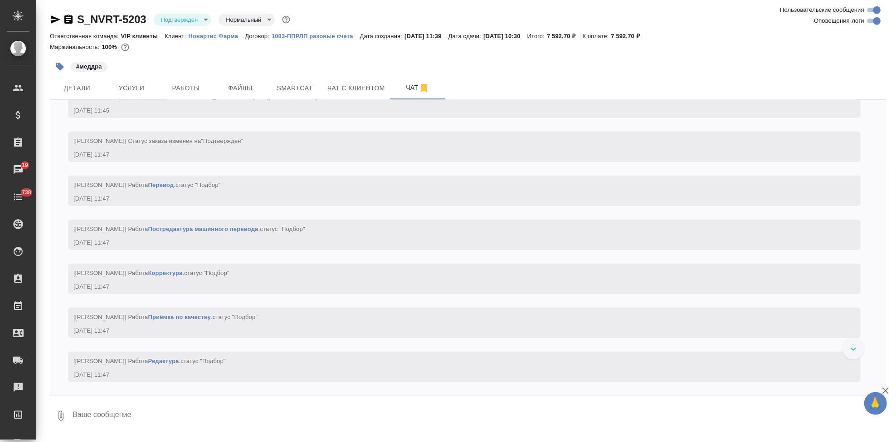
scroll to position [638, 0]
click at [143, 407] on textarea at bounding box center [479, 415] width 814 height 31
type textarea """
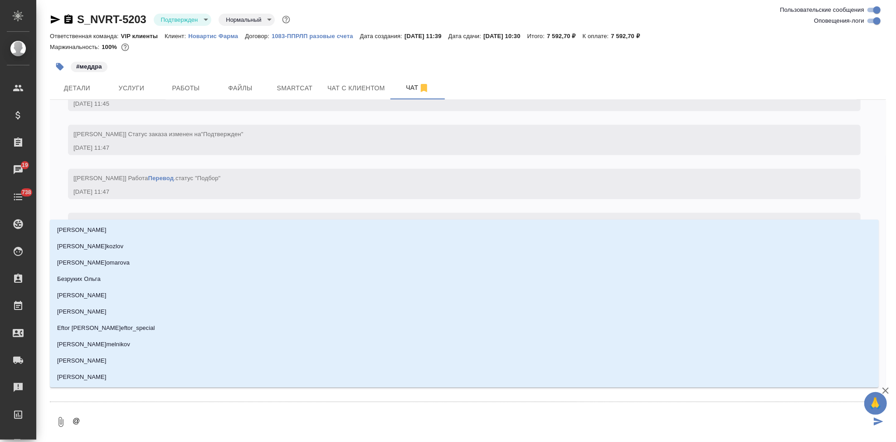
type textarea "@г"
type input "г"
type textarea "@гр"
type input "гр"
type textarea "@гра"
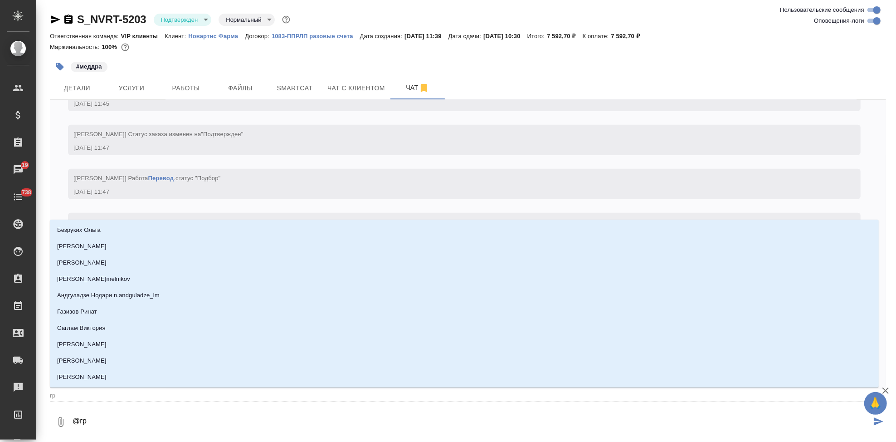
type input "гра"
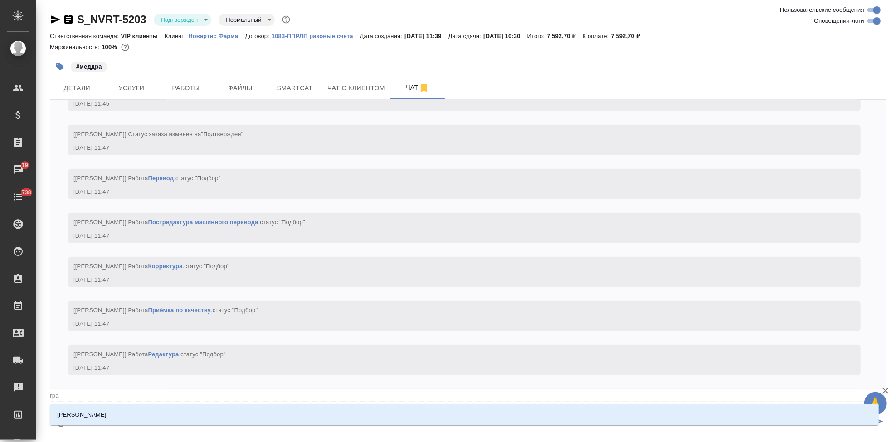
type textarea "@граб"
type input "граб"
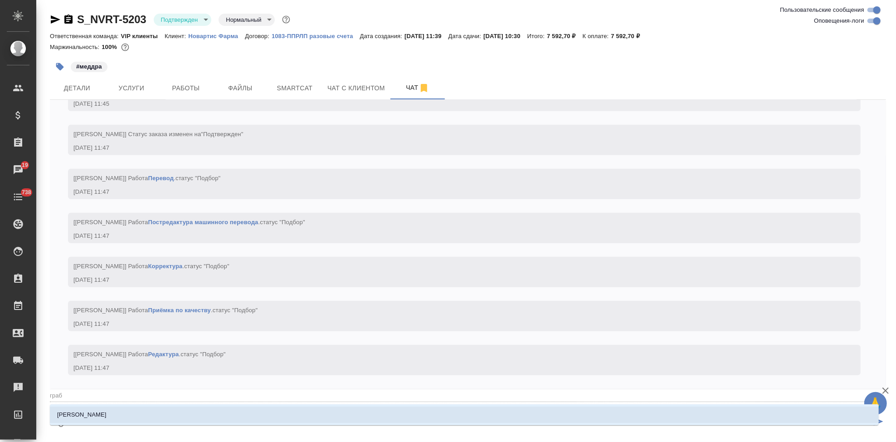
click at [345, 413] on li "[PERSON_NAME]" at bounding box center [464, 414] width 829 height 16
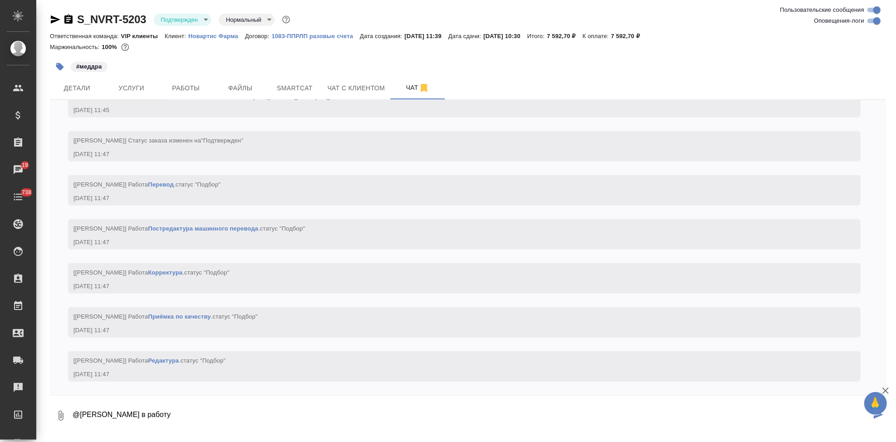
type textarea "@Грабко Мария в работу"
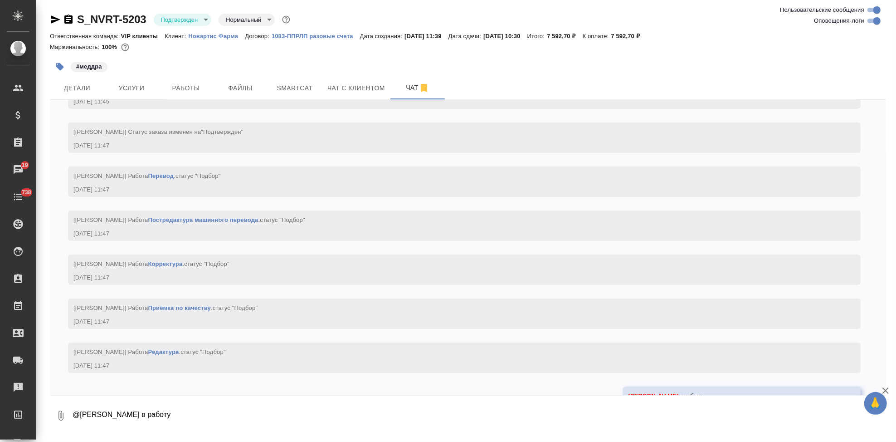
scroll to position [682, 0]
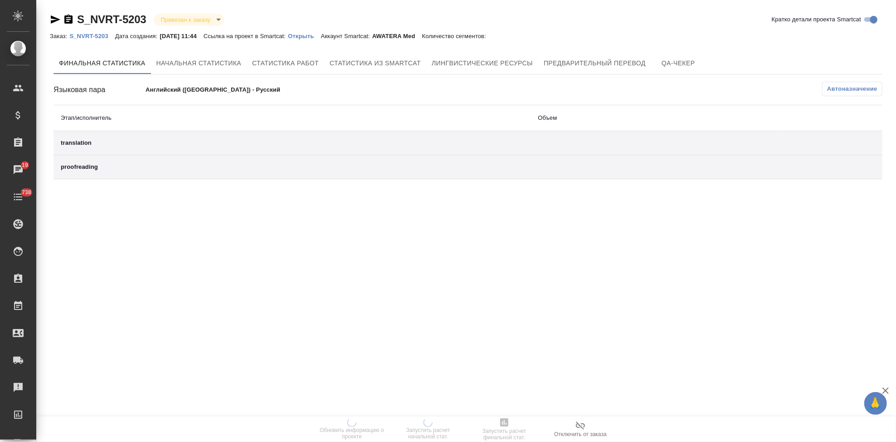
click at [310, 37] on p "Открыть" at bounding box center [304, 36] width 33 height 7
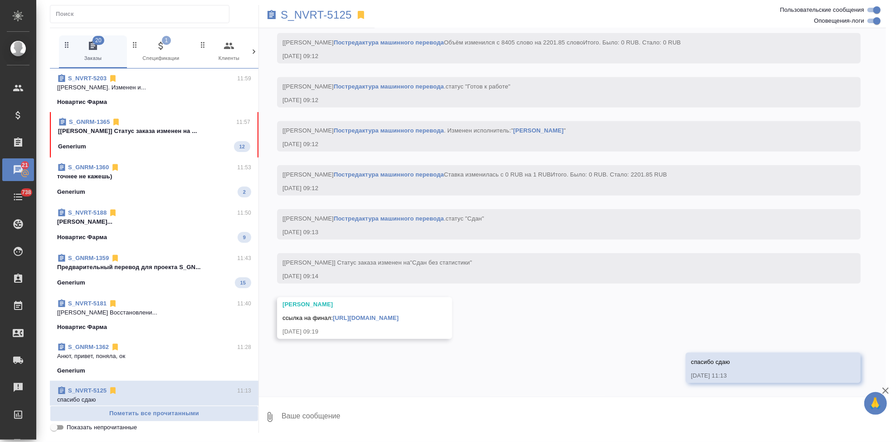
click at [144, 132] on p "[[PERSON_NAME]] Статус заказа изменен на ..." at bounding box center [154, 130] width 192 height 9
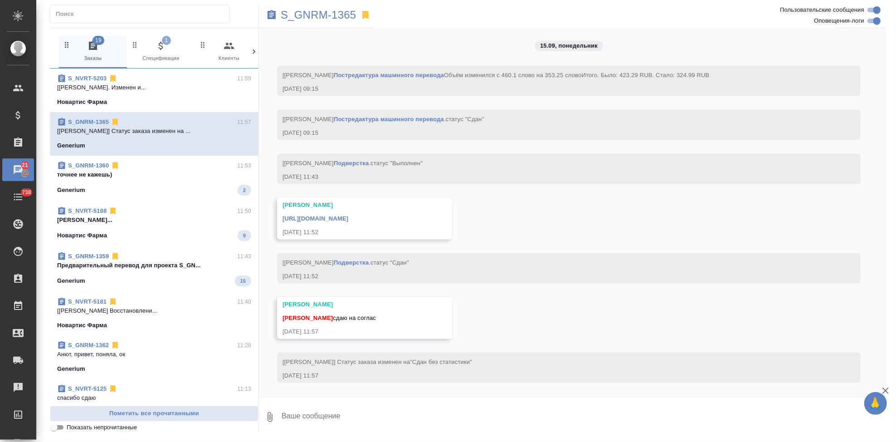
scroll to position [3712, 0]
click at [344, 408] on textarea at bounding box center [583, 416] width 605 height 31
type textarea "спасибо"
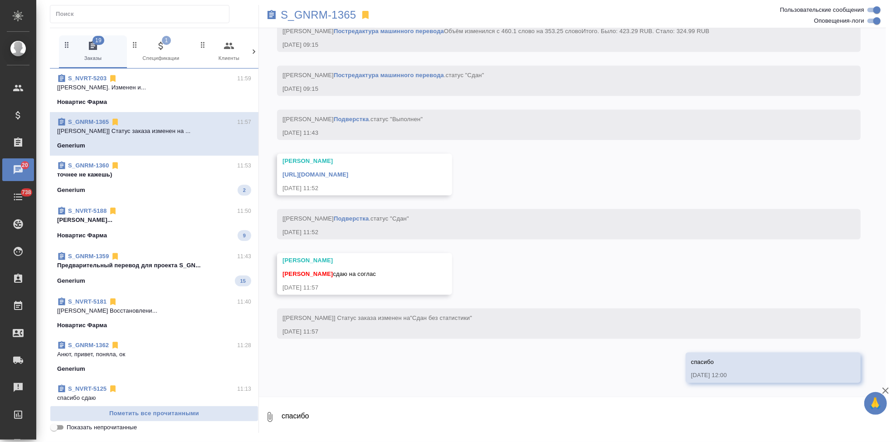
scroll to position [3756, 0]
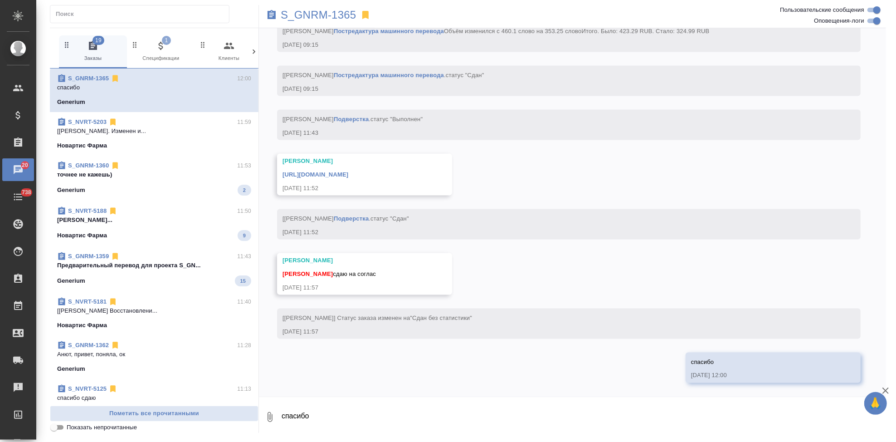
click at [348, 173] on link "[URL][DOMAIN_NAME]" at bounding box center [315, 174] width 66 height 7
click at [345, 14] on p "S_GNRM-1365" at bounding box center [319, 14] width 76 height 9
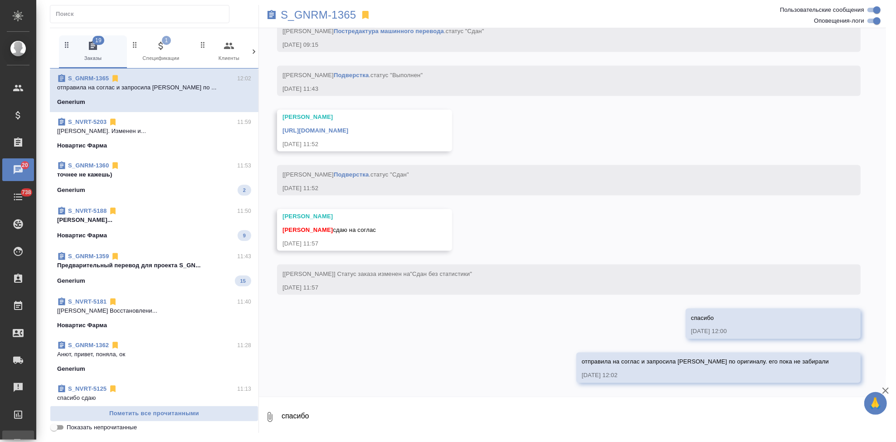
scroll to position [3800, 0]
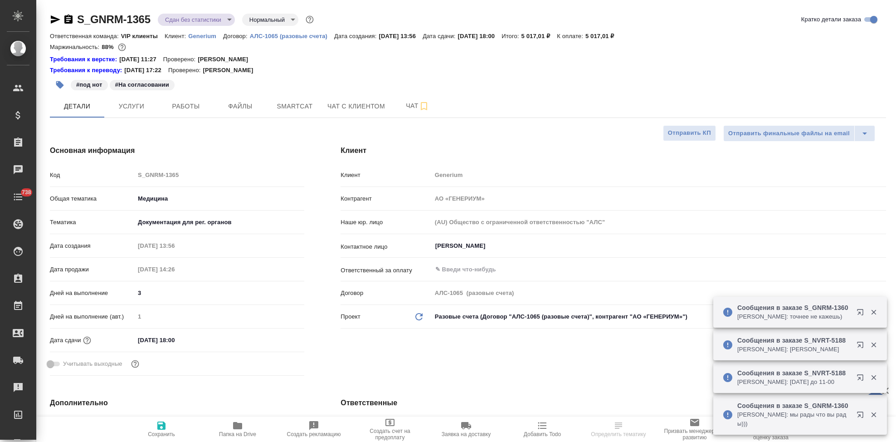
select select "RU"
type input "[PERSON_NAME]"
click at [402, 108] on span "Чат" at bounding box center [418, 105] width 44 height 11
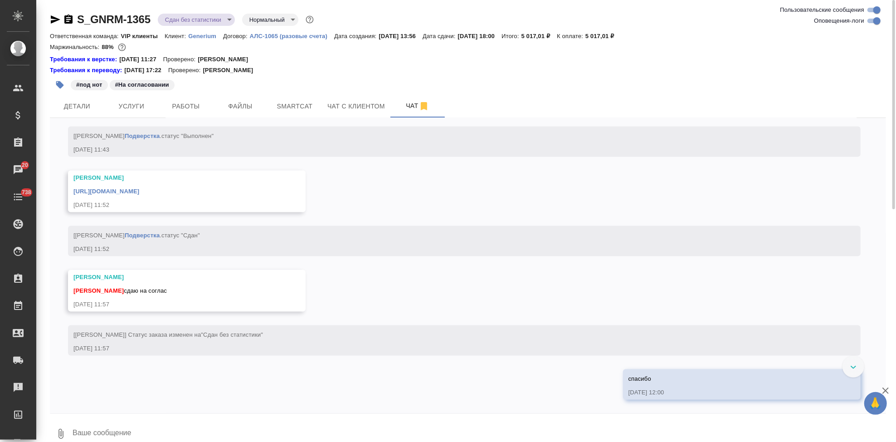
scroll to position [3731, 0]
click at [229, 421] on textarea at bounding box center [479, 433] width 814 height 31
type textarea "отправила на соглас и запросила [PERSON_NAME] по оригиналу. его пока не забирали"
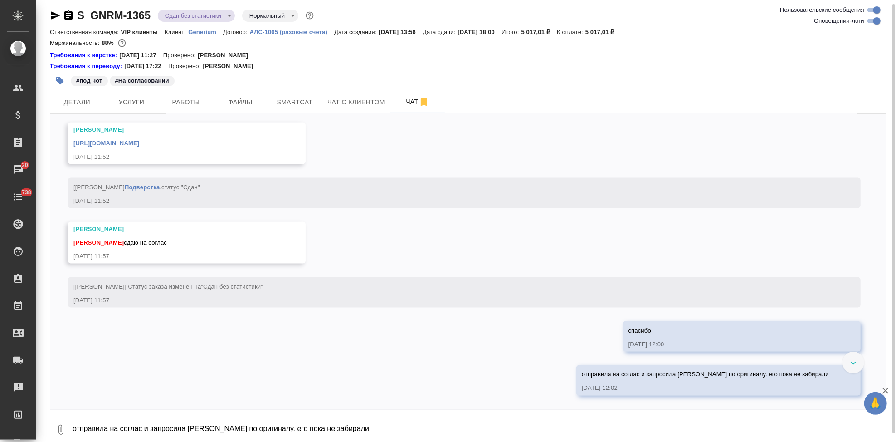
scroll to position [3819, 0]
